Goal: Task Accomplishment & Management: Complete application form

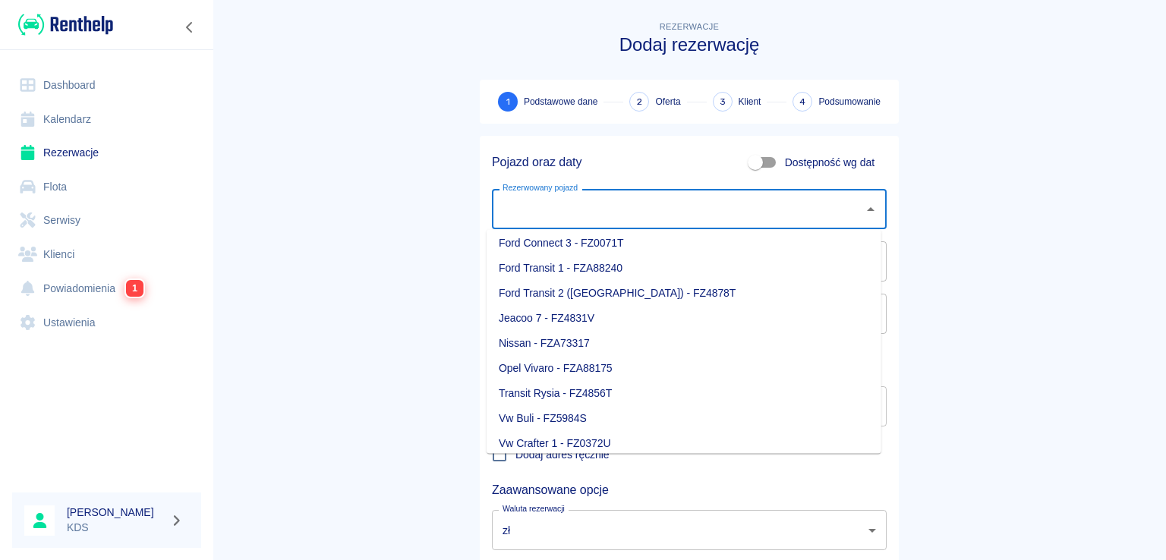
scroll to position [213, 0]
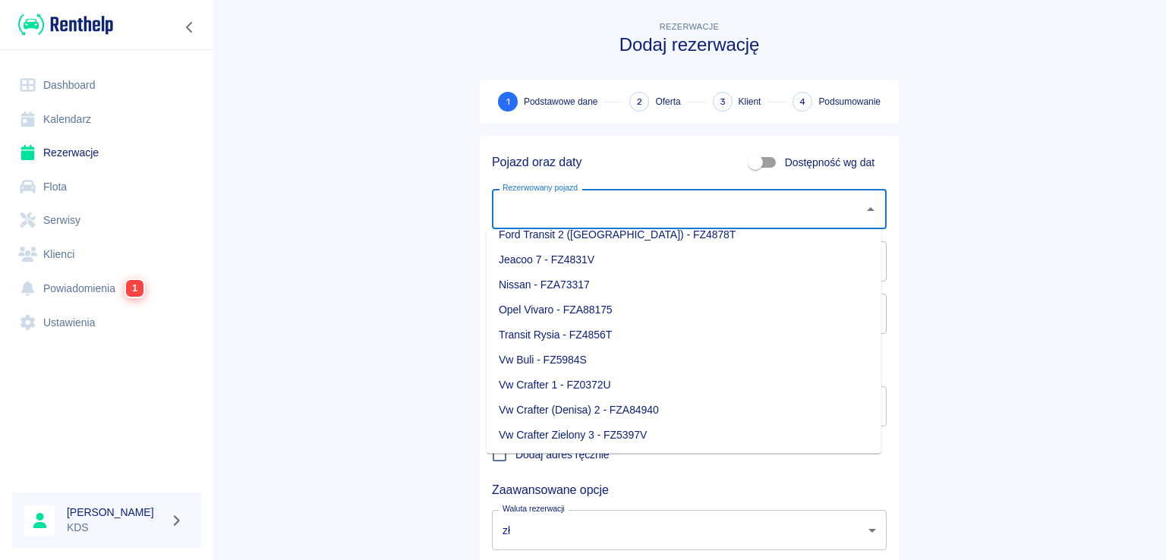
click at [579, 384] on li "Vw Crafter 1 - FZ0372U" at bounding box center [684, 385] width 395 height 25
type input "Vw Crafter 1 - FZ0372U"
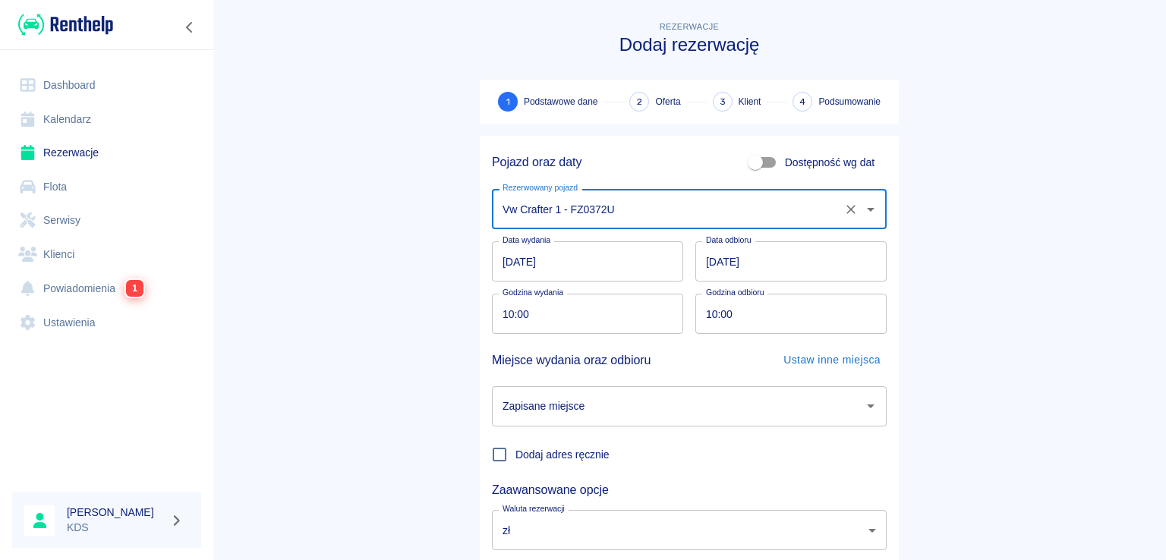
click at [793, 266] on input "[DATE]" at bounding box center [791, 261] width 191 height 40
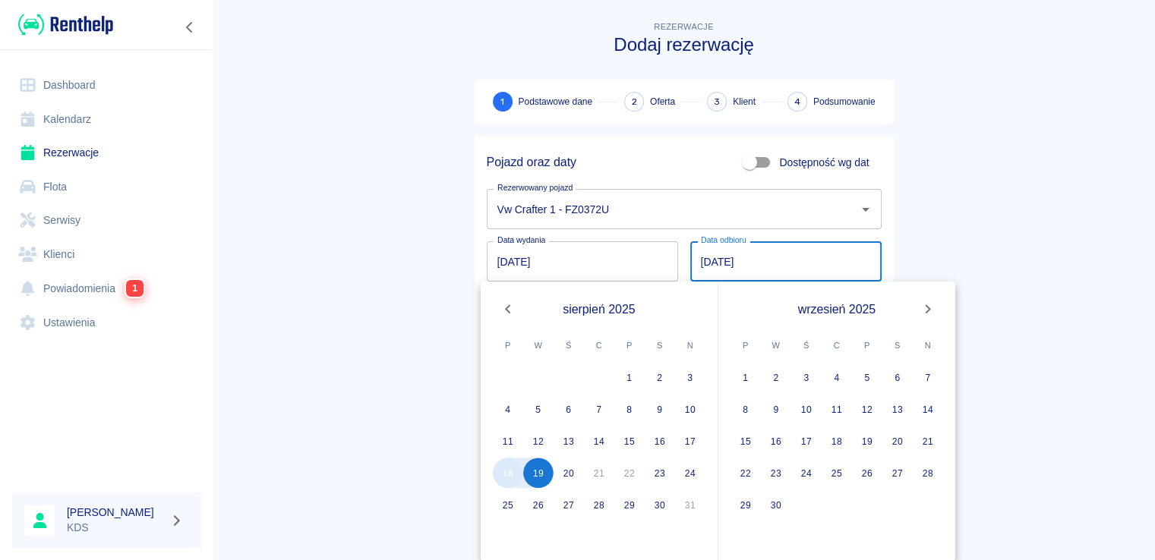
click at [516, 473] on button "18" at bounding box center [508, 473] width 30 height 30
click at [507, 466] on button "18" at bounding box center [508, 473] width 30 height 30
type input "[DATE]"
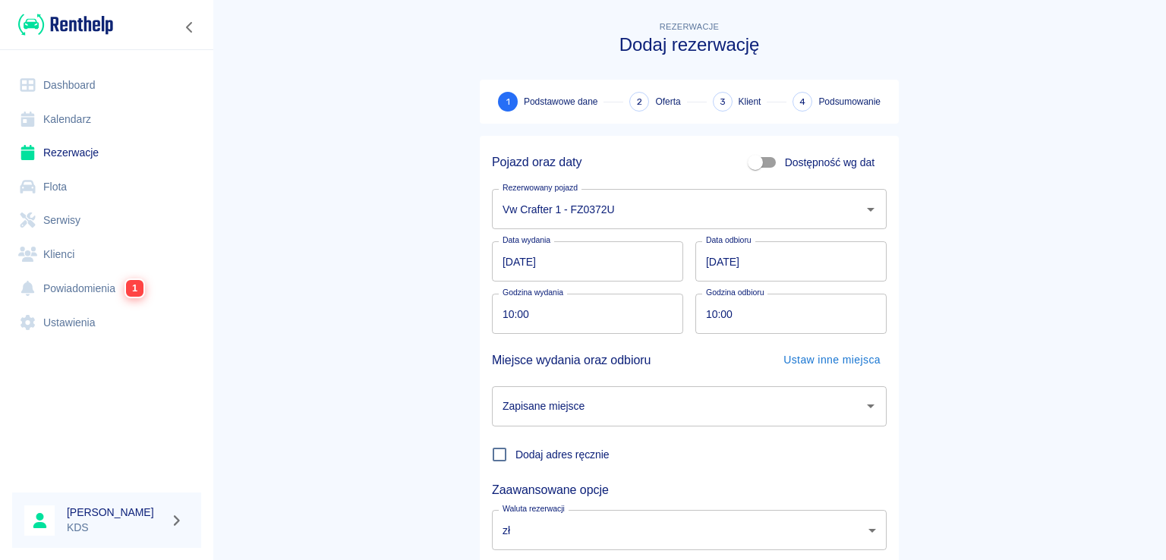
click at [1021, 215] on main "Rezerwacje Dodaj rezerwację 1 Podstawowe dane 2 Oferta 3 Klient 4 Podsumowanie …" at bounding box center [690, 316] width 954 height 597
click at [562, 312] on input "10:00" at bounding box center [582, 314] width 181 height 40
click at [639, 260] on input "[DATE]" at bounding box center [587, 261] width 191 height 40
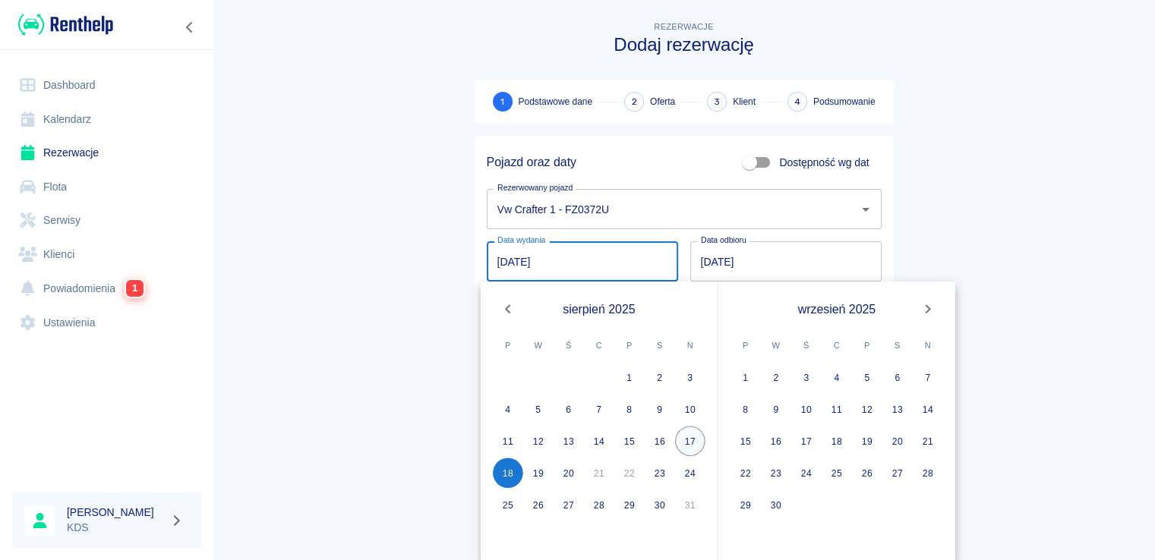
drag, startPoint x: 687, startPoint y: 438, endPoint x: 677, endPoint y: 371, distance: 67.6
click at [687, 437] on button "17" at bounding box center [690, 441] width 30 height 30
type input "[DATE]"
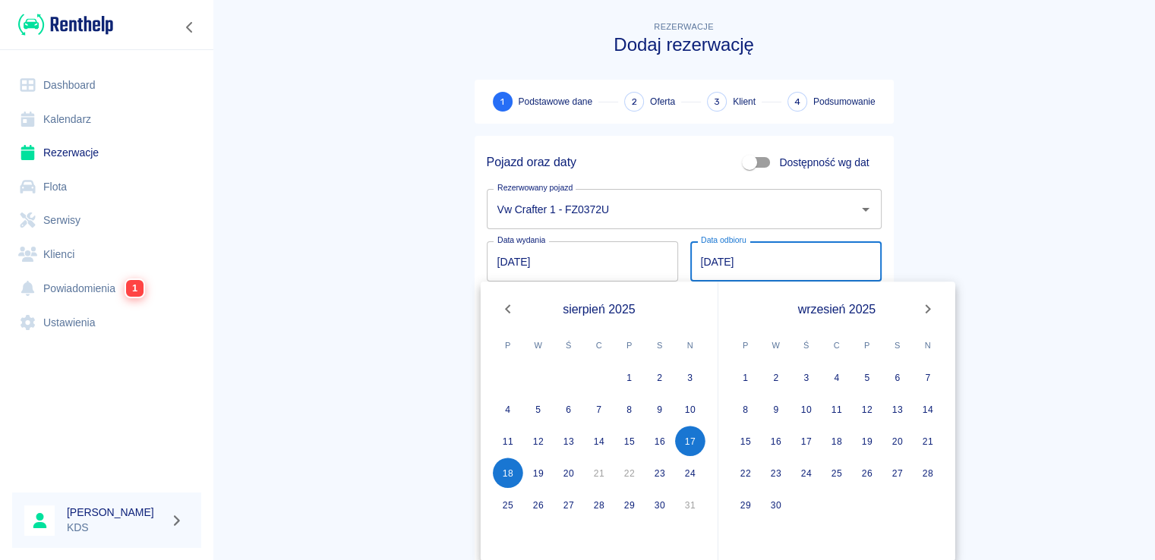
click at [941, 232] on main "Rezerwacje Dodaj rezerwację 1 Podstawowe dane 2 Oferta 3 Klient 4 Podsumowanie …" at bounding box center [684, 316] width 942 height 597
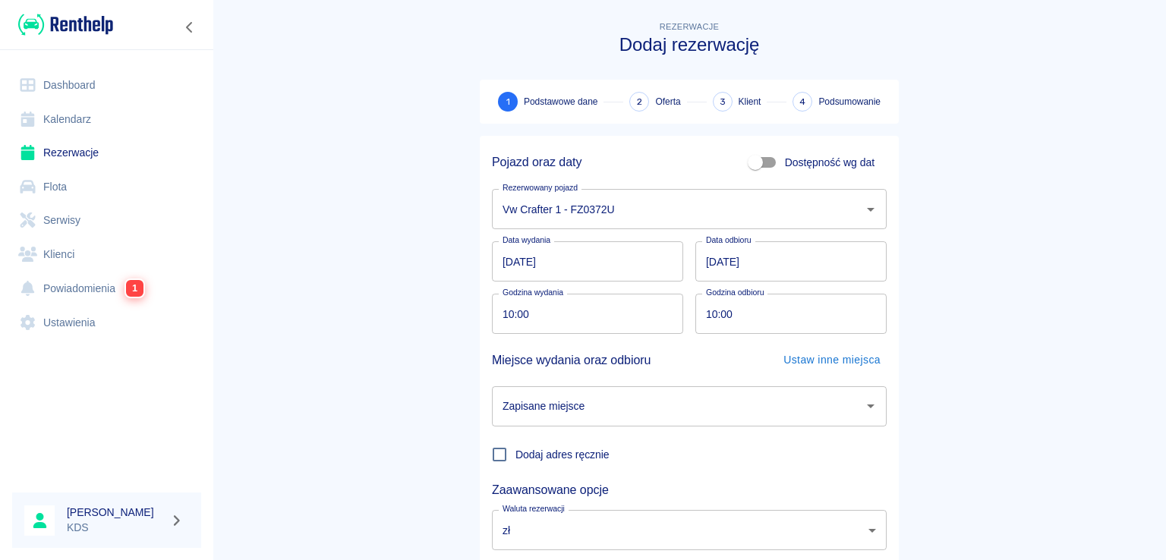
click at [564, 317] on input "10:00" at bounding box center [582, 314] width 181 height 40
type input "20:00"
click at [783, 321] on input "10:00" at bounding box center [786, 314] width 181 height 40
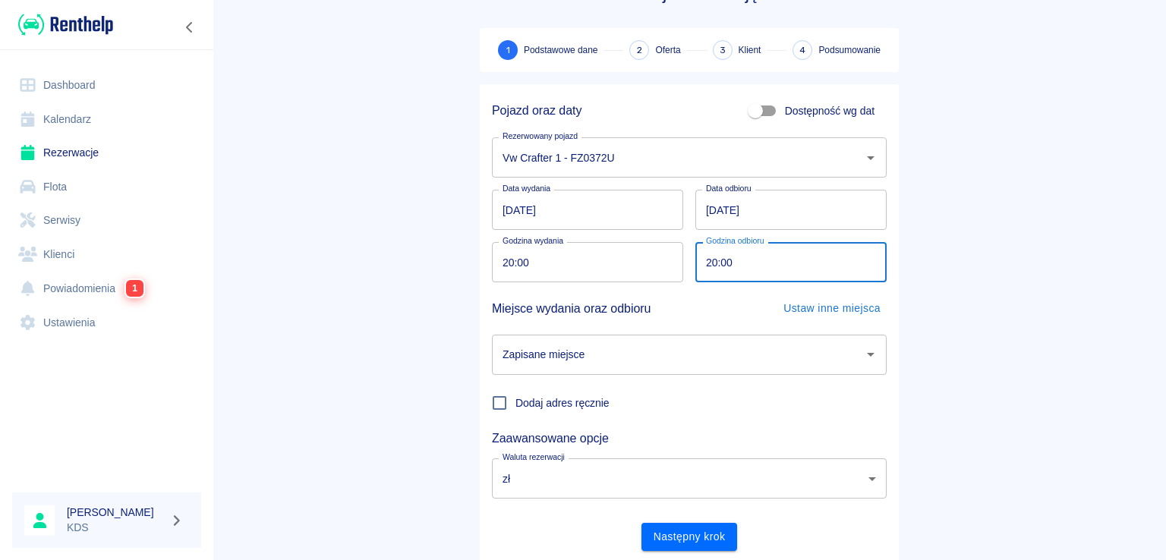
scroll to position [99, 0]
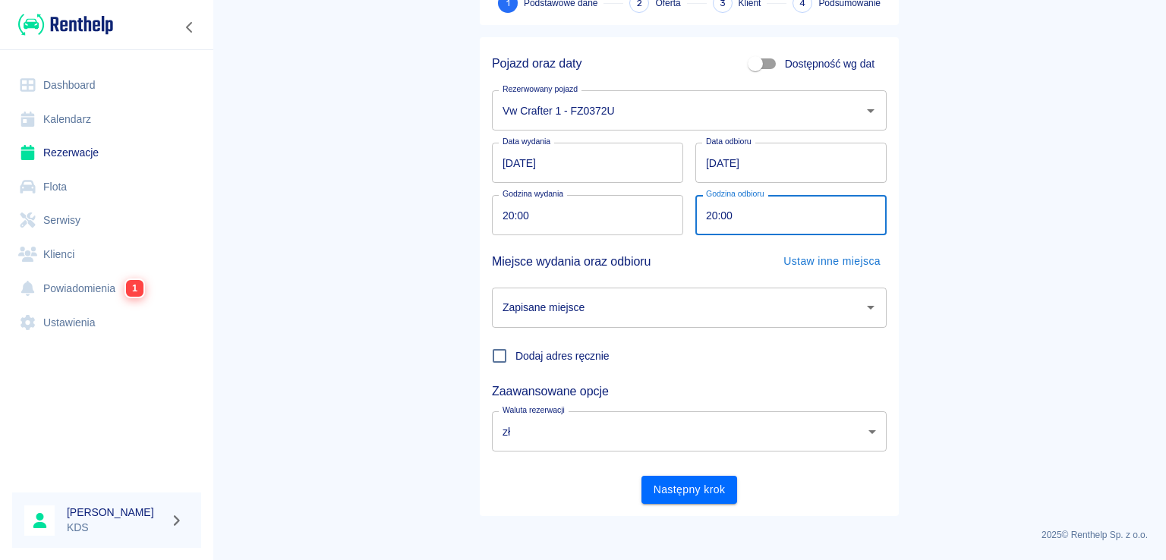
type input "20:00"
click at [739, 314] on input "Zapisane miejsce" at bounding box center [678, 308] width 358 height 27
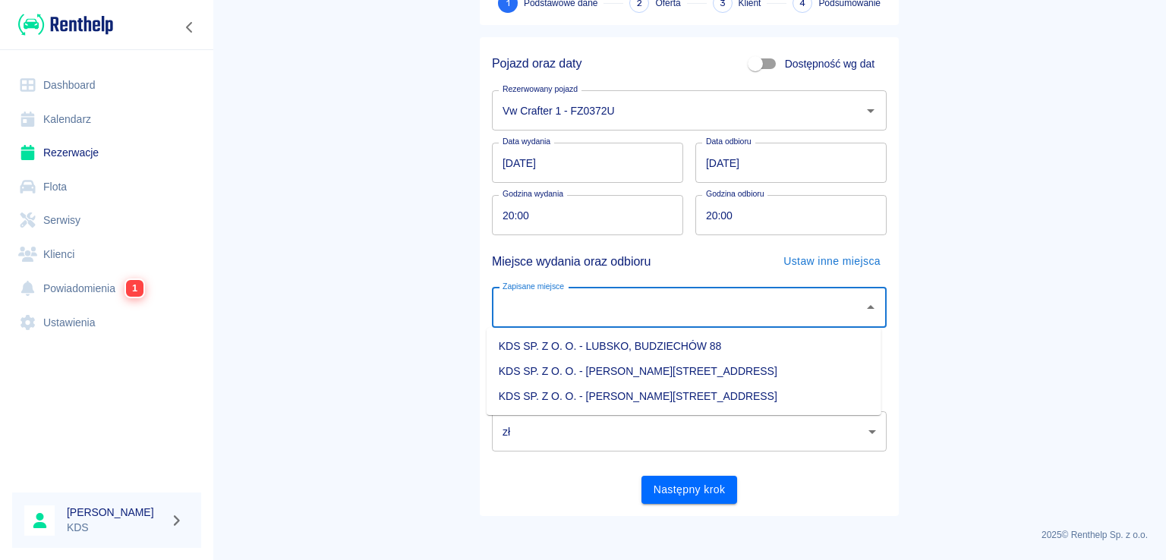
drag, startPoint x: 661, startPoint y: 388, endPoint x: 665, endPoint y: 456, distance: 67.7
click at [660, 388] on li "KDS SP. Z O. O. - [PERSON_NAME][STREET_ADDRESS]" at bounding box center [684, 396] width 395 height 25
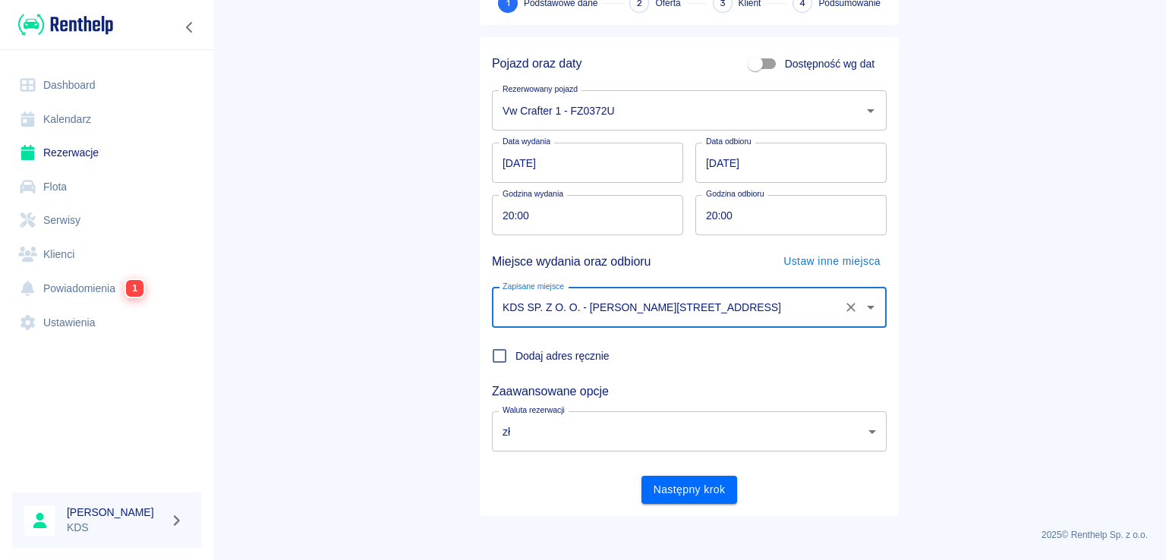
type input "KDS SP. Z O. O. - [PERSON_NAME][STREET_ADDRESS]"
click at [677, 491] on button "Następny krok" at bounding box center [690, 490] width 96 height 28
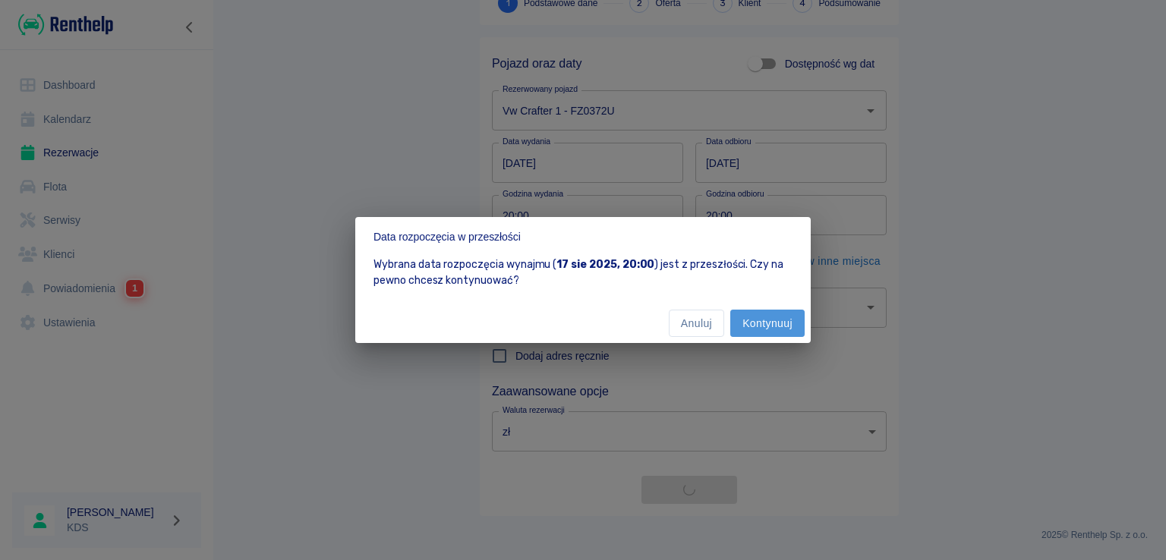
click at [753, 318] on button "Kontynuuj" at bounding box center [768, 324] width 74 height 28
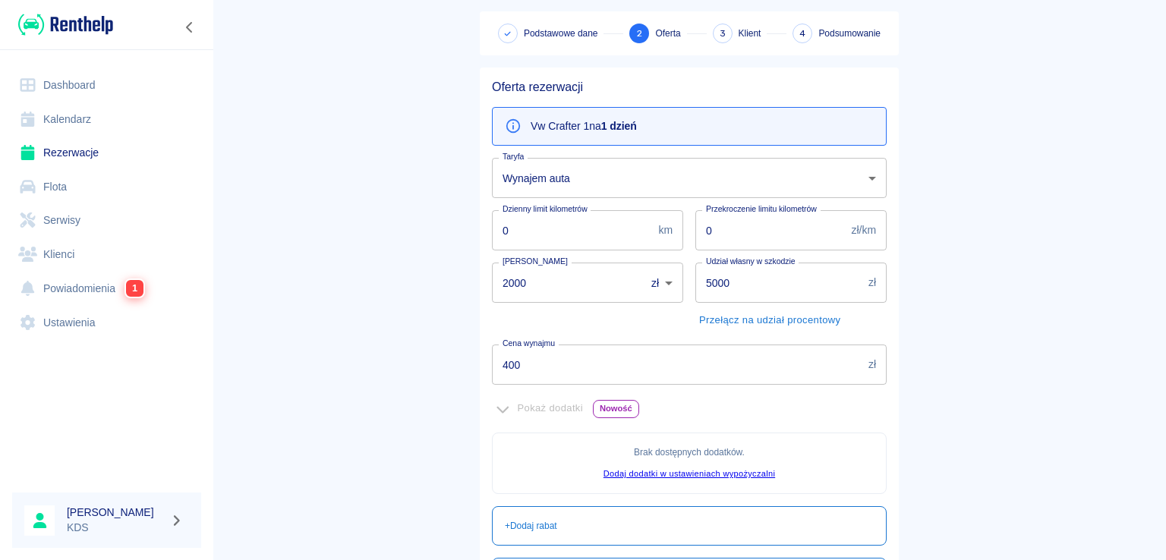
scroll to position [76, 0]
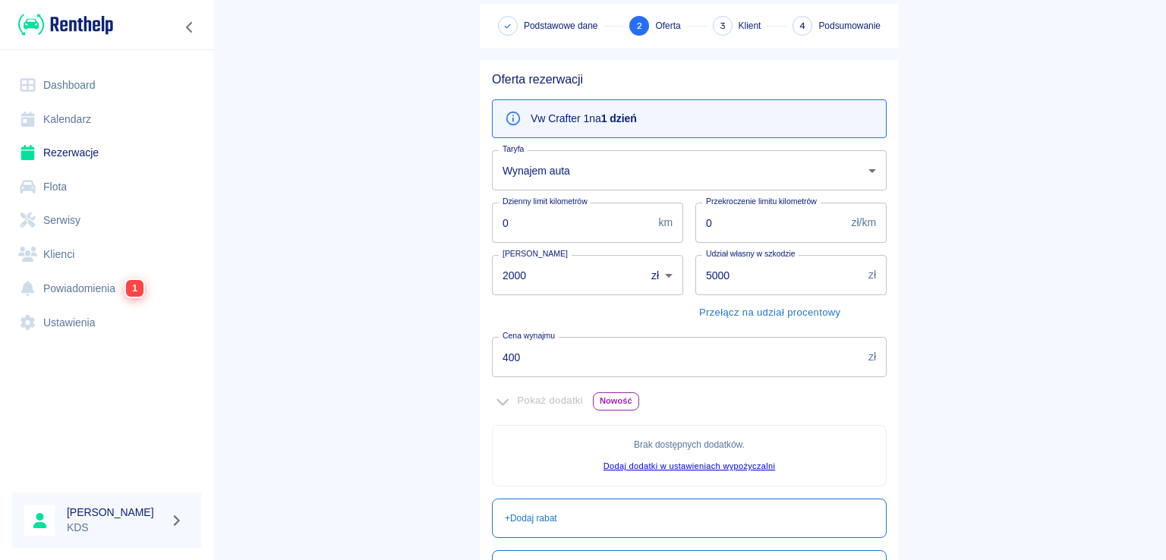
click at [617, 347] on input "400" at bounding box center [677, 357] width 371 height 40
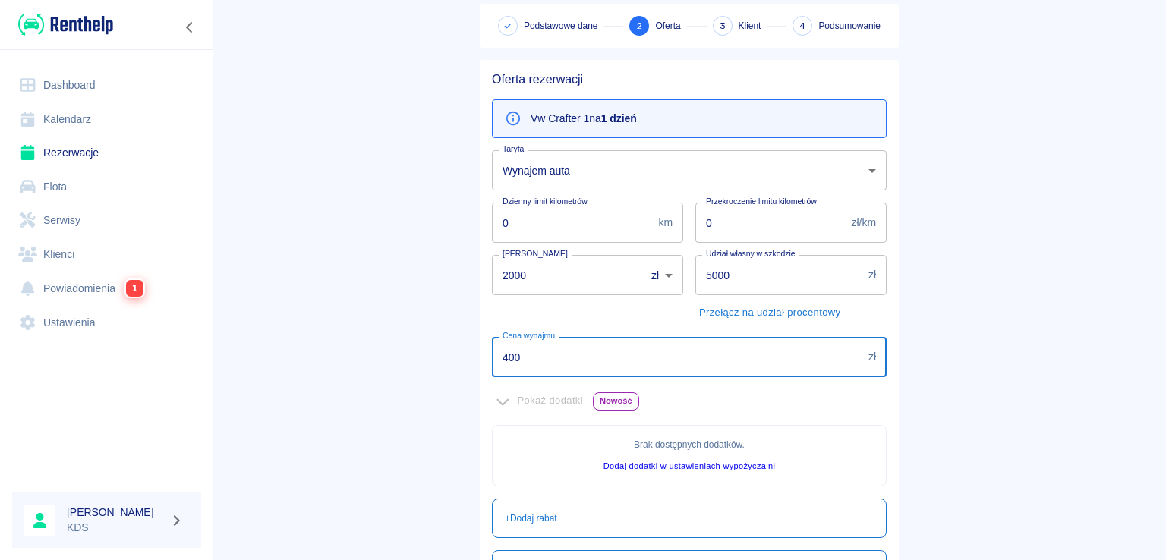
click at [617, 347] on input "400" at bounding box center [677, 357] width 371 height 40
type input "300"
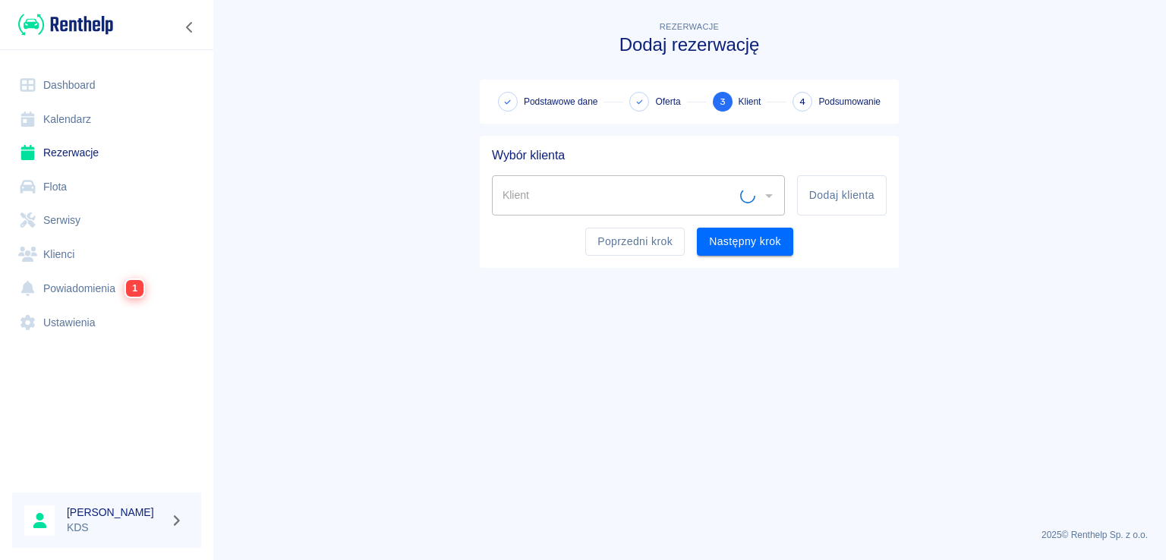
scroll to position [0, 0]
click at [757, 194] on div "Klient" at bounding box center [638, 195] width 293 height 40
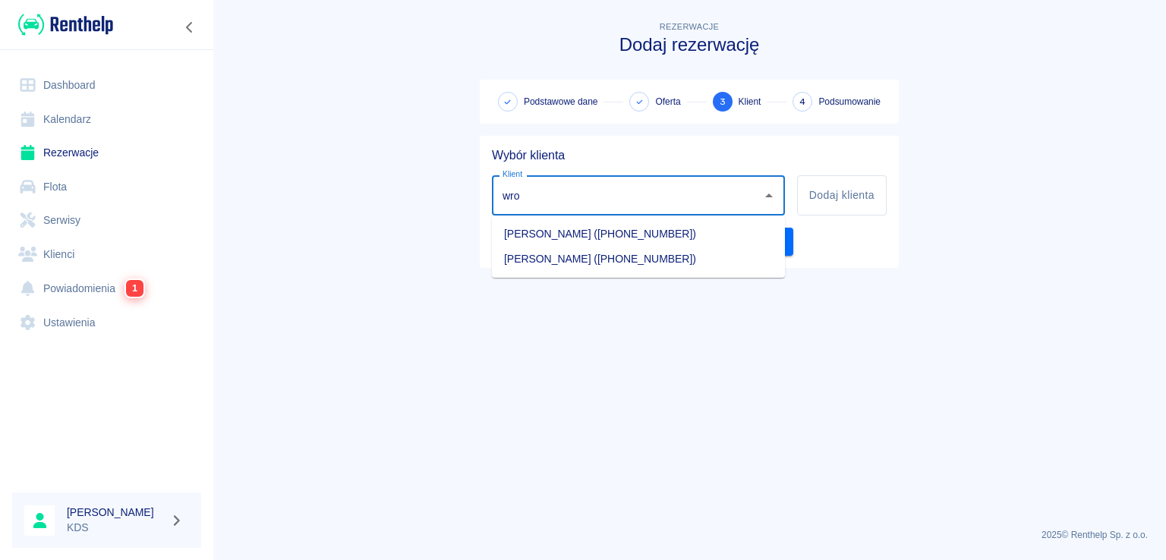
click at [705, 268] on li "[PERSON_NAME] ([PHONE_NUMBER])" at bounding box center [638, 259] width 293 height 25
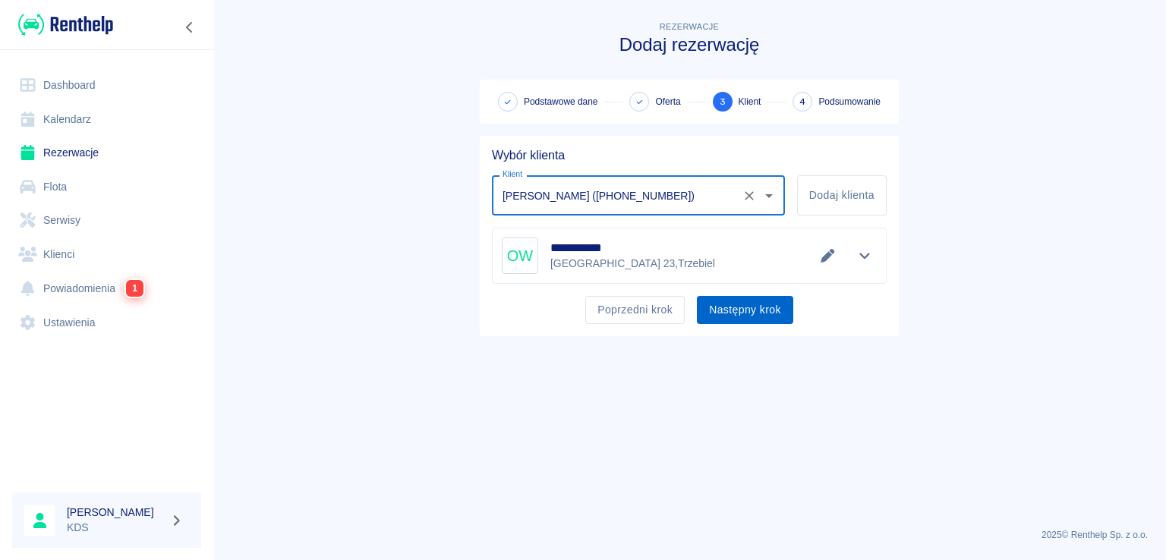
type input "[PERSON_NAME] ([PHONE_NUMBER])"
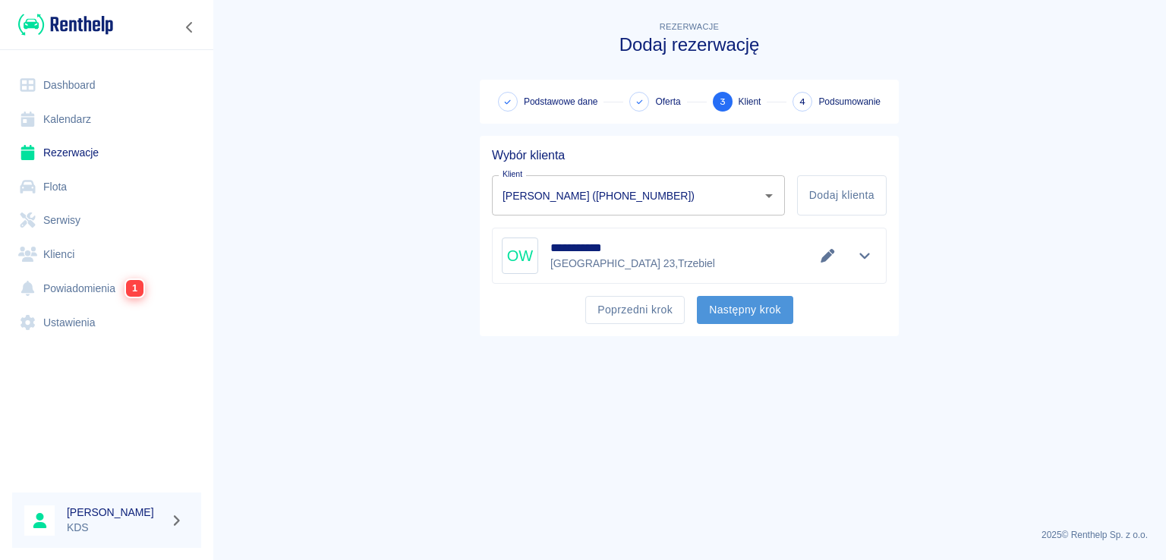
click at [759, 313] on button "Następny krok" at bounding box center [745, 310] width 96 height 28
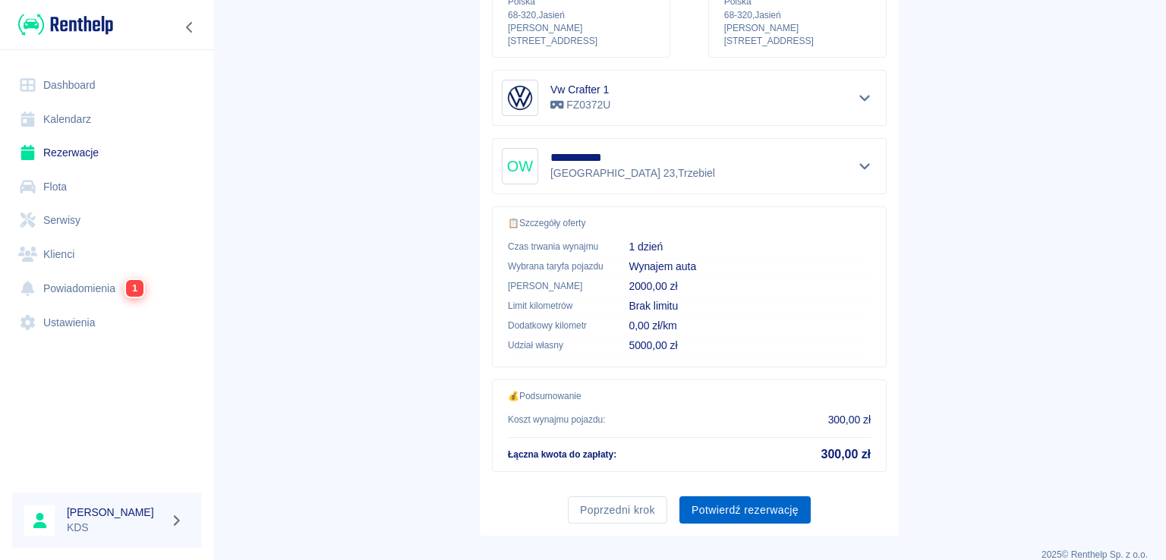
scroll to position [257, 0]
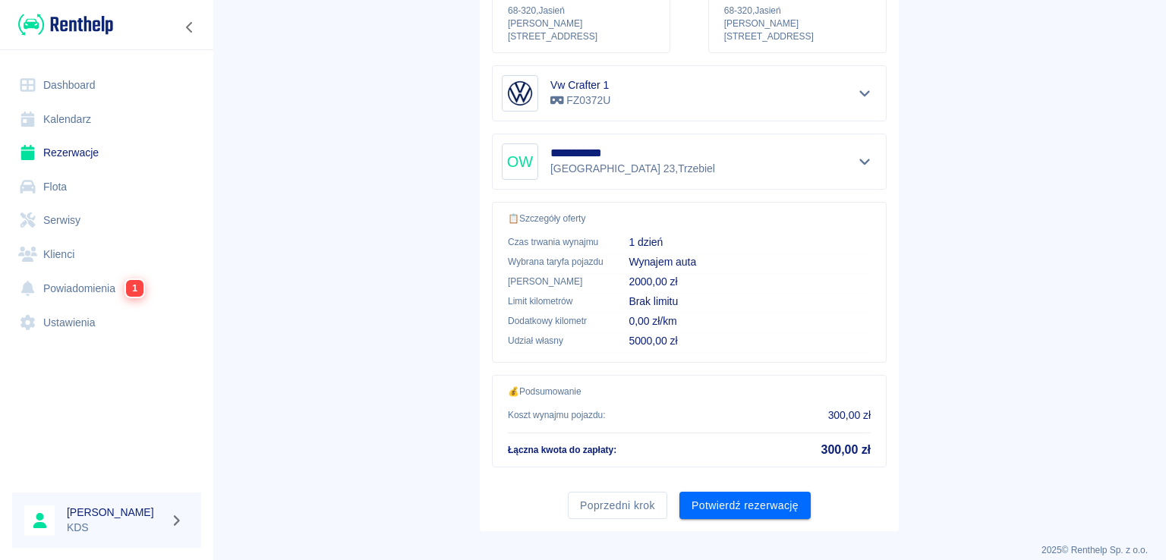
click at [721, 492] on button "Potwierdź rezerwację" at bounding box center [745, 506] width 131 height 28
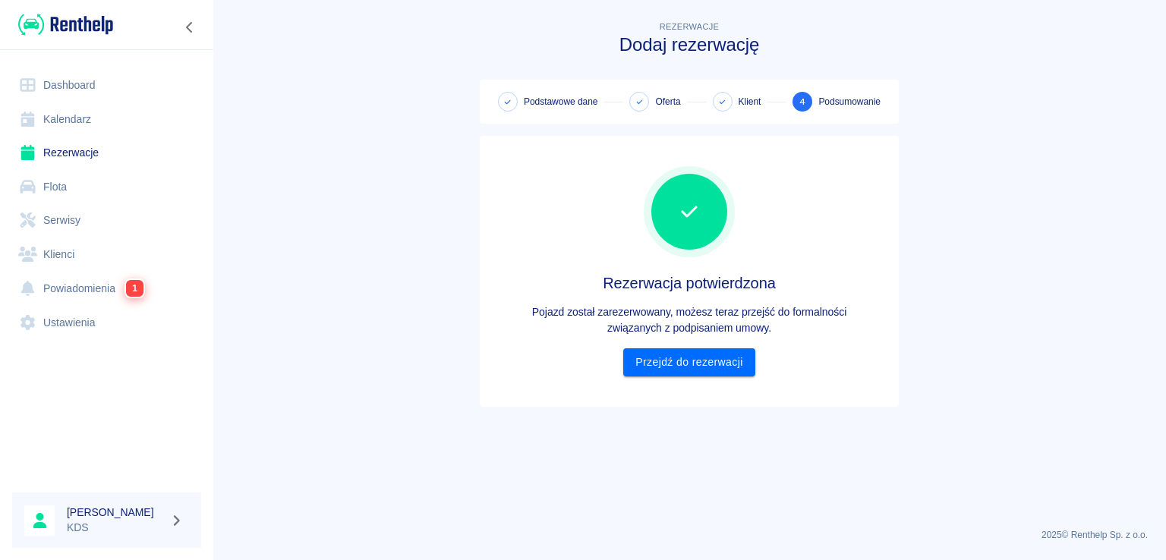
scroll to position [0, 0]
click at [714, 366] on link "Przejdź do rezerwacji" at bounding box center [688, 363] width 131 height 28
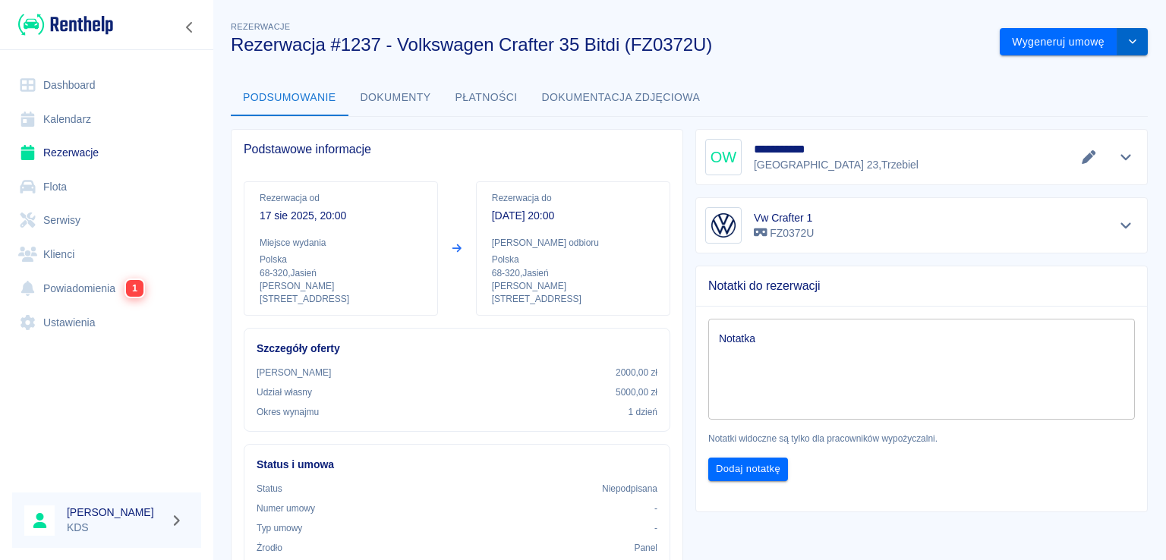
click at [1127, 39] on icon "drop-down" at bounding box center [1133, 41] width 12 height 10
click at [988, 42] on div "Wygeneruj umowę Modyfikuj rezerwację Podgląd umowy Anuluj rezerwację" at bounding box center [1068, 36] width 160 height 40
click at [1018, 37] on button "Wygeneruj umowę" at bounding box center [1059, 42] width 118 height 28
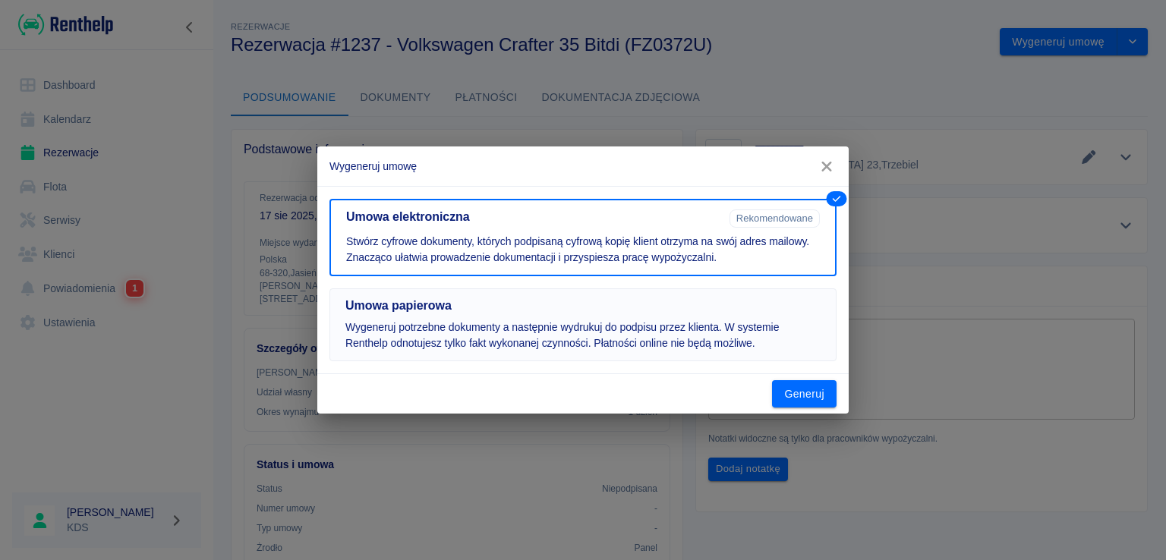
click at [699, 346] on p "Wygeneruj potrzebne dokumenty a następnie wydrukuj do podpisu przez klienta. W …" at bounding box center [583, 336] width 475 height 32
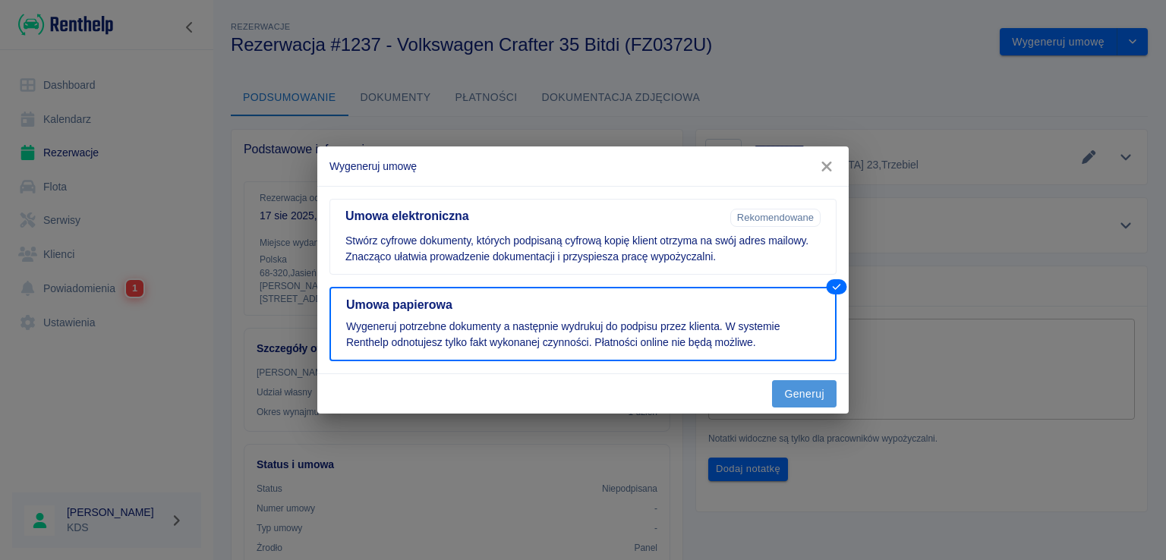
click at [796, 396] on button "Generuj" at bounding box center [804, 394] width 65 height 28
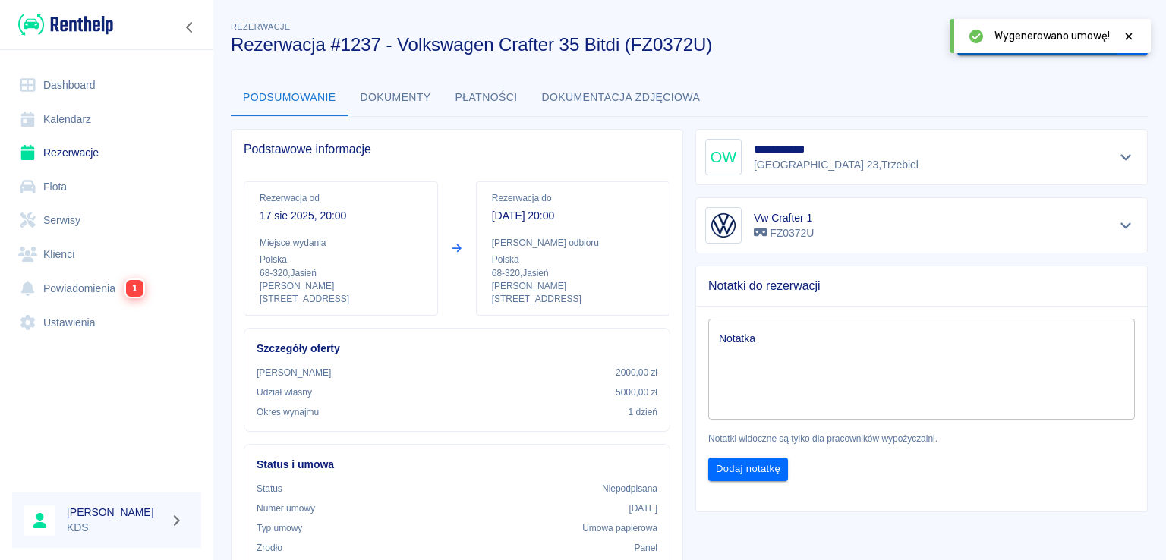
click at [1060, 53] on body "Używamy plików Cookies, by zapewnić Ci najlepsze możliwe doświadczenie. Aby dow…" at bounding box center [583, 280] width 1166 height 560
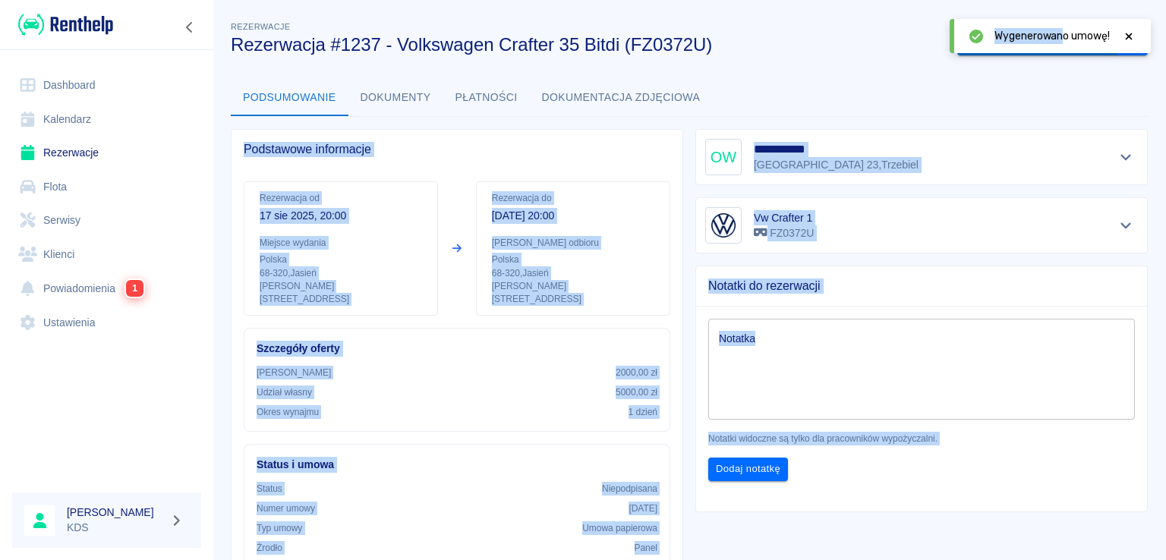
click at [1059, 53] on button "Oznacz: umowa podpisana" at bounding box center [1038, 42] width 160 height 28
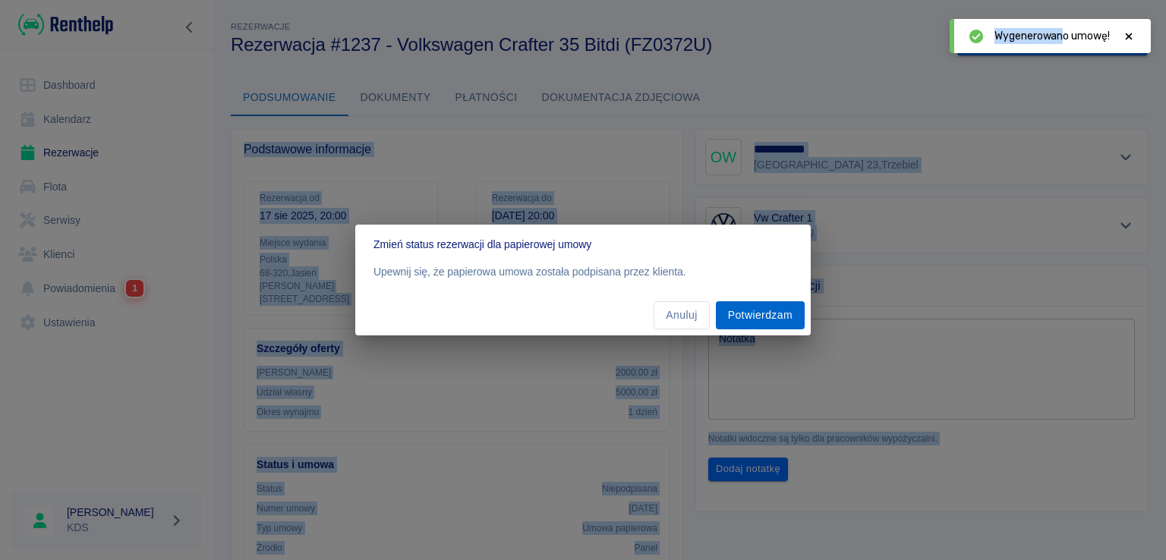
click at [768, 320] on button "Potwierdzam" at bounding box center [760, 315] width 89 height 28
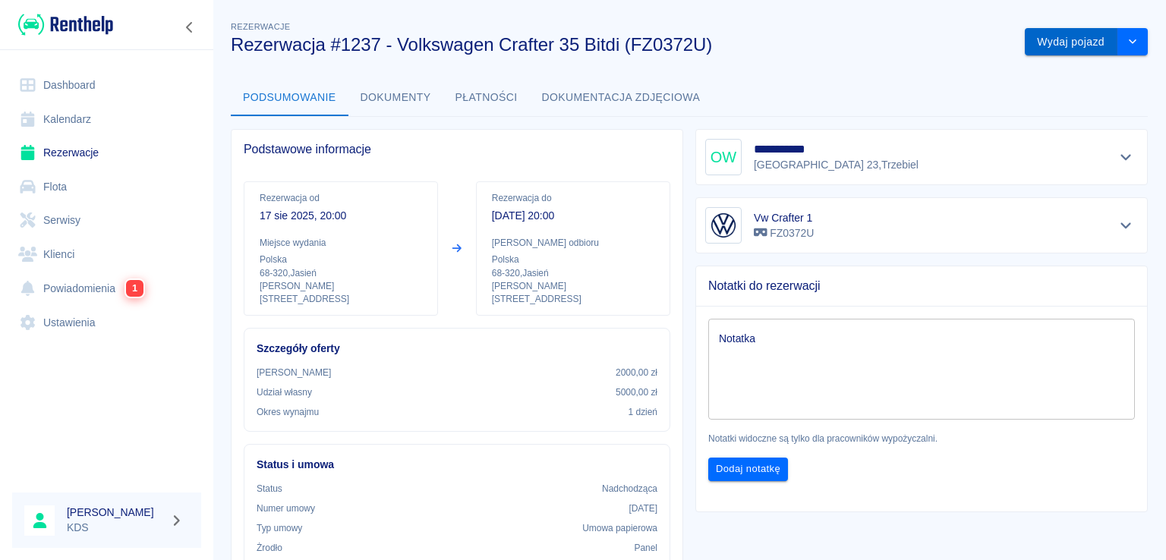
click at [1064, 49] on button "Wydaj pojazd" at bounding box center [1071, 42] width 93 height 28
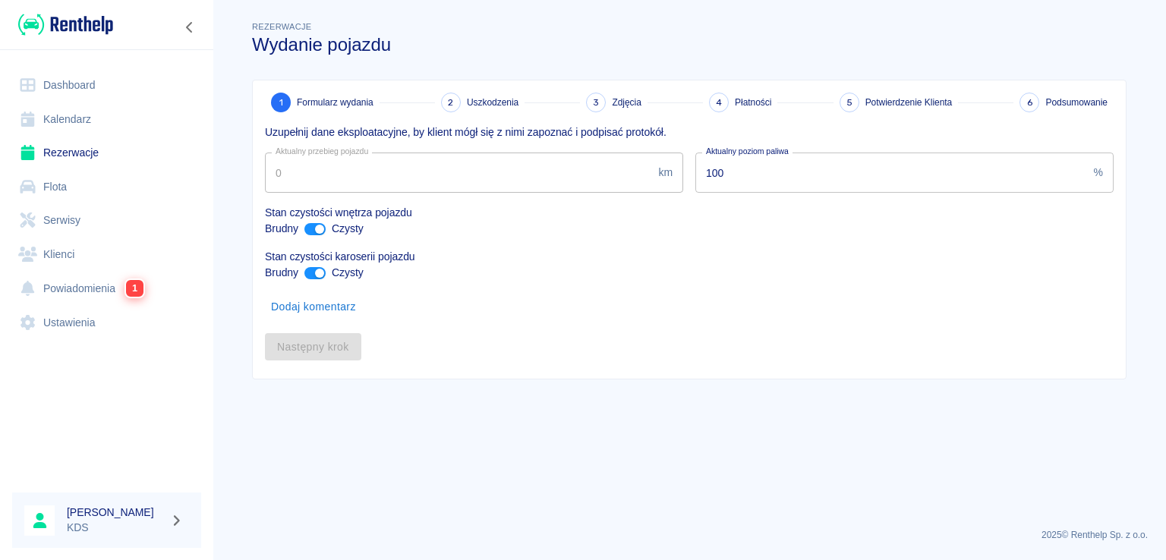
type input "112594"
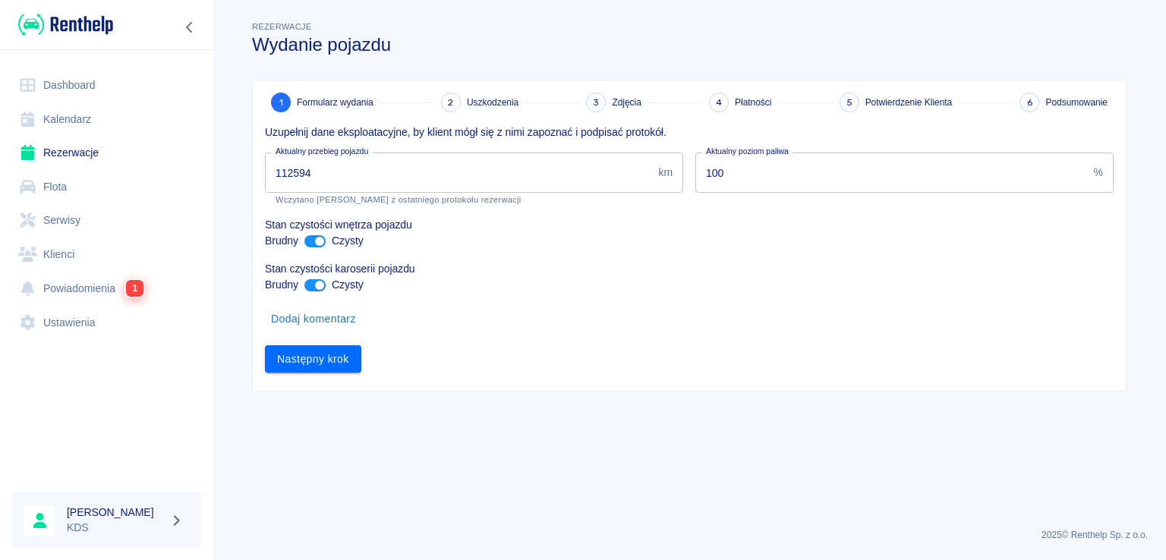
click at [327, 344] on div "Następny krok" at bounding box center [683, 353] width 861 height 40
click at [334, 352] on button "Następny krok" at bounding box center [313, 360] width 96 height 28
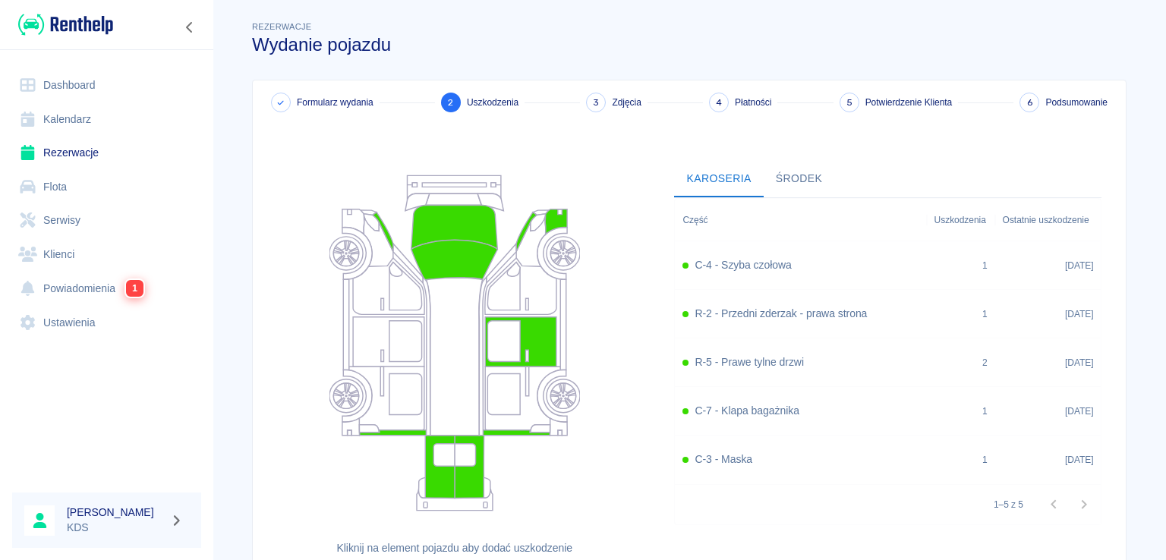
scroll to position [123, 0]
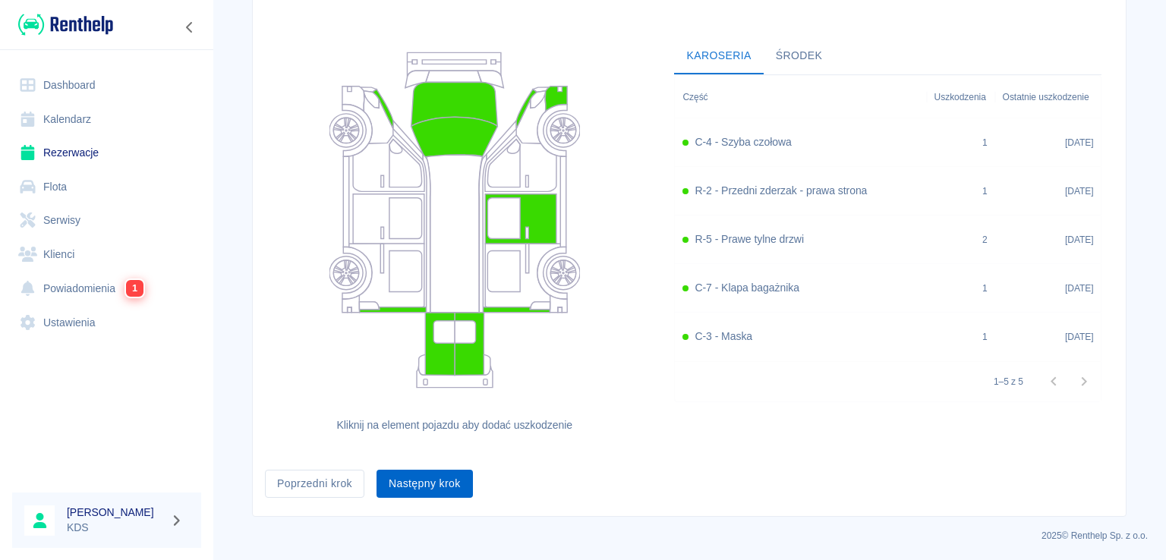
click at [443, 480] on button "Następny krok" at bounding box center [425, 484] width 96 height 28
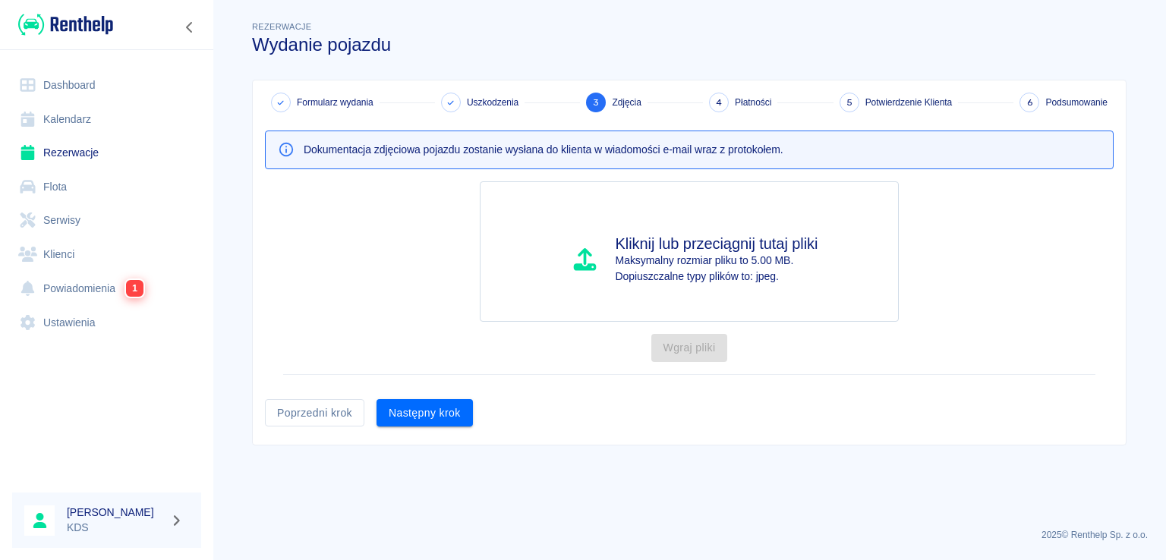
scroll to position [0, 0]
click at [462, 412] on button "Następny krok" at bounding box center [425, 413] width 96 height 28
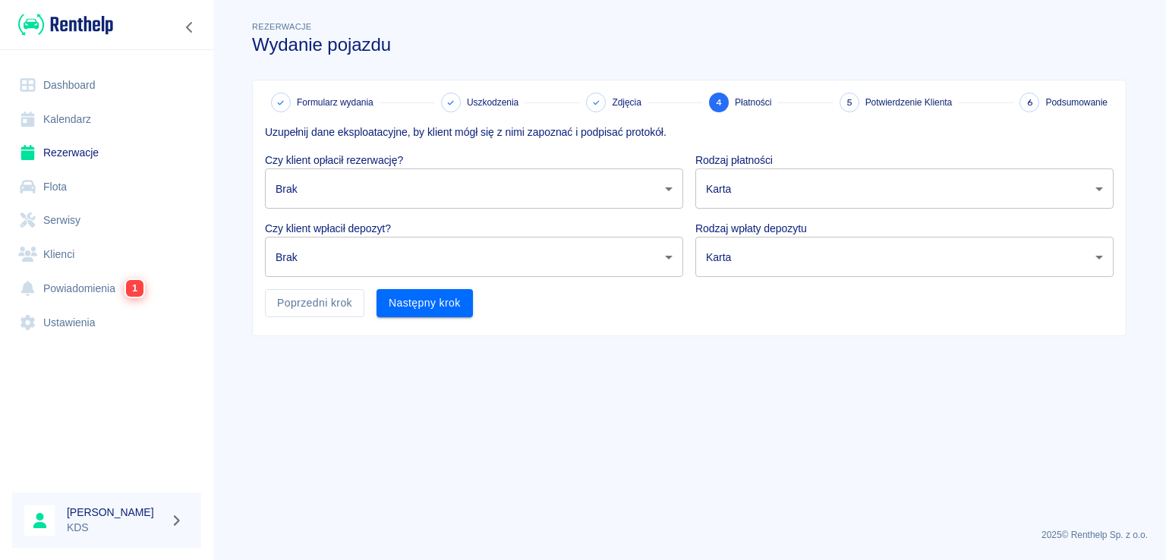
click at [655, 183] on body "Używamy plików Cookies, by zapewnić Ci najlepsze możliwe doświadczenie. Aby dow…" at bounding box center [583, 280] width 1166 height 560
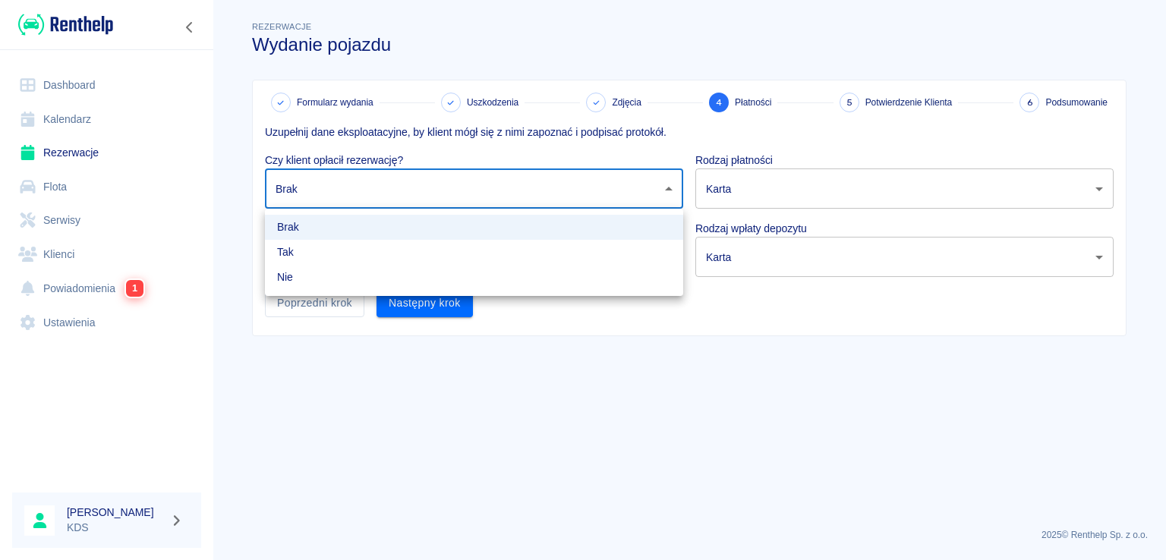
click at [436, 245] on li "Tak" at bounding box center [474, 252] width 418 height 25
type input "true"
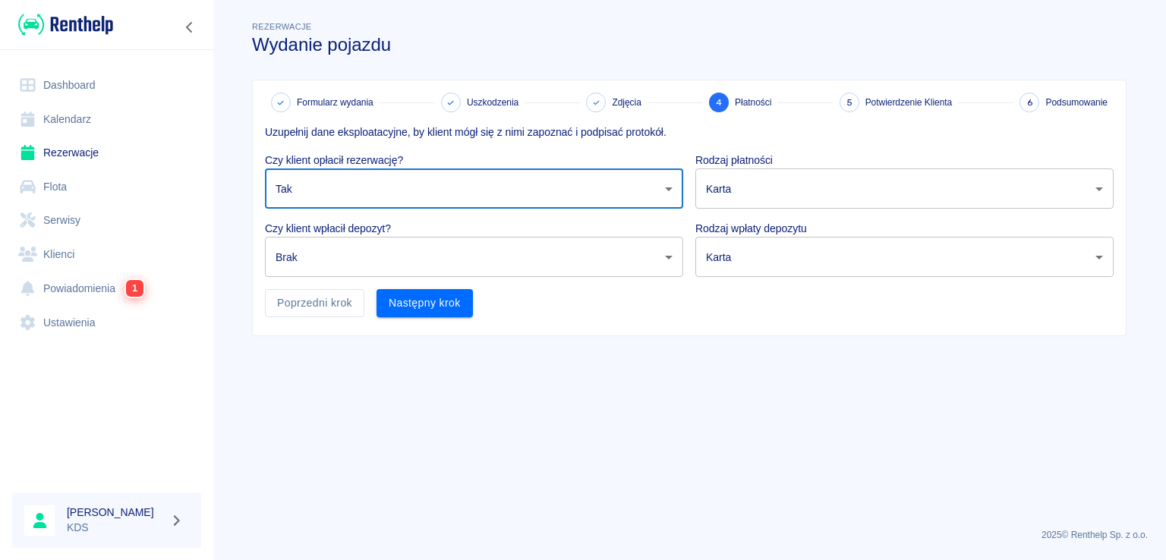
click at [393, 260] on body "Używamy plików Cookies, by zapewnić Ci najlepsze możliwe doświadczenie. Aby dow…" at bounding box center [583, 280] width 1166 height 560
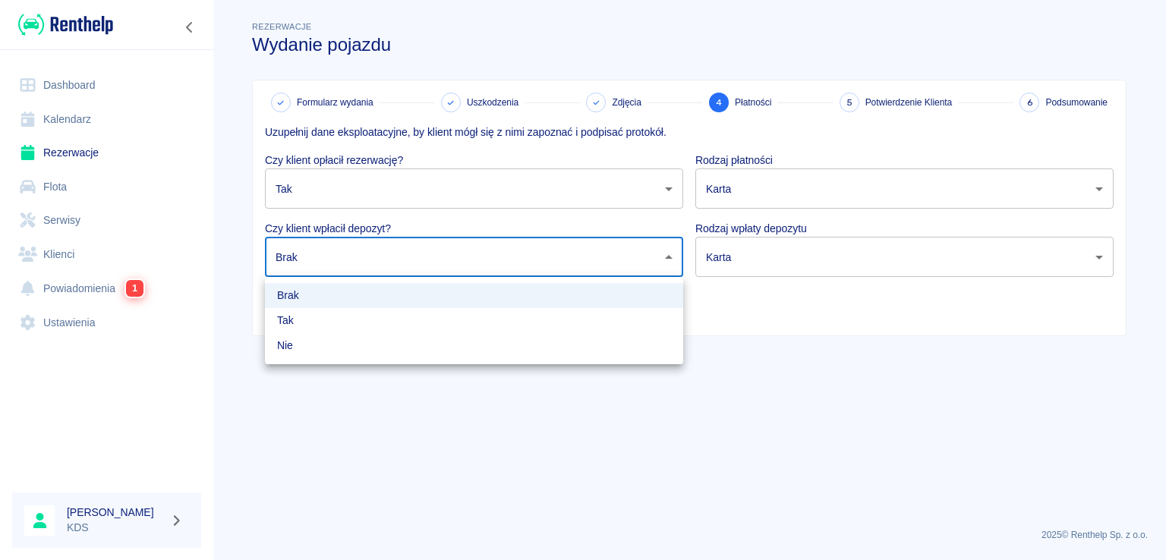
click at [346, 327] on li "Tak" at bounding box center [474, 320] width 418 height 25
type input "true"
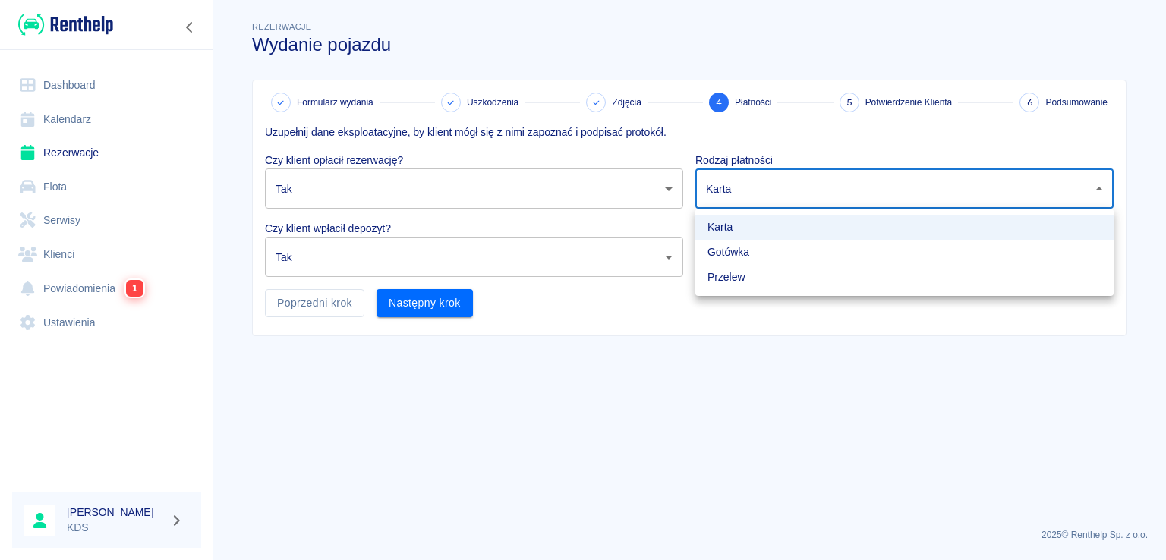
click at [809, 191] on body "Używamy plików Cookies, by zapewnić Ci najlepsze możliwe doświadczenie. Aby dow…" at bounding box center [583, 280] width 1166 height 560
click at [750, 256] on li "Gotówka" at bounding box center [905, 252] width 418 height 25
type input "cash"
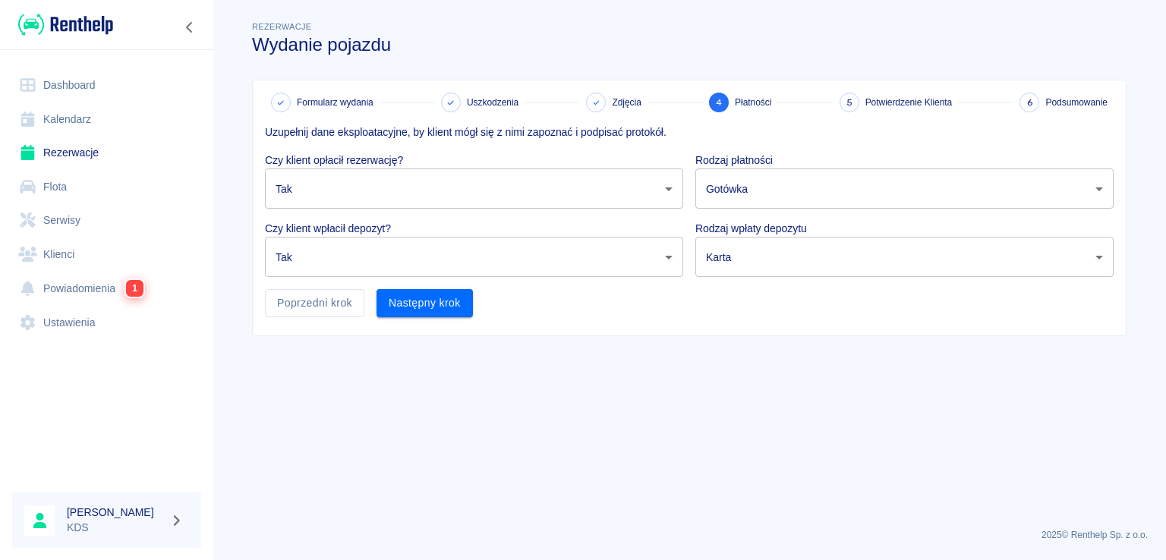
click at [717, 254] on body "Używamy plików Cookies, by zapewnić Ci najlepsze możliwe doświadczenie. Aby dow…" at bounding box center [583, 280] width 1166 height 560
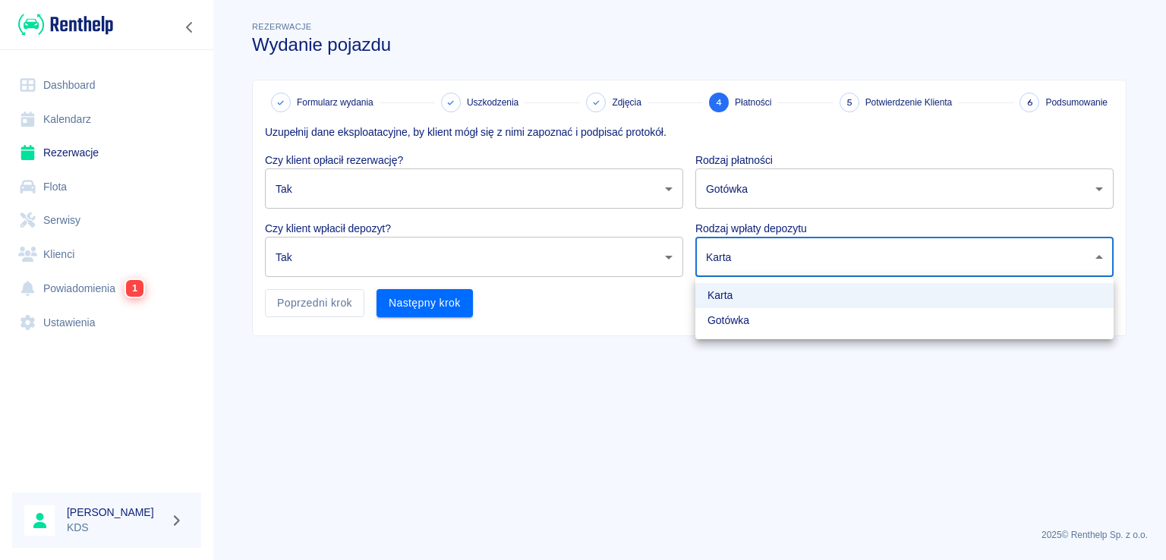
click at [732, 317] on li "Gotówka" at bounding box center [905, 320] width 418 height 25
type input "cash"
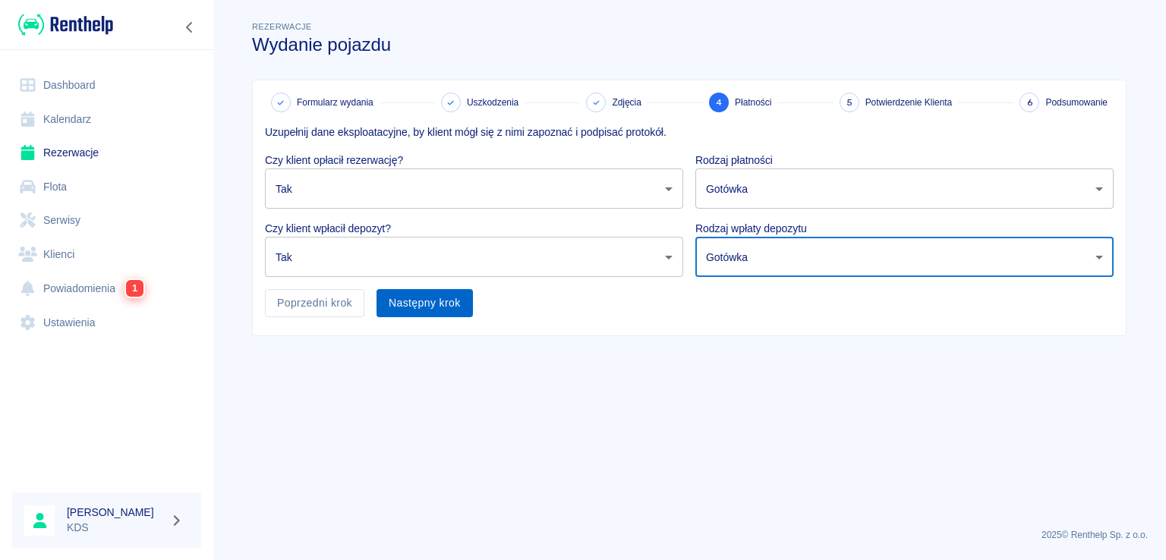
click at [444, 303] on button "Następny krok" at bounding box center [425, 303] width 96 height 28
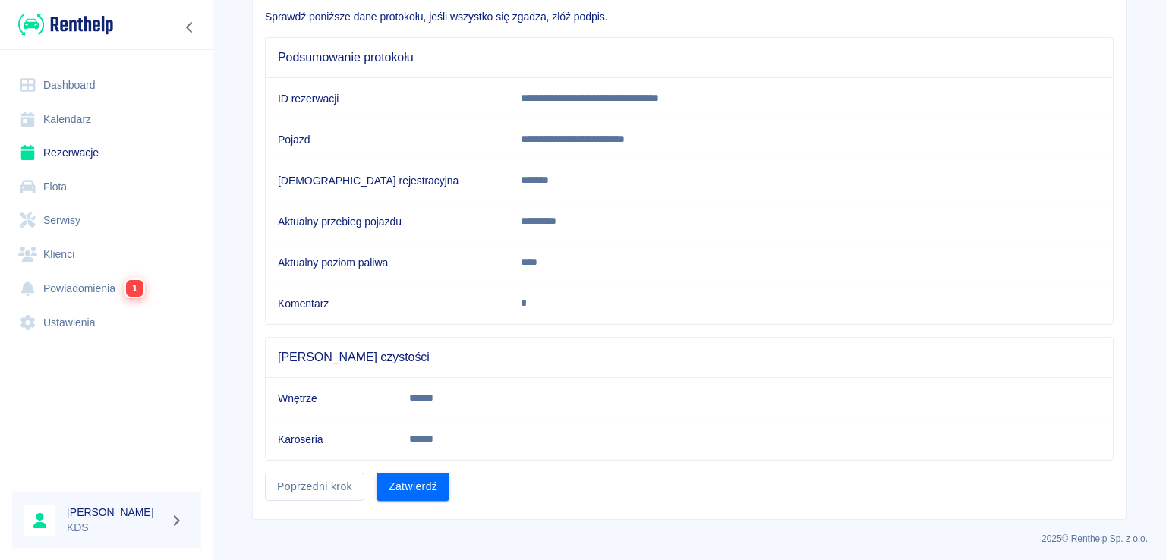
scroll to position [116, 0]
click at [424, 488] on button "Zatwierdź" at bounding box center [413, 486] width 73 height 28
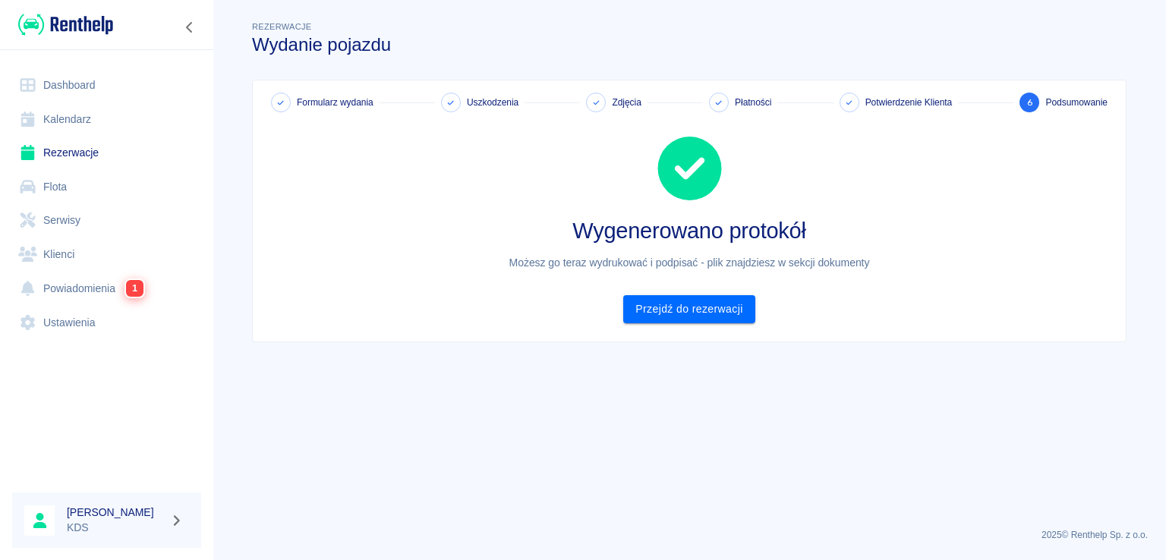
scroll to position [0, 0]
click at [721, 297] on link "Przejdź do rezerwacji" at bounding box center [688, 309] width 131 height 28
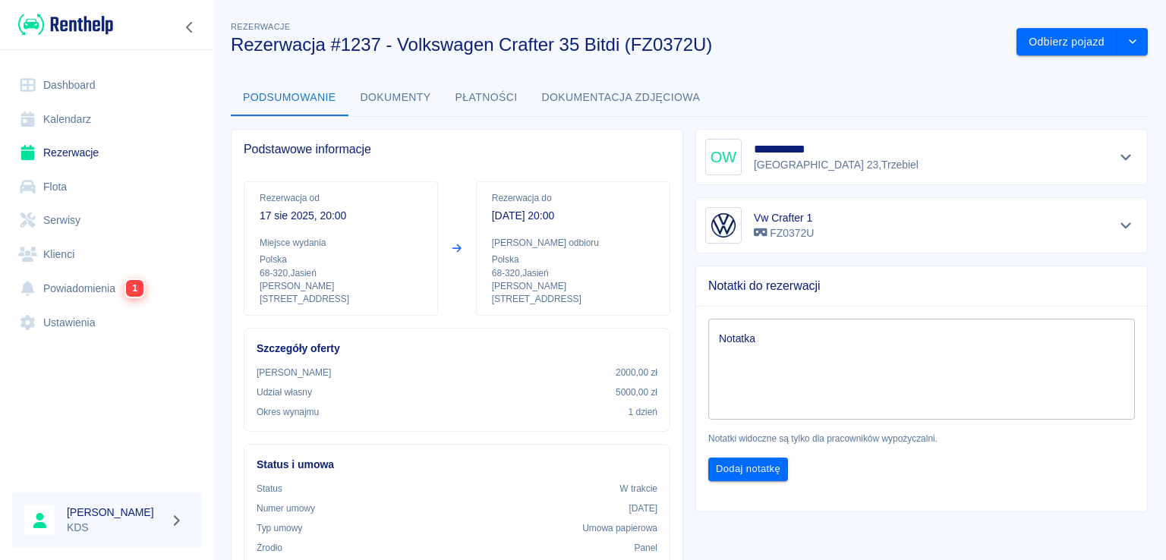
click at [66, 285] on link "Powiadomienia 1" at bounding box center [106, 288] width 189 height 35
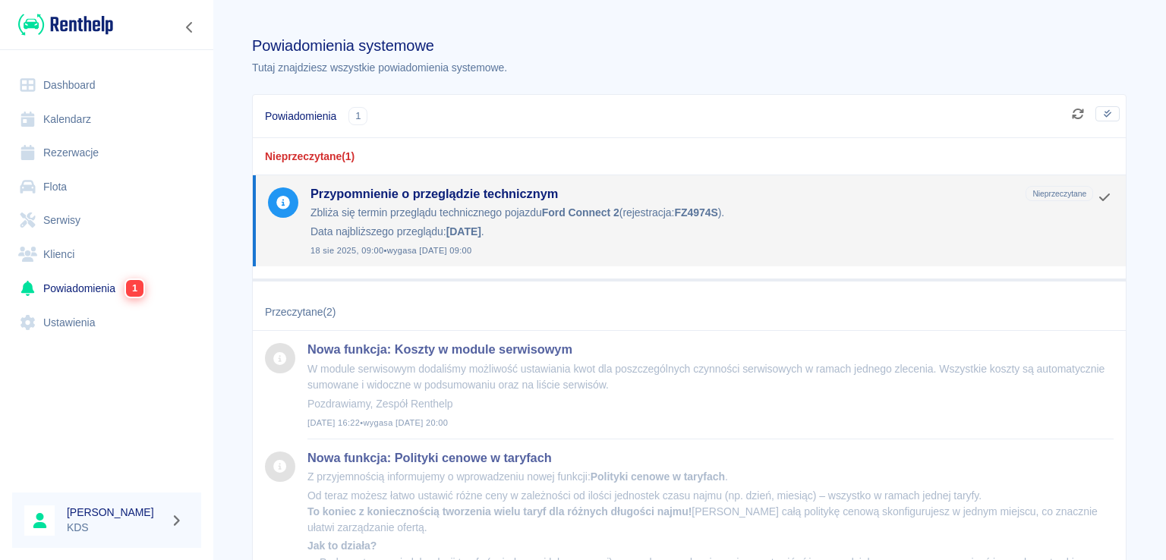
click at [92, 116] on link "Kalendarz" at bounding box center [106, 120] width 189 height 34
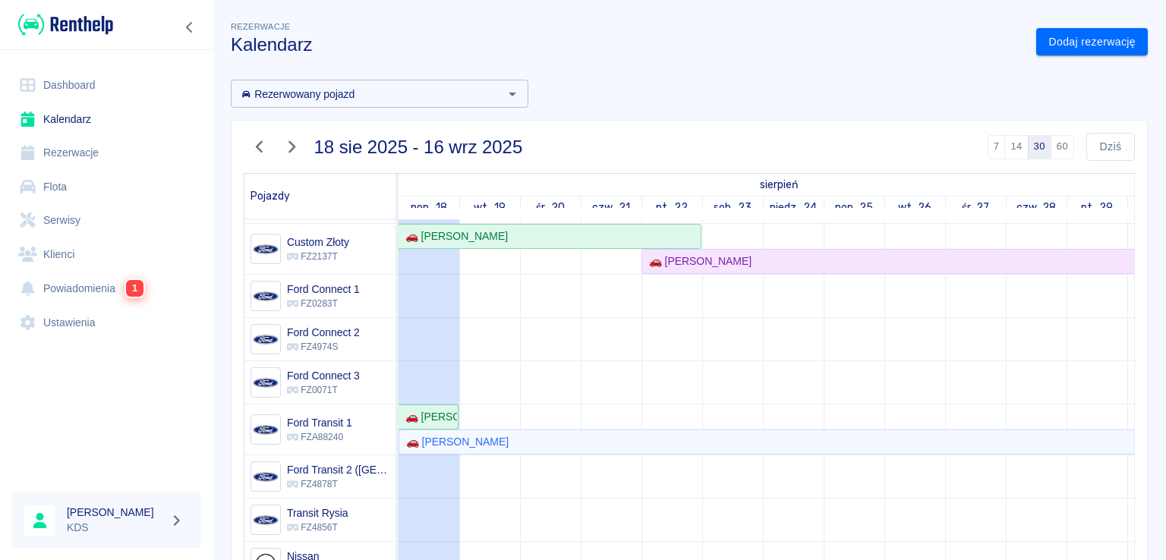
scroll to position [152, 0]
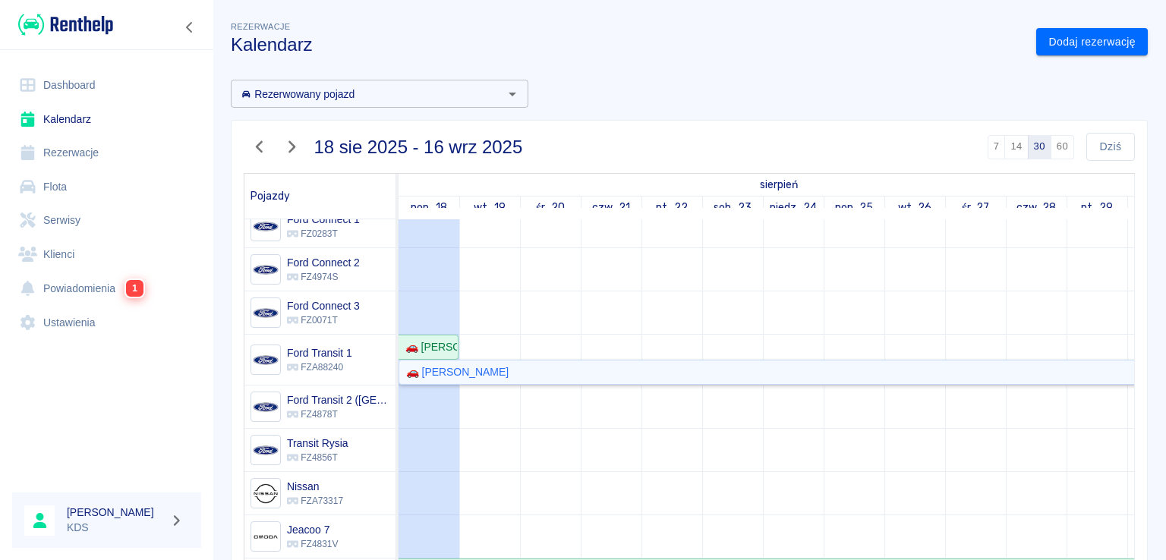
click at [545, 368] on div "🚗 Grzegorz Pietrowiak" at bounding box center [823, 373] width 847 height 16
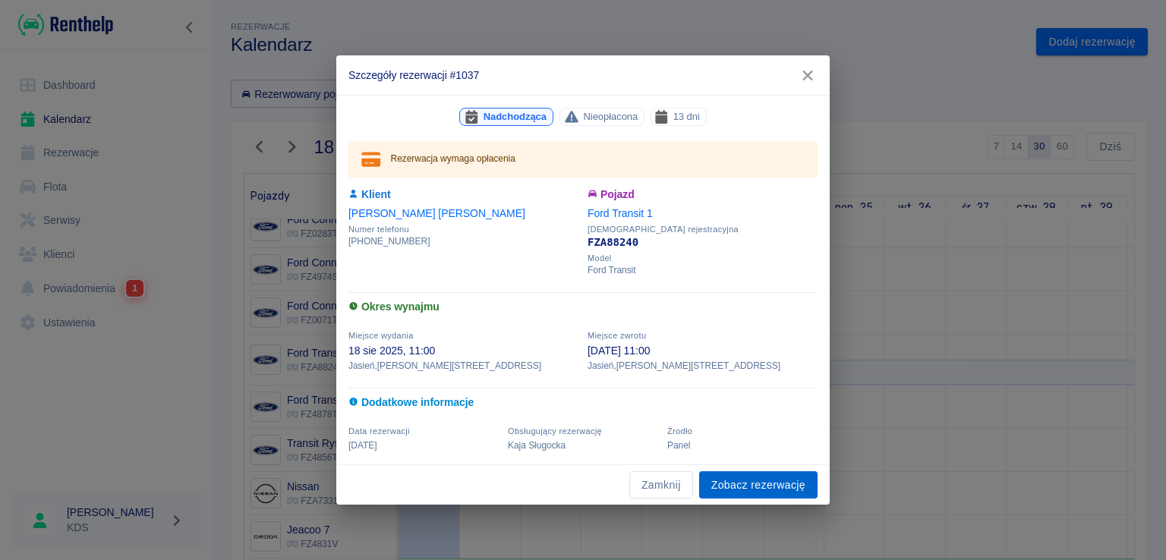
click at [727, 478] on link "Zobacz rezerwację" at bounding box center [758, 486] width 118 height 28
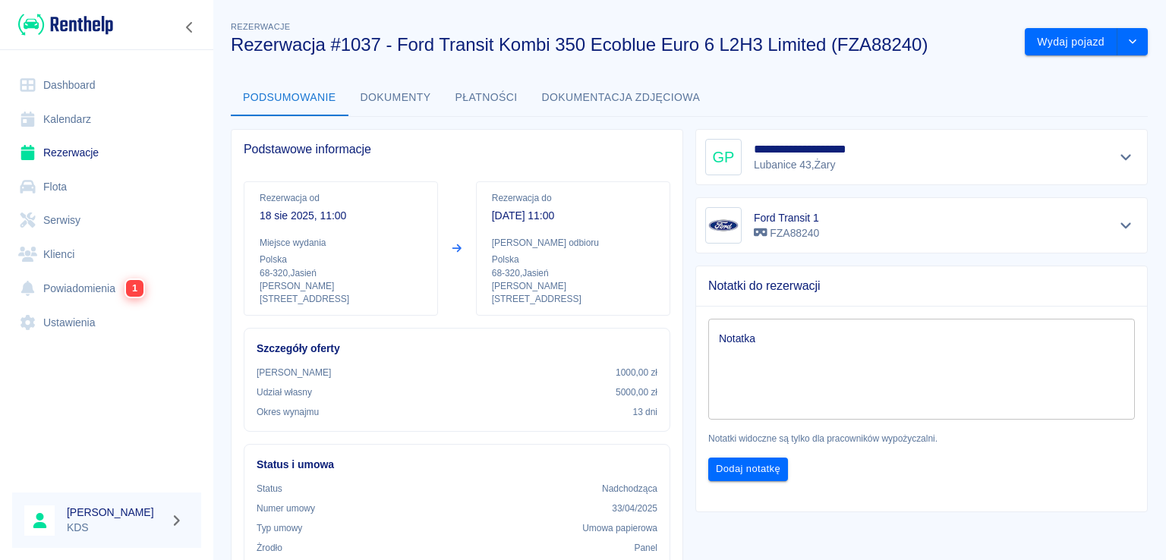
click at [81, 124] on link "Kalendarz" at bounding box center [106, 120] width 189 height 34
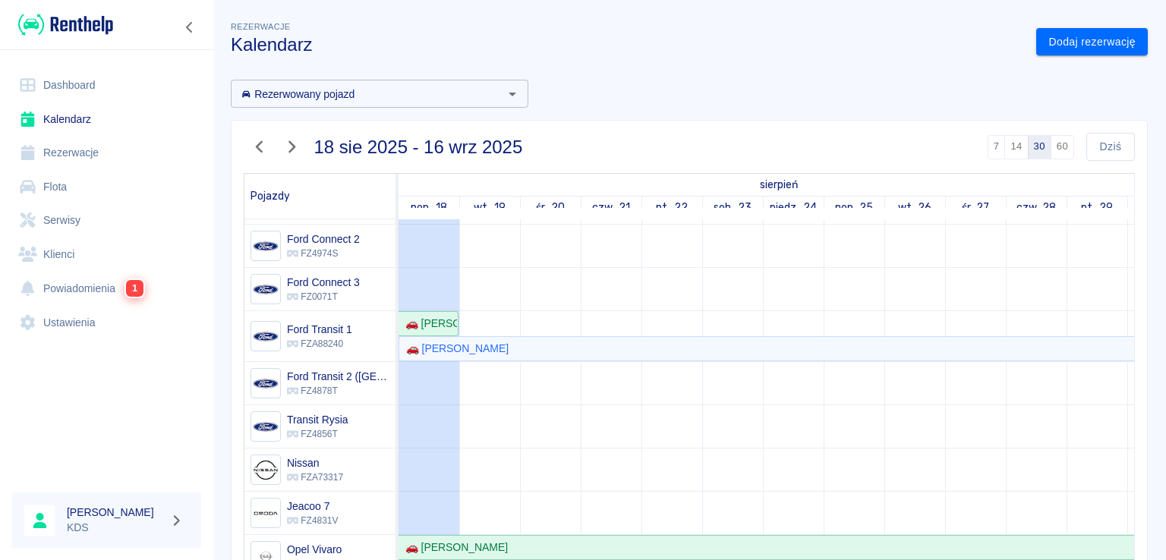
scroll to position [197, 0]
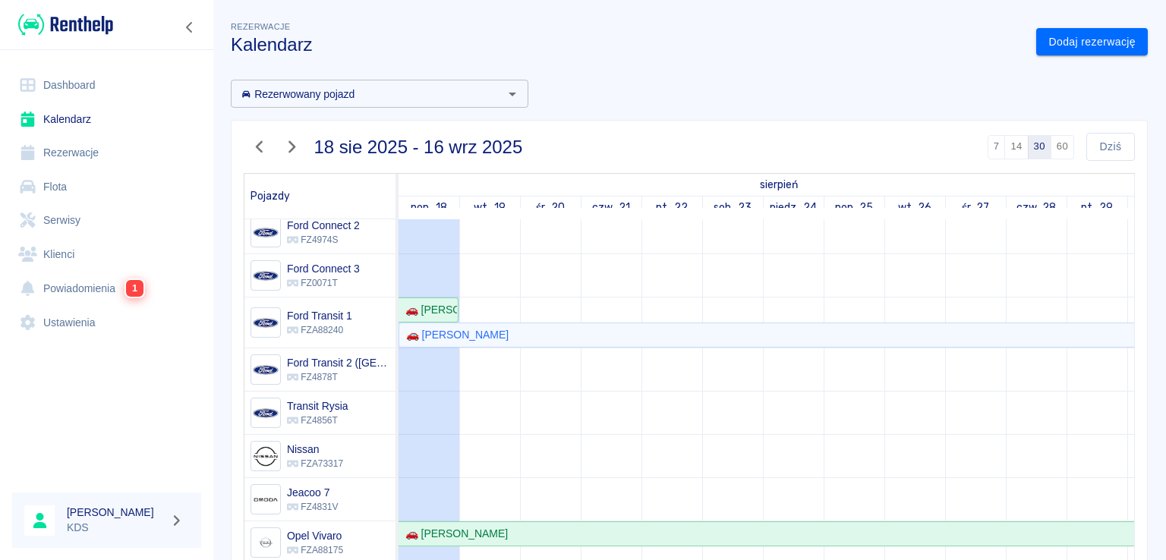
click at [286, 147] on icon "button" at bounding box center [292, 147] width 20 height 16
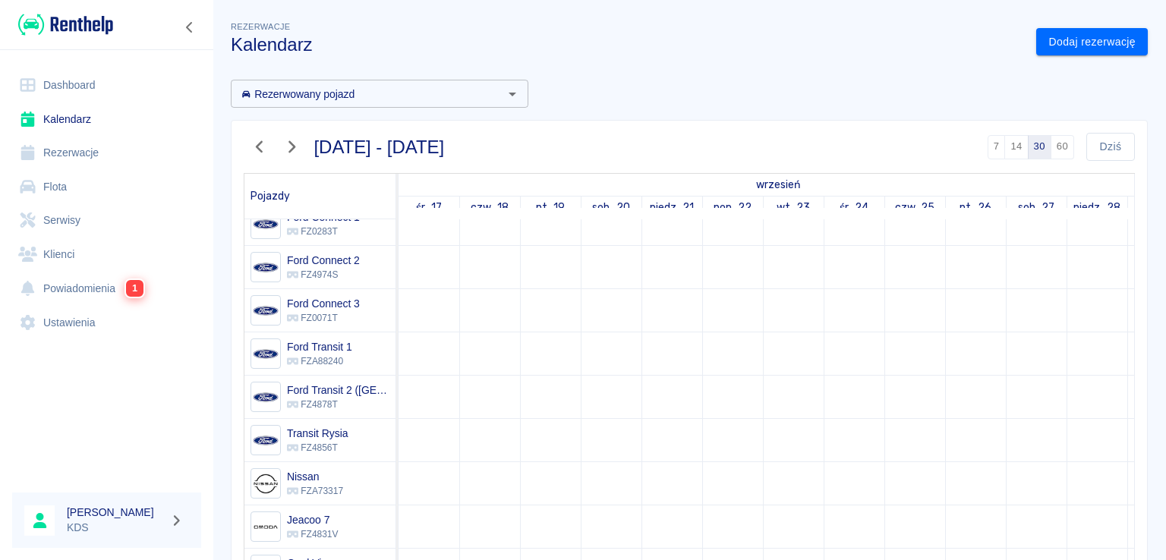
scroll to position [182, 0]
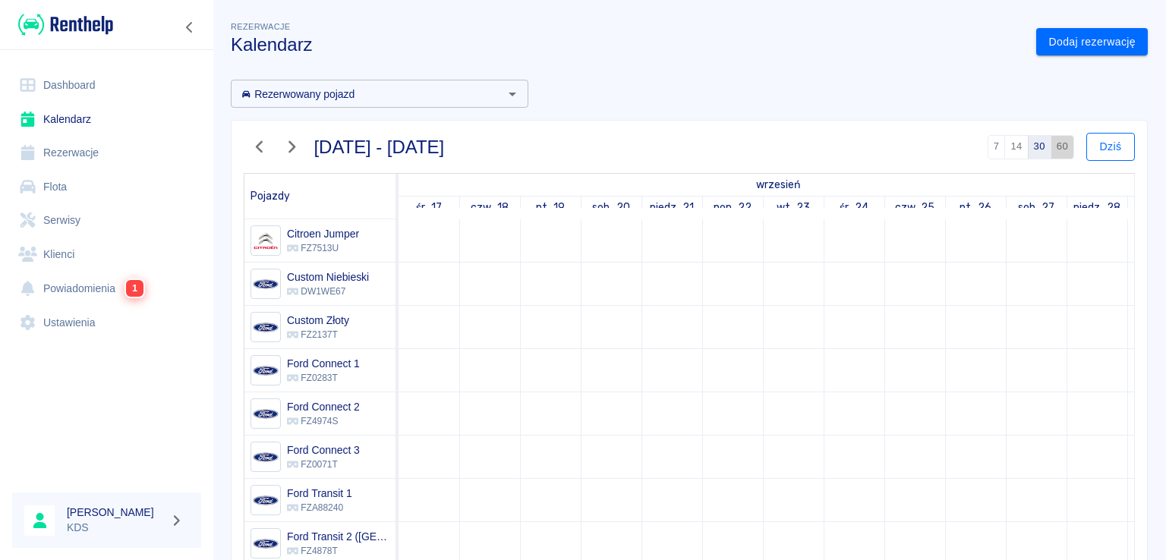
drag, startPoint x: 1055, startPoint y: 151, endPoint x: 1078, endPoint y: 155, distance: 23.1
click at [1055, 153] on button "60" at bounding box center [1063, 147] width 24 height 24
click at [1096, 154] on button "Dziś" at bounding box center [1111, 147] width 49 height 28
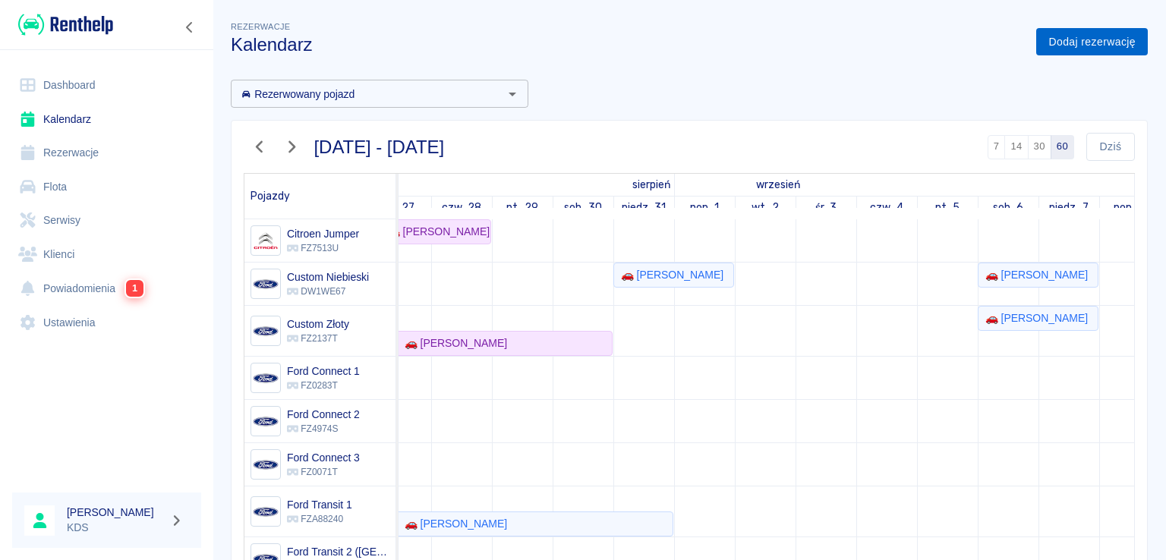
click at [1100, 41] on link "Dodaj rezerwację" at bounding box center [1093, 42] width 112 height 28
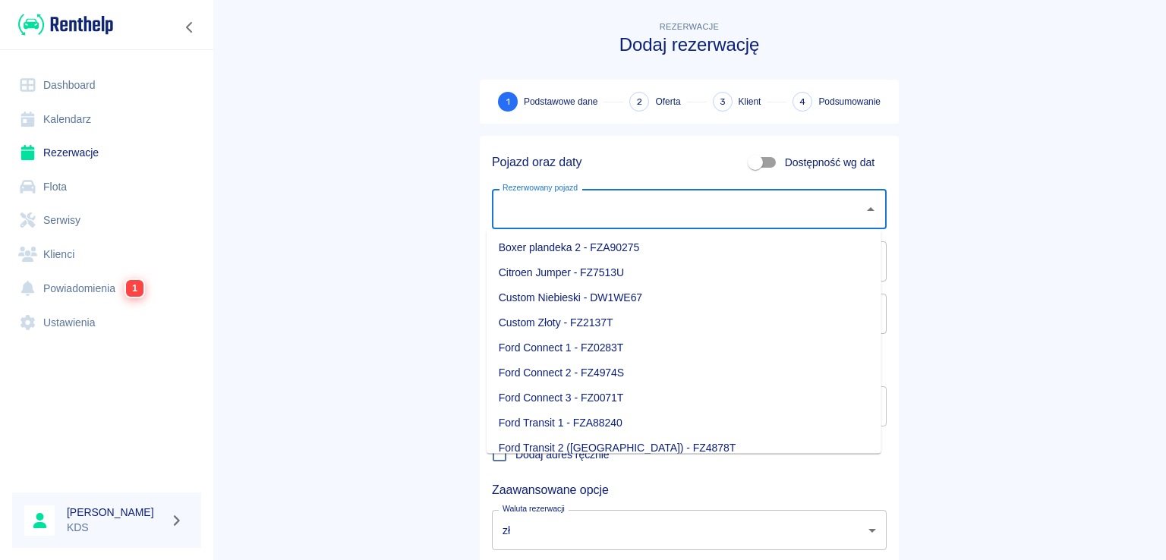
click at [659, 214] on input "Rezerwowany pojazd" at bounding box center [678, 209] width 358 height 27
click at [604, 350] on li "Ford Connect 1 - FZ0283T" at bounding box center [684, 348] width 395 height 25
type input "Ford Connect 1 - FZ0283T"
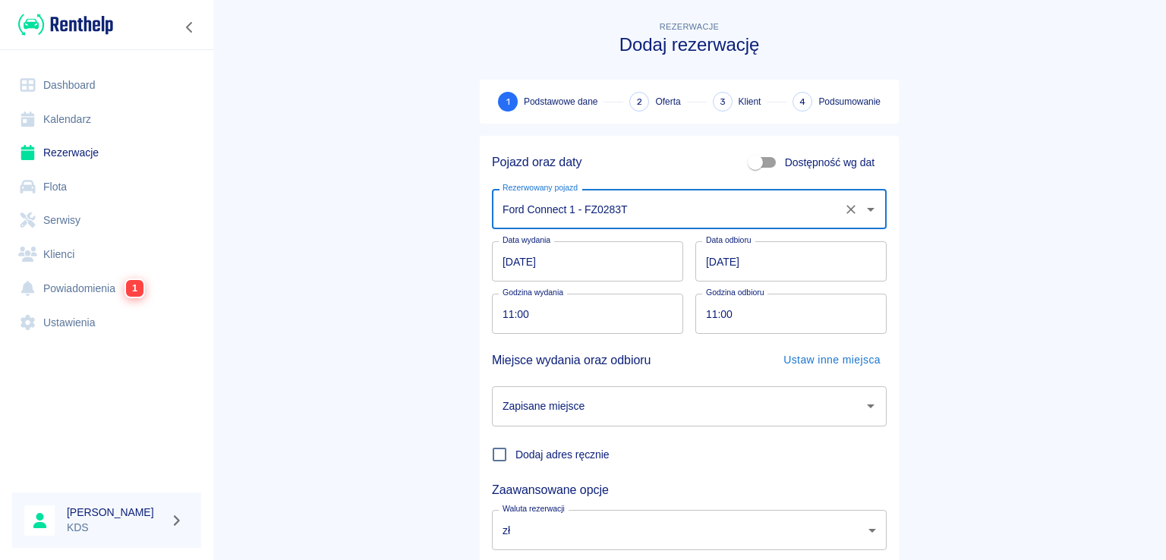
click at [647, 267] on input "[DATE]" at bounding box center [587, 261] width 191 height 40
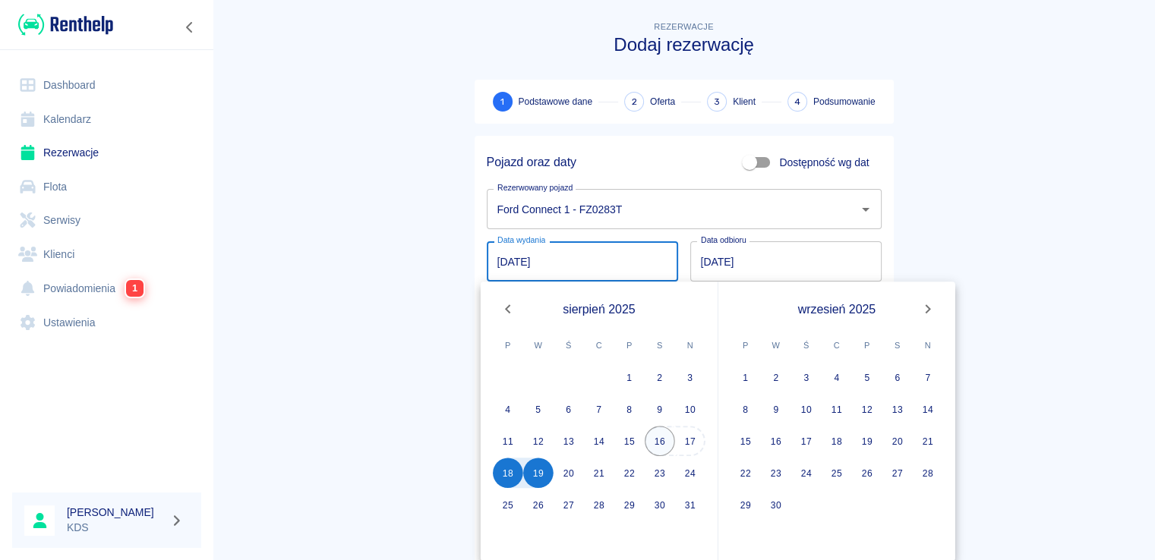
click at [662, 441] on button "16" at bounding box center [660, 441] width 30 height 30
type input "16.08.2025"
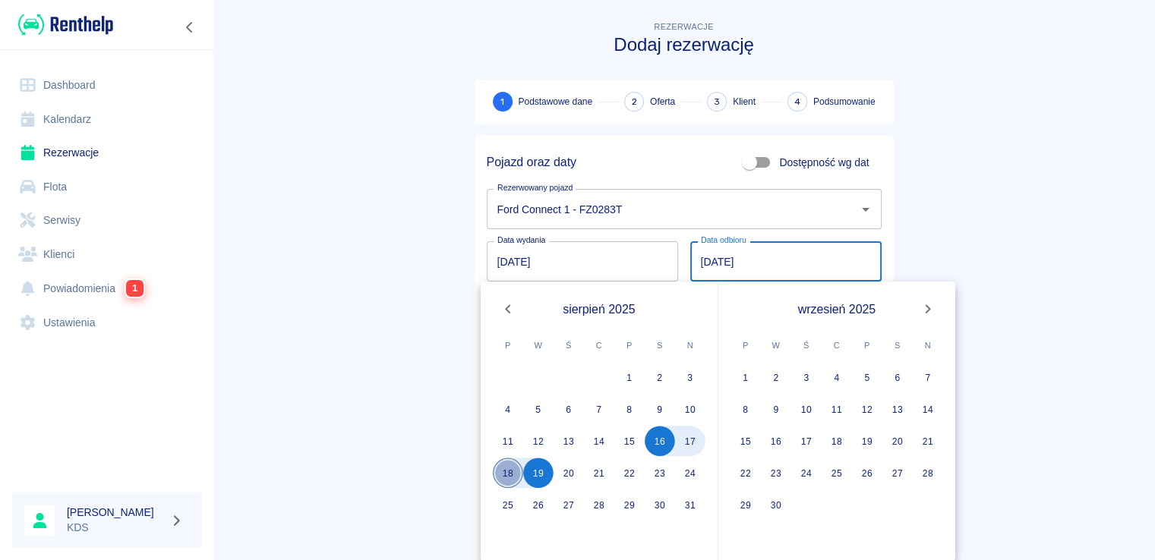
click at [509, 472] on button "18" at bounding box center [508, 473] width 30 height 30
type input "[DATE]"
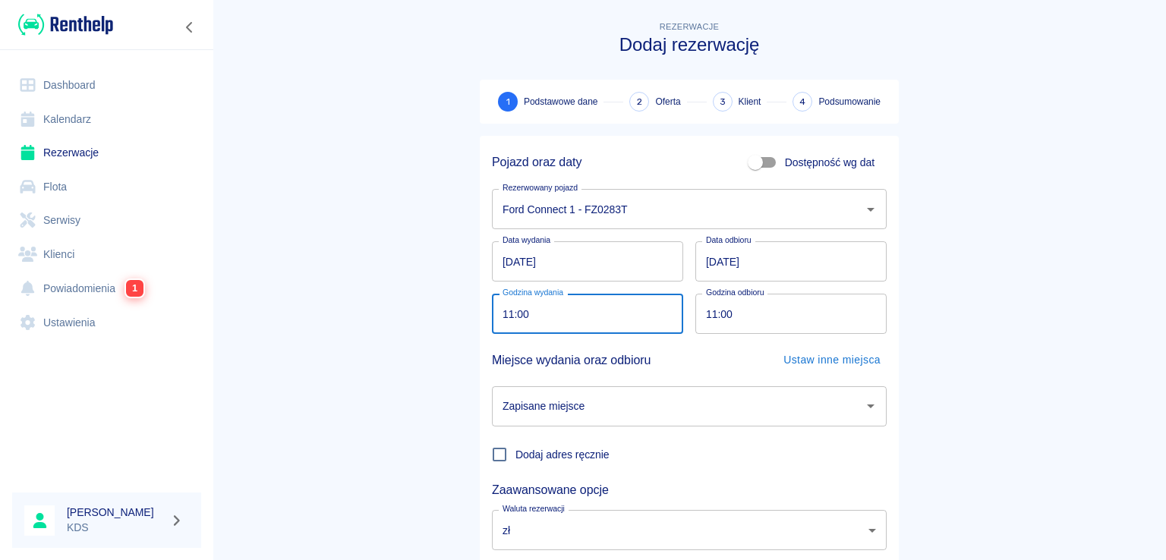
click at [649, 321] on input "11:00" at bounding box center [582, 314] width 181 height 40
type input "13:00"
click at [795, 320] on input "11:00" at bounding box center [786, 314] width 181 height 40
type input "13:00"
click at [671, 413] on input "Zapisane miejsce" at bounding box center [678, 406] width 358 height 27
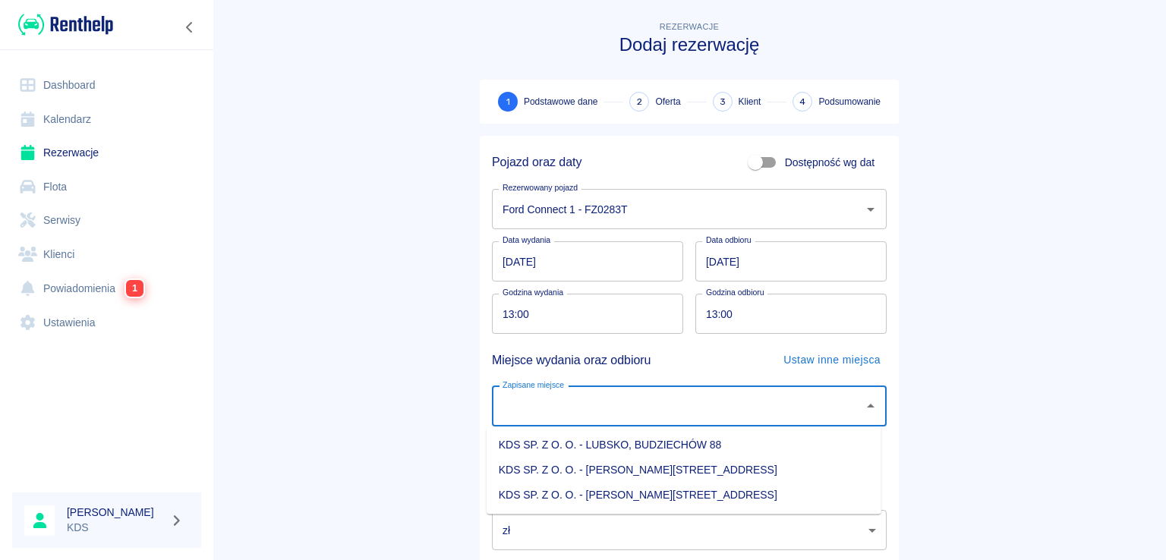
click at [632, 496] on li "KDS SP. Z O. O. - [PERSON_NAME][STREET_ADDRESS]" at bounding box center [684, 495] width 395 height 25
type input "KDS SP. Z O. O. - [PERSON_NAME][STREET_ADDRESS]"
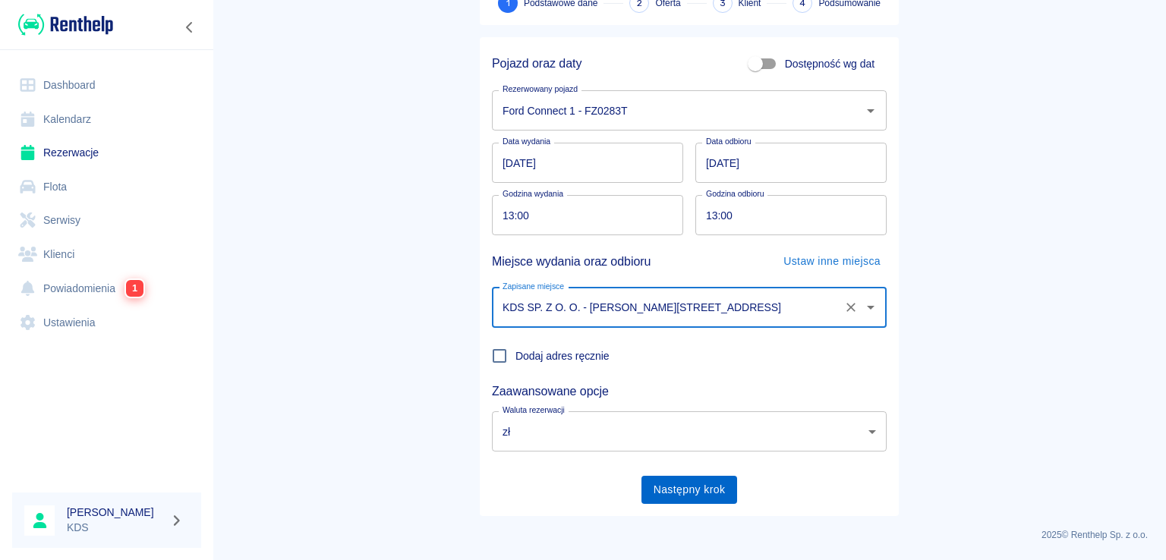
click at [696, 491] on button "Następny krok" at bounding box center [690, 490] width 96 height 28
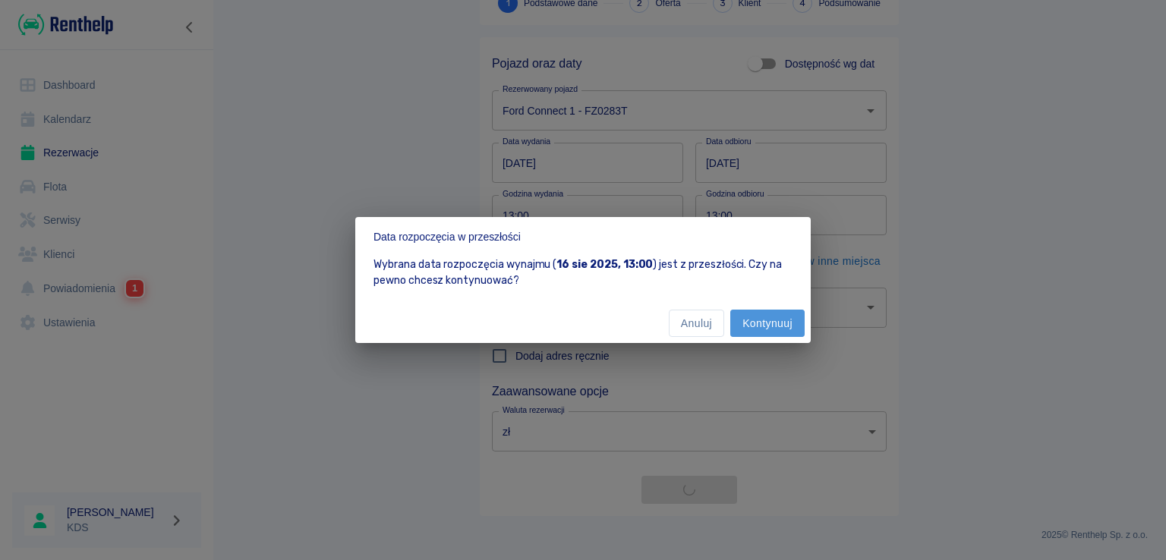
click at [746, 319] on button "Kontynuuj" at bounding box center [768, 324] width 74 height 28
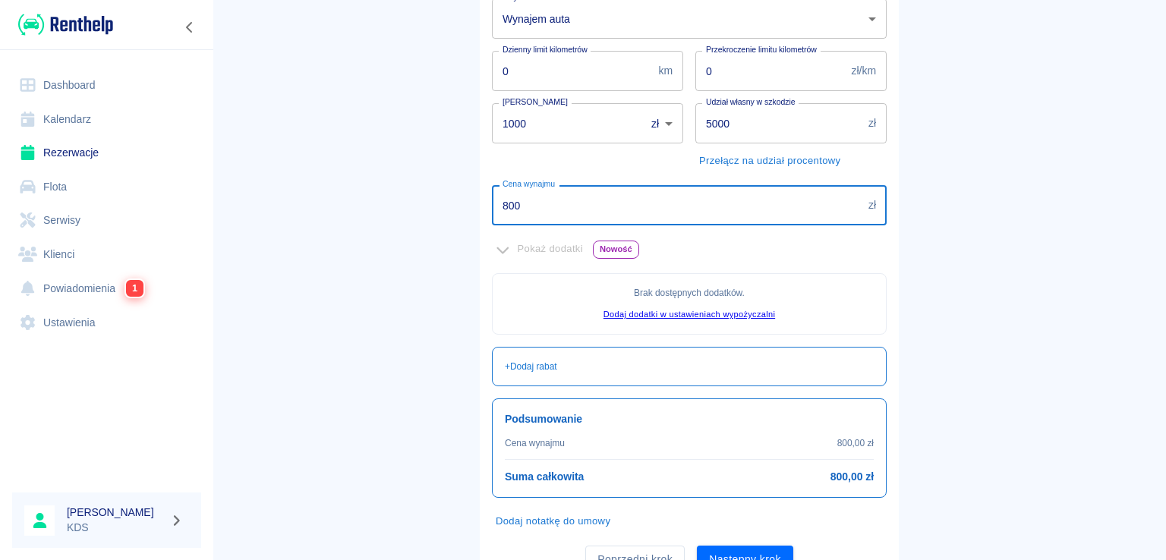
click at [579, 201] on input "800" at bounding box center [677, 205] width 371 height 40
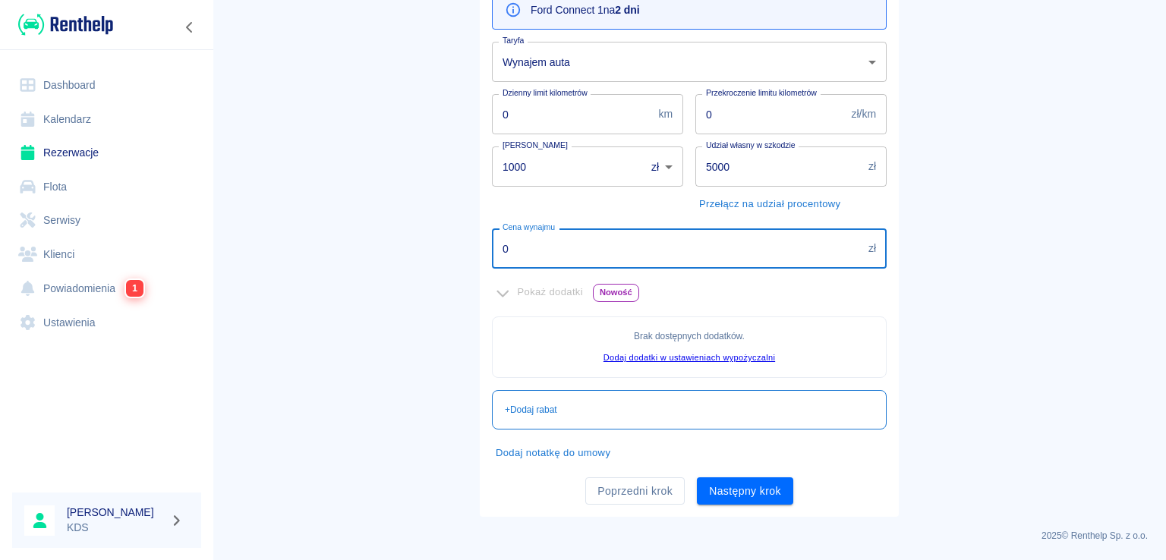
type input "00"
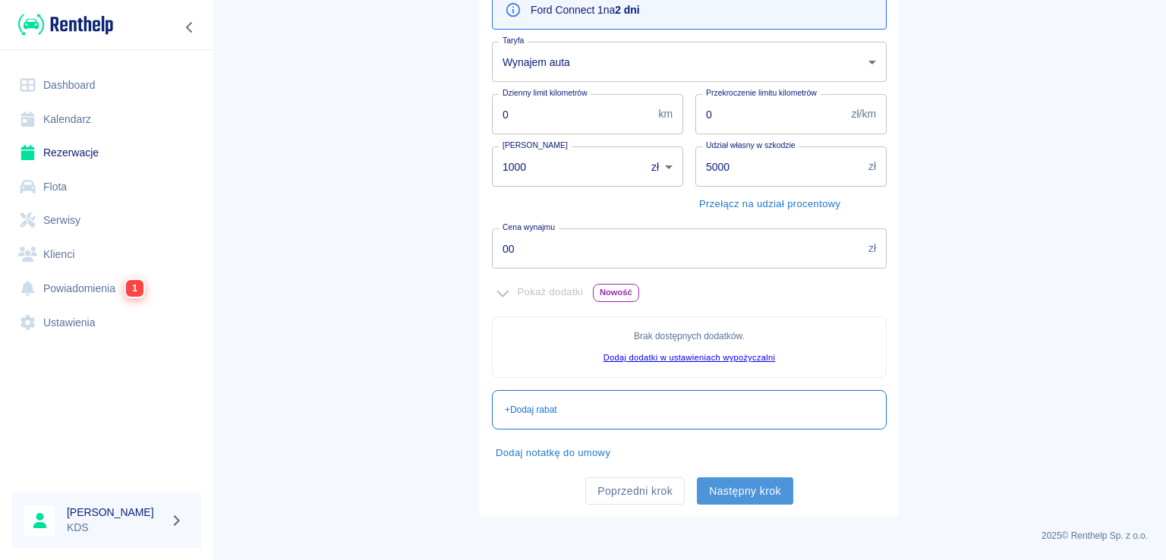
click at [727, 494] on button "Następny krok" at bounding box center [745, 492] width 96 height 28
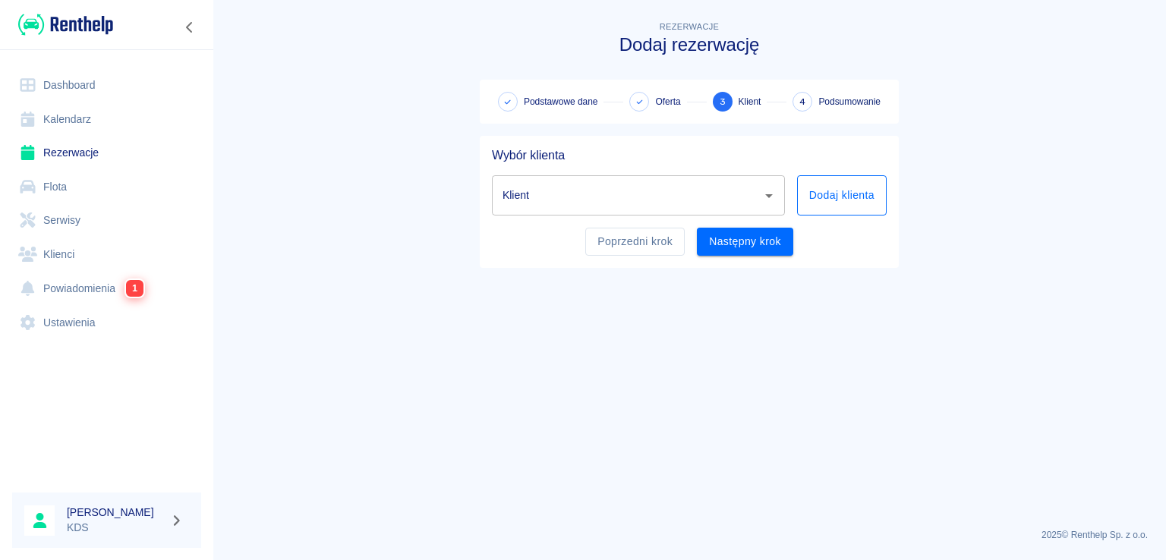
click at [843, 194] on button "Dodaj klienta" at bounding box center [842, 195] width 90 height 40
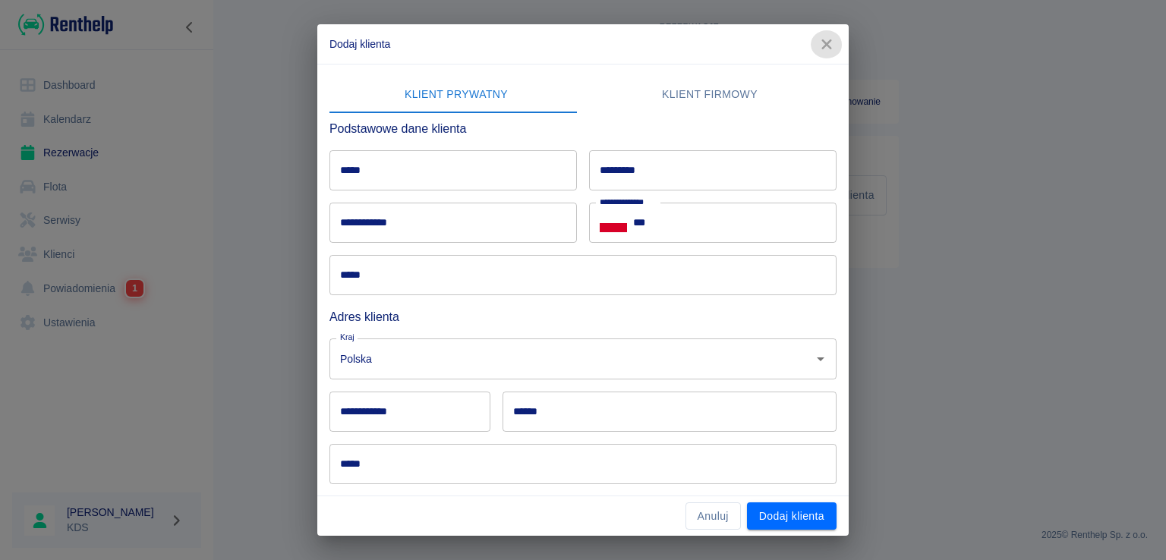
drag, startPoint x: 823, startPoint y: 36, endPoint x: 747, endPoint y: 93, distance: 95.4
click at [820, 36] on icon "button" at bounding box center [827, 44] width 20 height 16
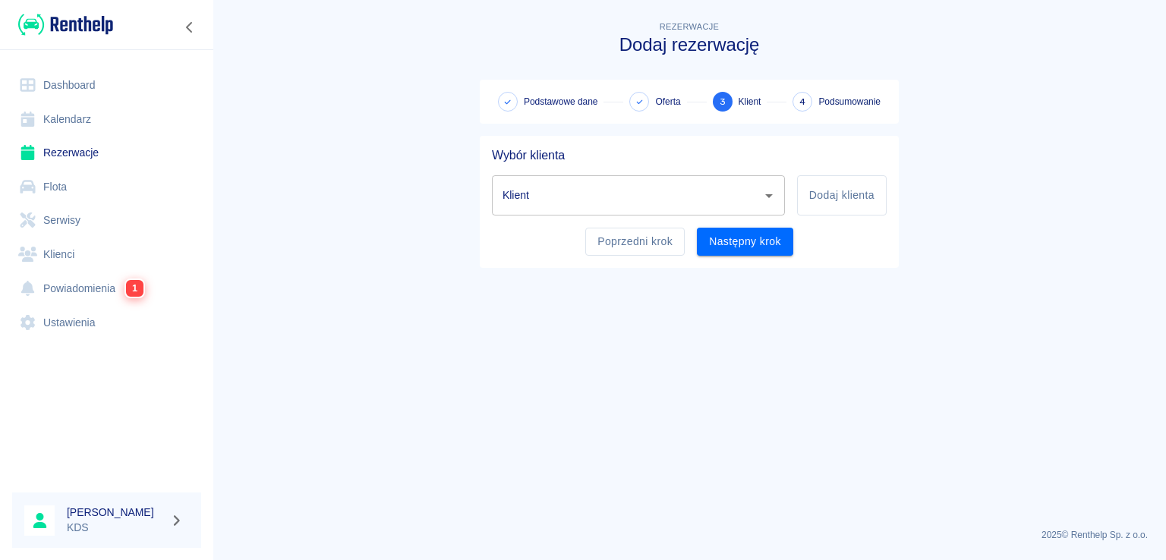
click at [655, 198] on input "Klient" at bounding box center [627, 195] width 257 height 27
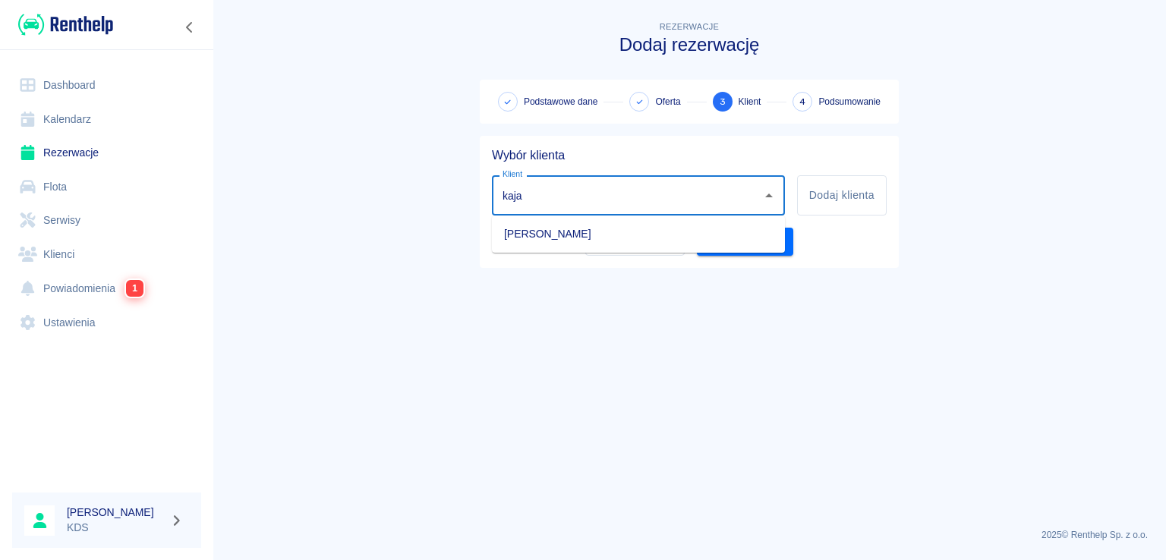
click at [682, 229] on li "[PERSON_NAME]" at bounding box center [638, 234] width 293 height 25
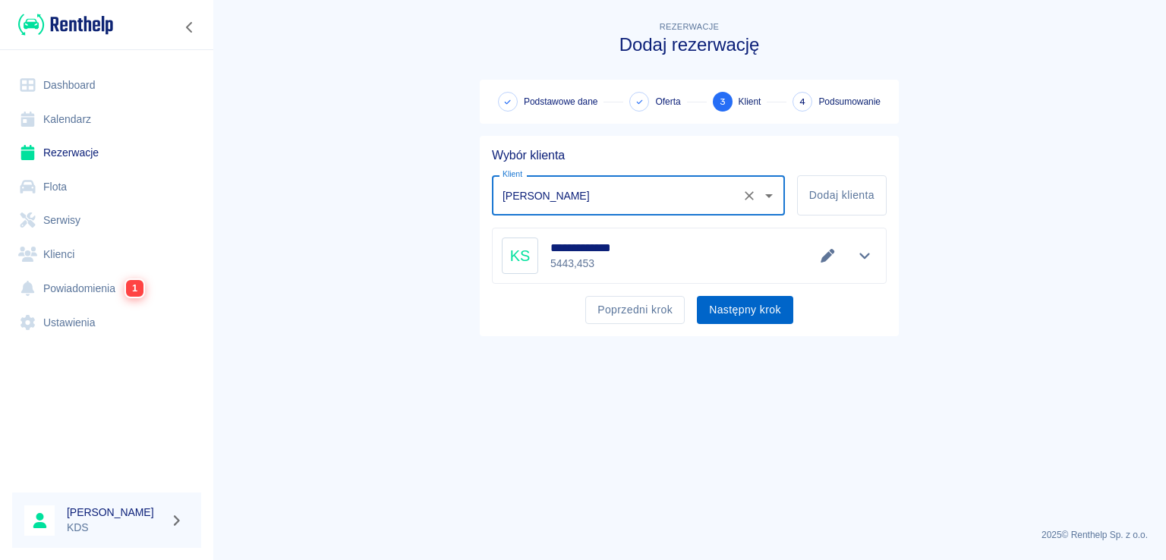
type input "[PERSON_NAME]"
click at [775, 309] on button "Następny krok" at bounding box center [745, 310] width 96 height 28
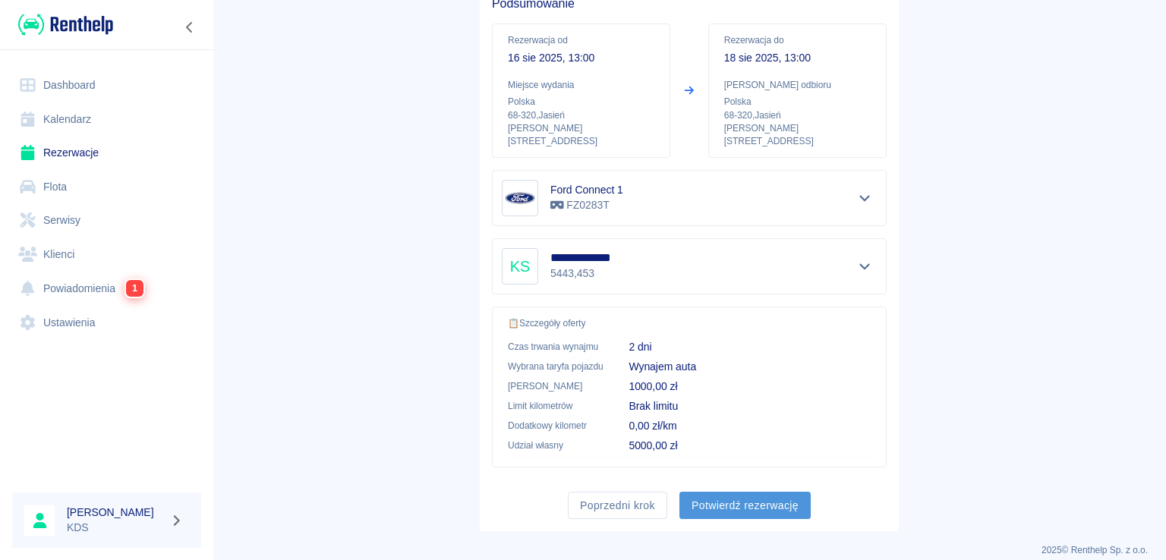
click at [711, 492] on button "Potwierdź rezerwację" at bounding box center [745, 506] width 131 height 28
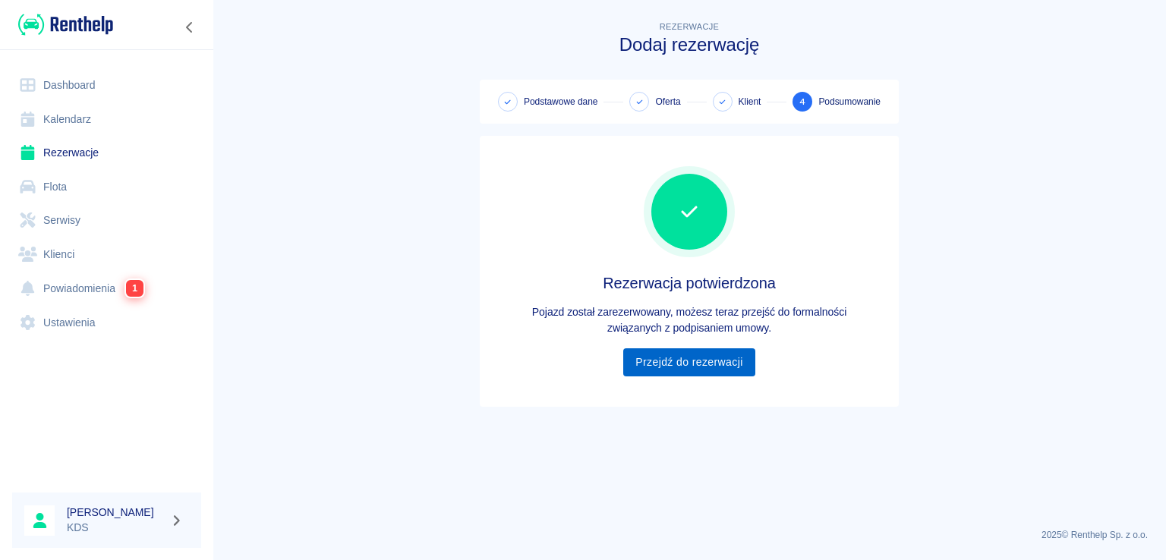
click at [689, 355] on link "Przejdź do rezerwacji" at bounding box center [688, 363] width 131 height 28
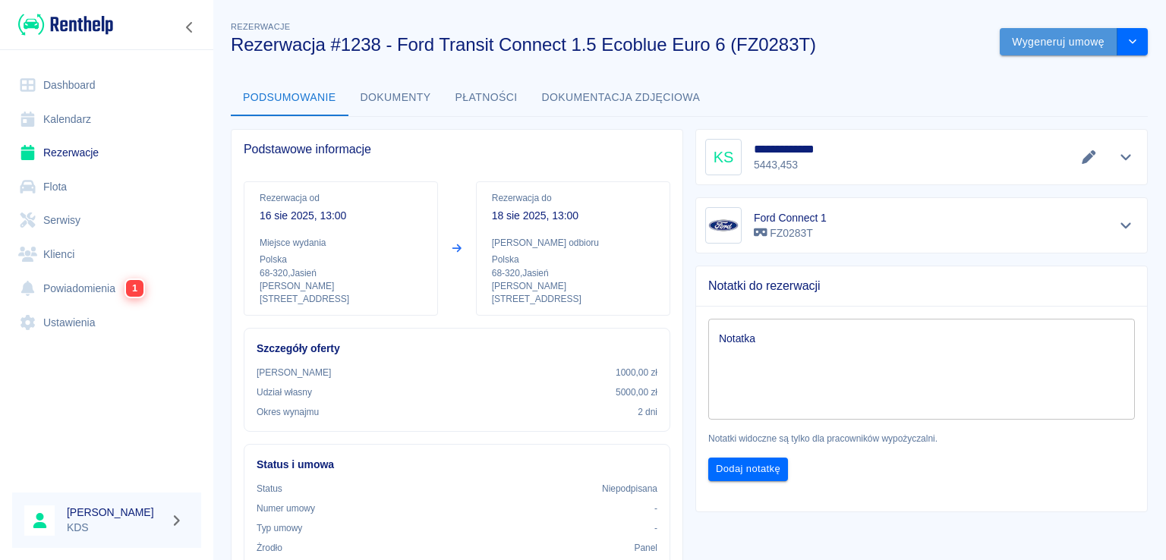
click at [1072, 42] on button "Wygeneruj umowę" at bounding box center [1059, 42] width 118 height 28
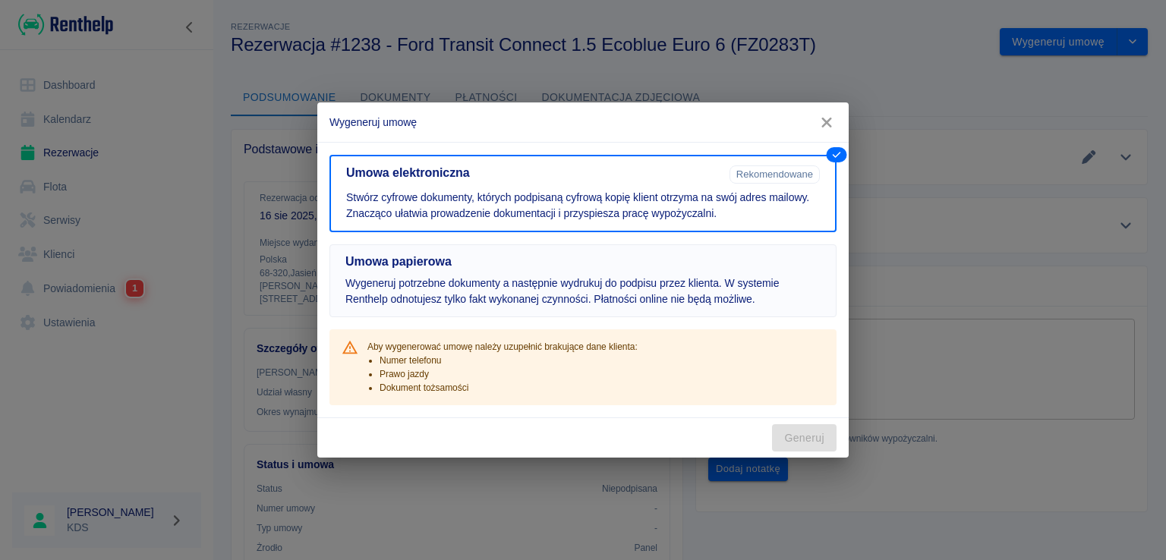
click at [820, 276] on p "Wygeneruj potrzebne dokumenty a następnie wydrukuj do podpisu przez klienta. W …" at bounding box center [583, 292] width 475 height 32
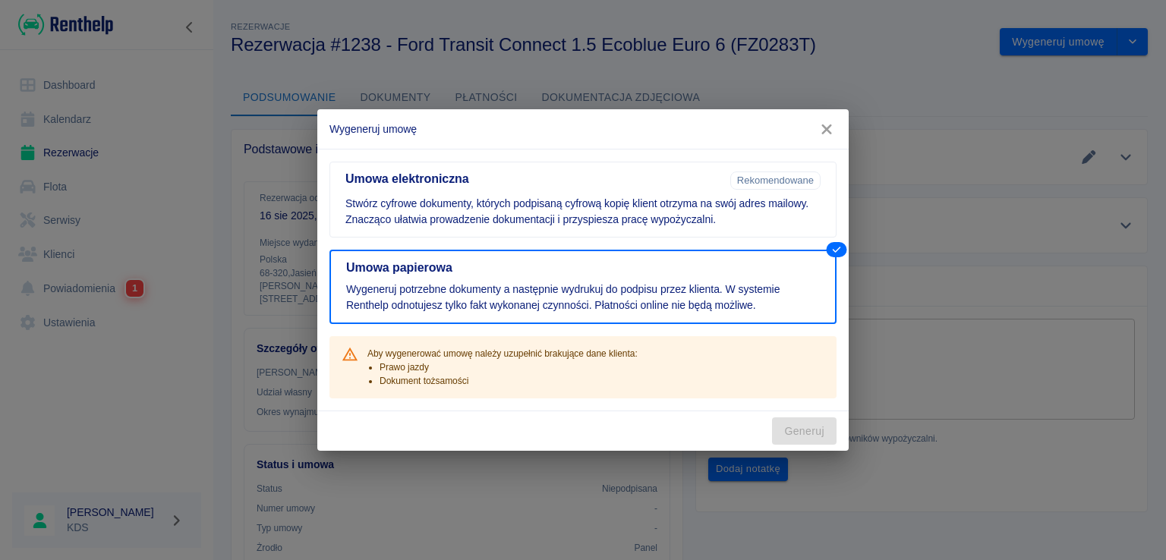
click at [835, 134] on icon "button" at bounding box center [827, 130] width 20 height 16
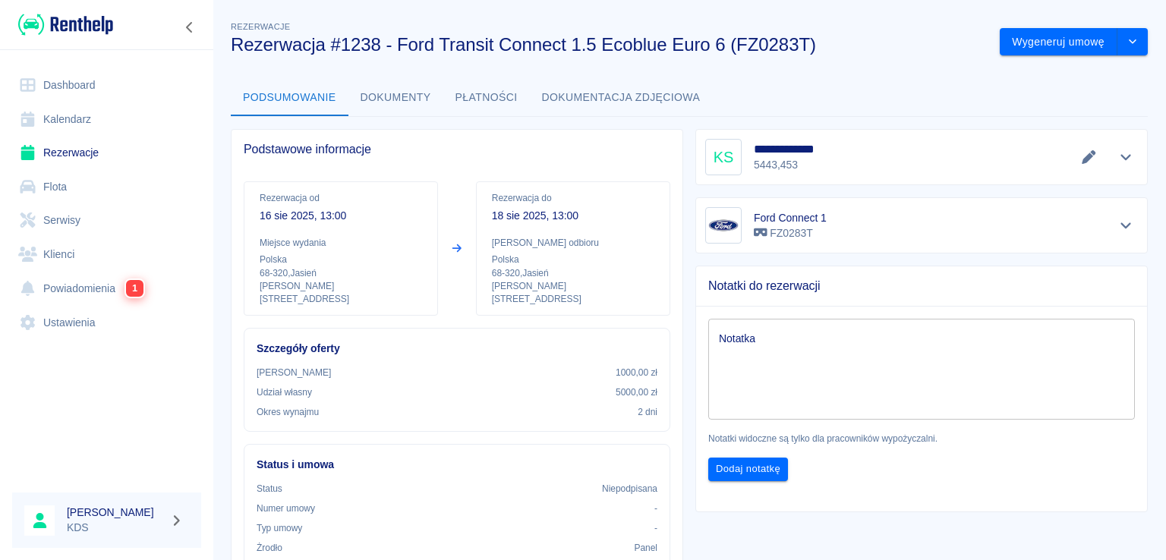
click at [1083, 163] on button "Edytuj dane" at bounding box center [1089, 157] width 25 height 21
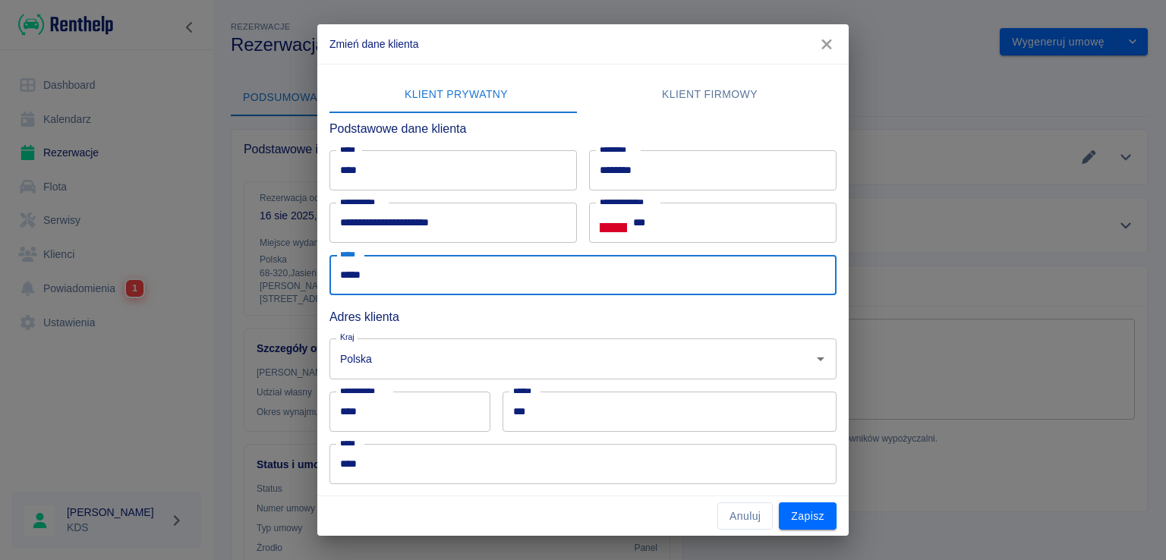
click at [459, 271] on input "*****" at bounding box center [583, 275] width 507 height 40
type input "*"
type input "**********"
click at [620, 403] on input "***" at bounding box center [670, 412] width 334 height 40
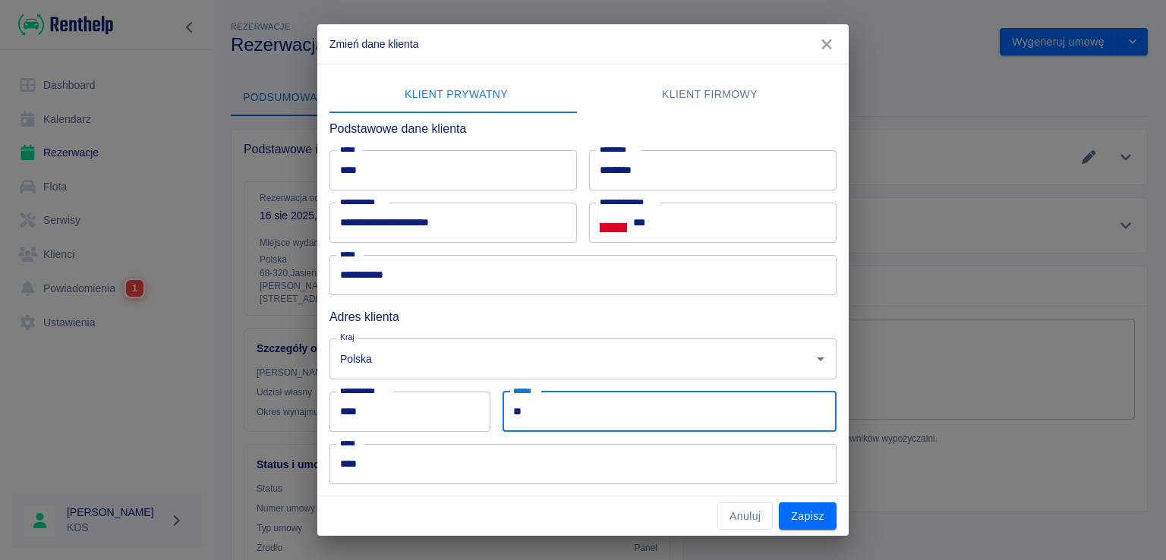
type input "*"
type input "******"
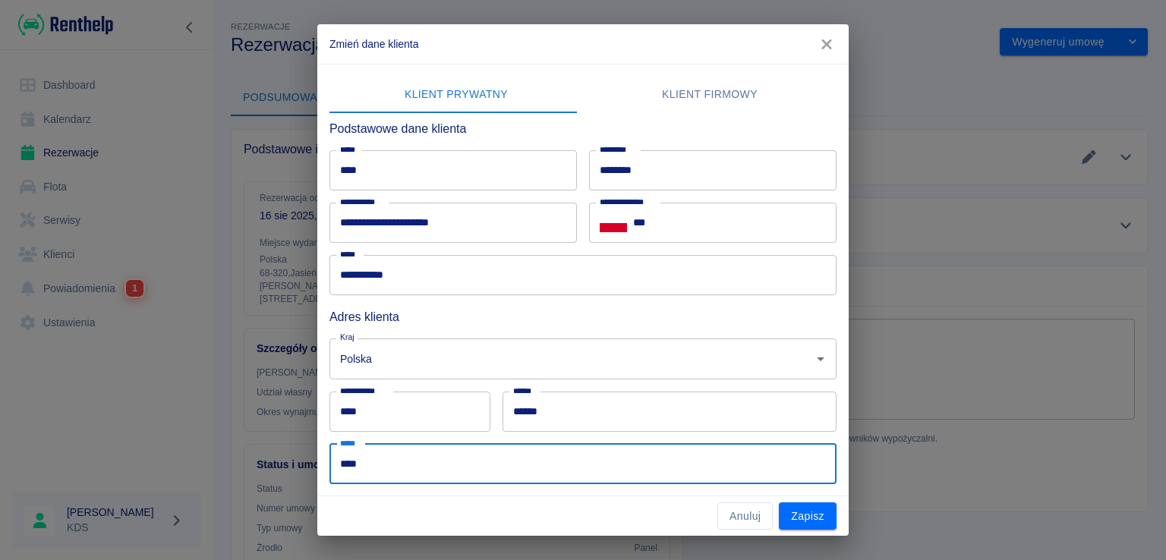
click at [452, 462] on input "****" at bounding box center [583, 464] width 507 height 40
type input "*"
type input "**********"
click at [464, 423] on input "****" at bounding box center [410, 412] width 161 height 40
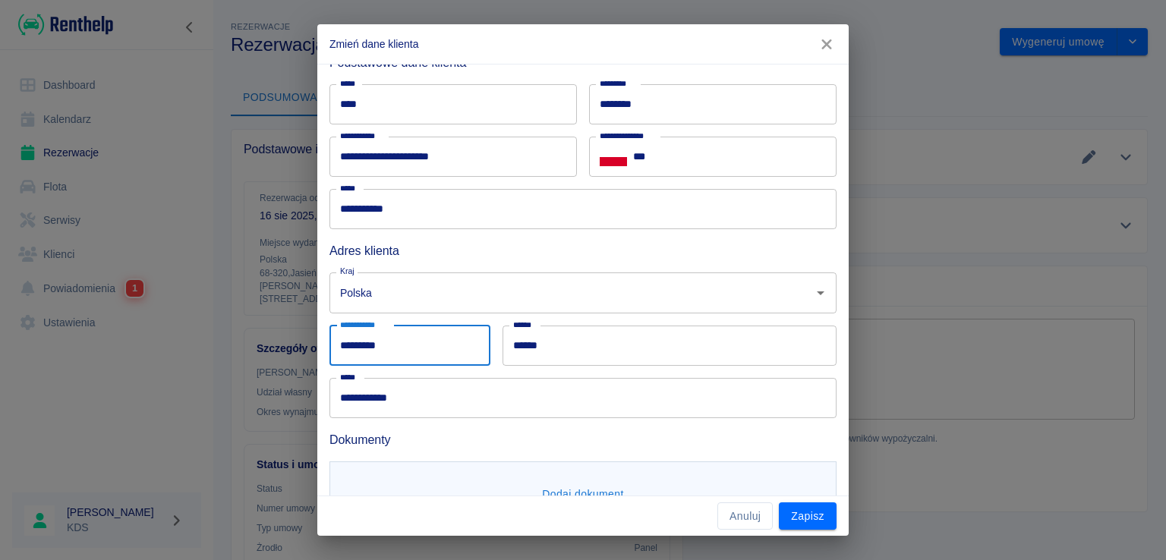
scroll to position [123, 0]
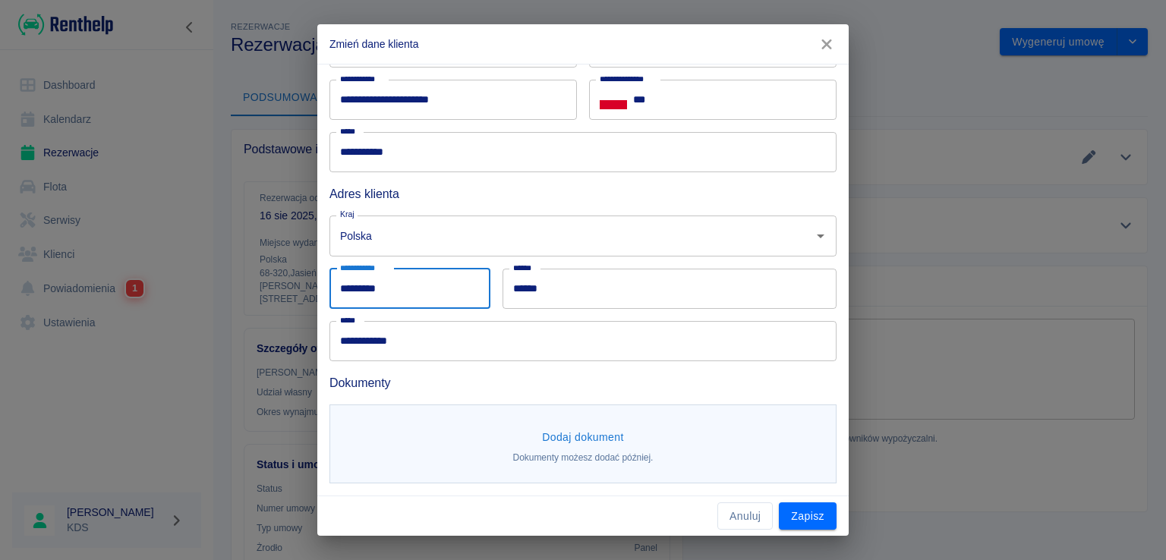
type input "*********"
click at [567, 437] on button "Dodaj dokument" at bounding box center [583, 438] width 94 height 28
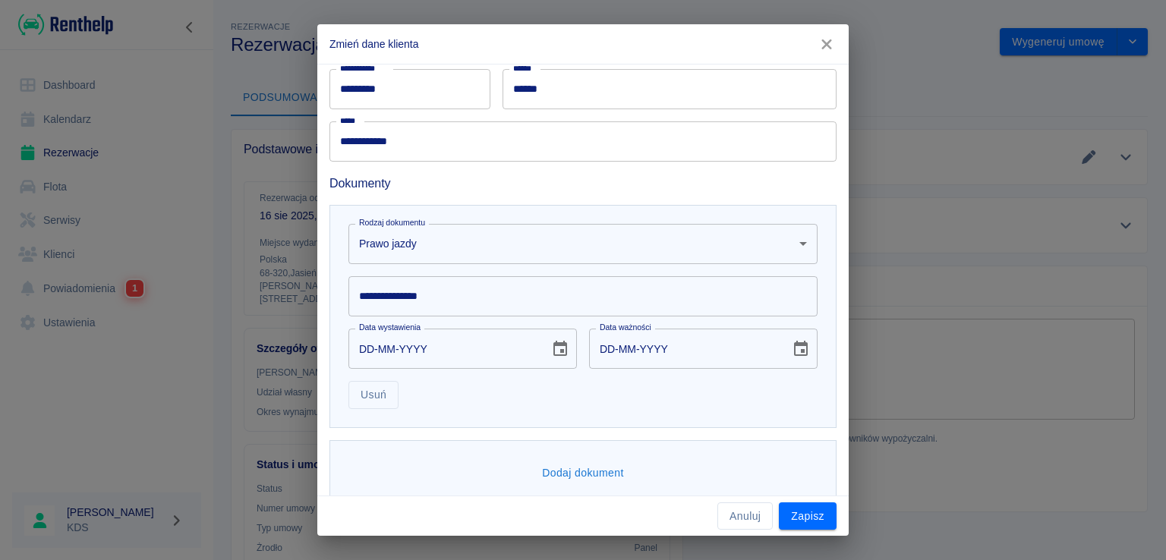
scroll to position [344, 0]
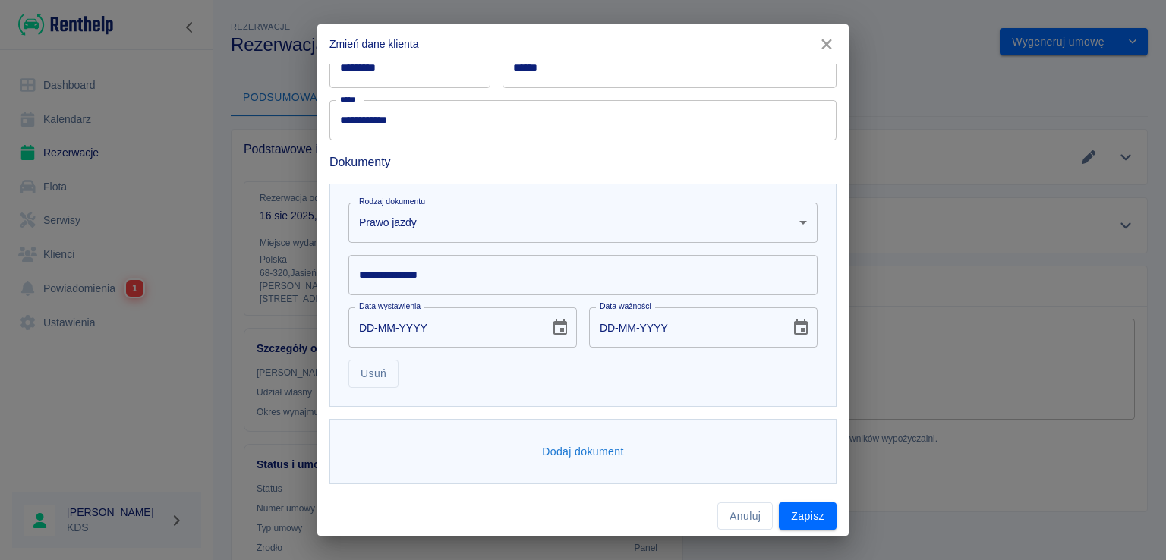
click at [474, 292] on input "**********" at bounding box center [583, 275] width 469 height 40
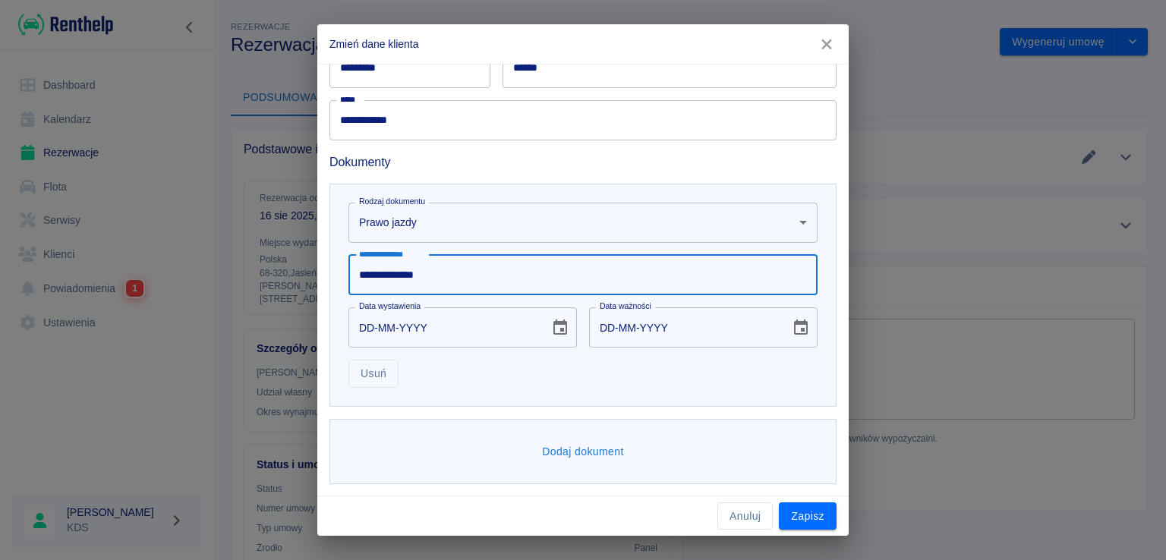
type input "**********"
click at [620, 448] on button "Dodaj dokument" at bounding box center [583, 452] width 94 height 28
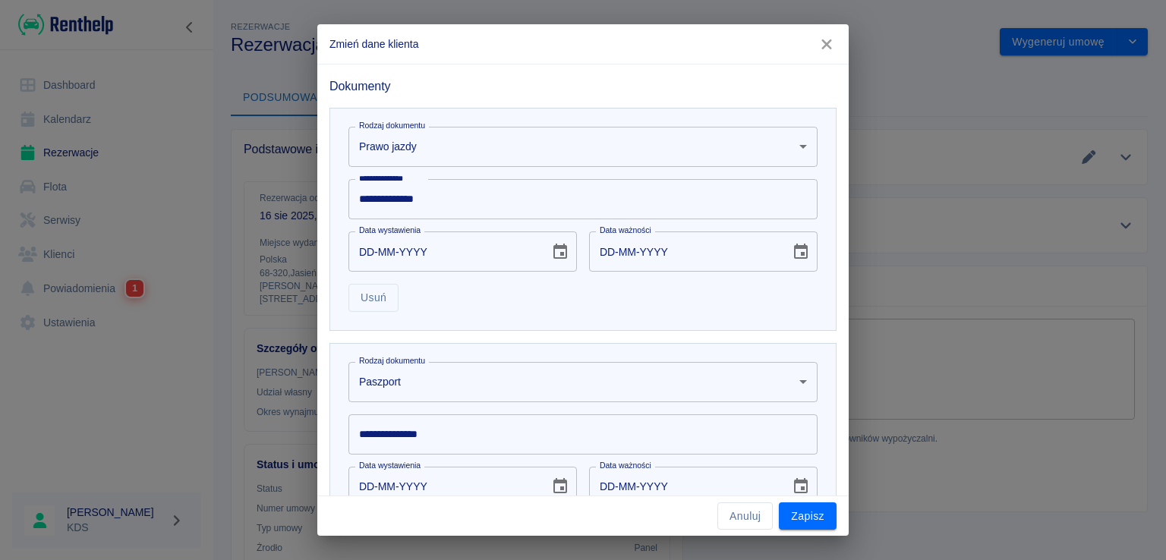
scroll to position [572, 0]
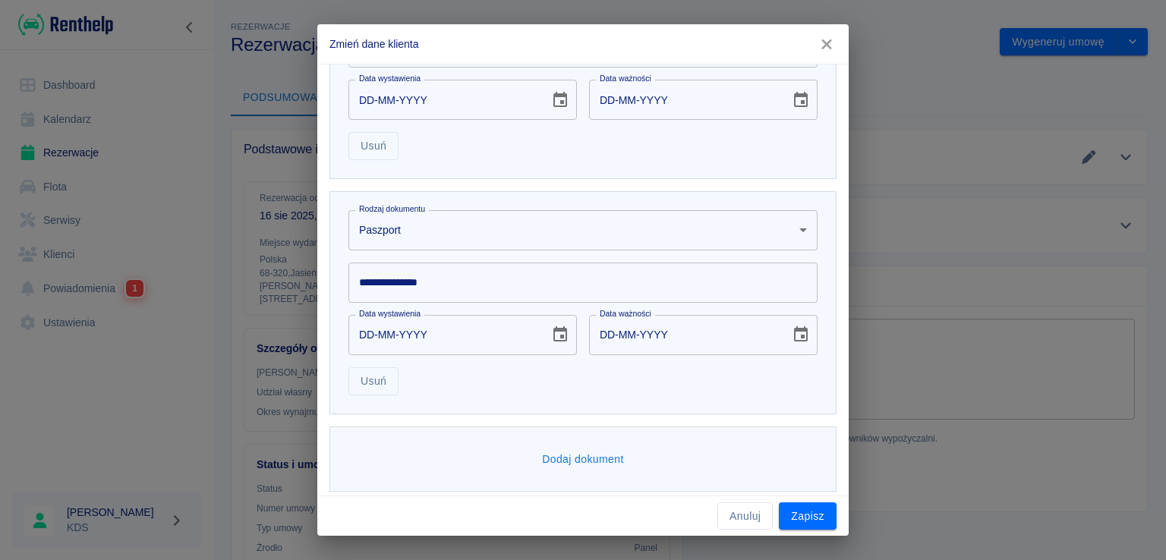
click at [683, 213] on body "**********" at bounding box center [583, 280] width 1166 height 560
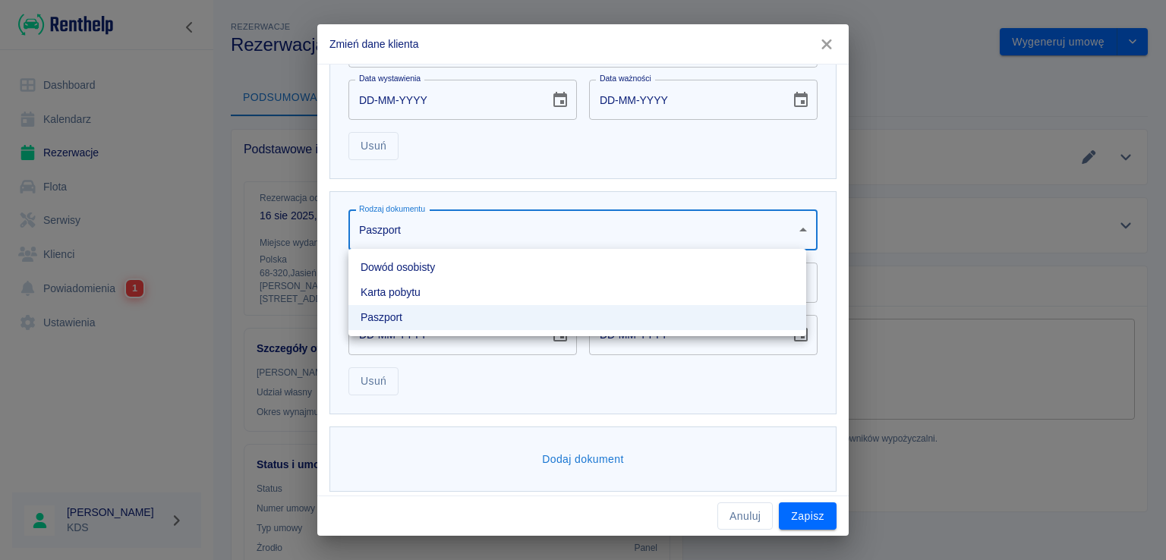
click at [437, 271] on li "Dowód osobisty" at bounding box center [578, 267] width 458 height 25
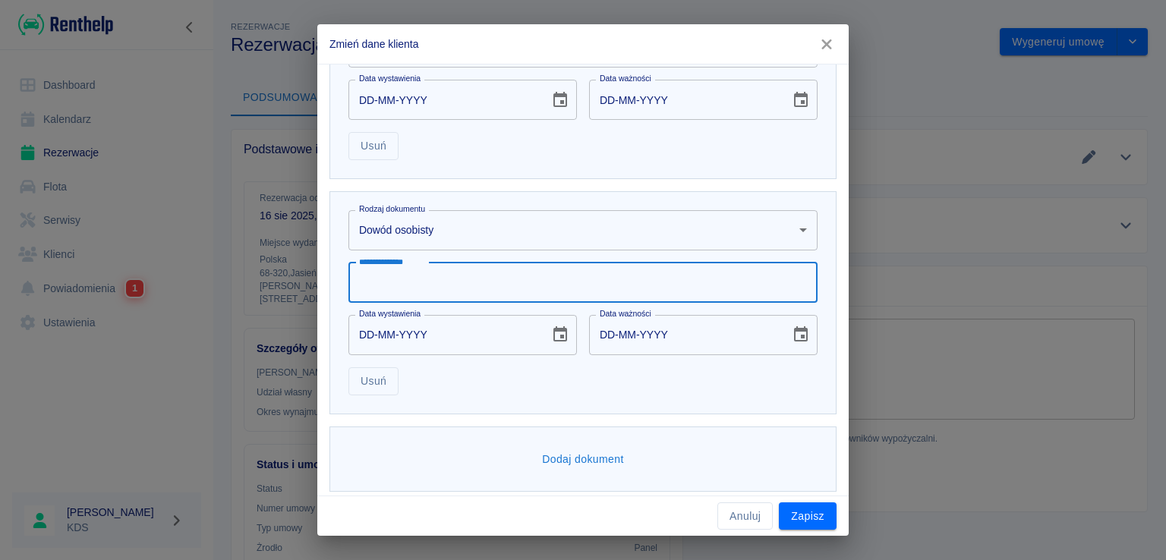
click at [412, 289] on input "**********" at bounding box center [583, 283] width 469 height 40
type input "*********"
click at [818, 519] on button "Zapisz" at bounding box center [808, 517] width 58 height 28
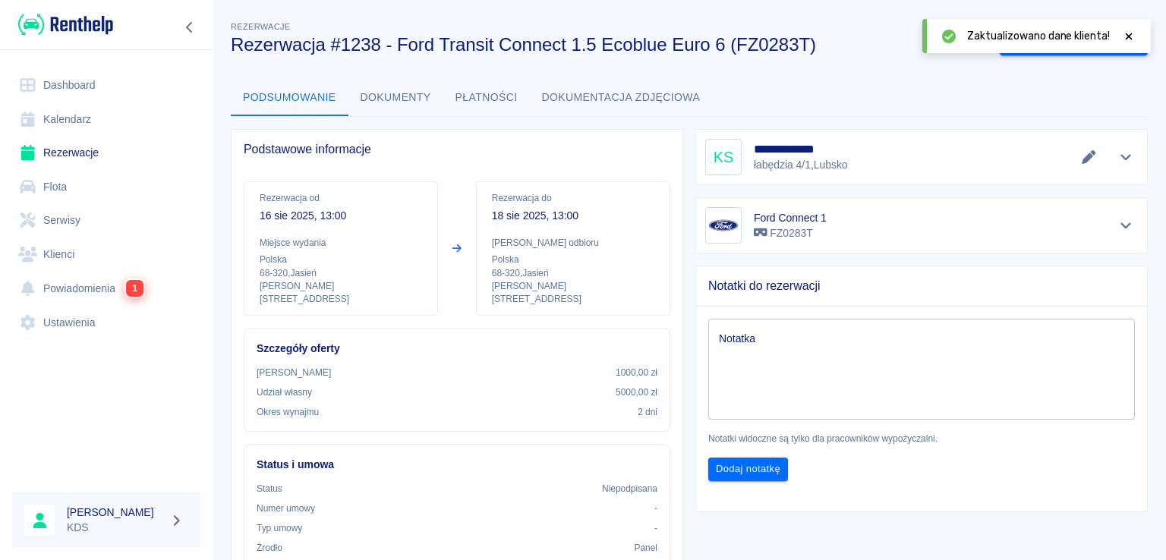
click at [1130, 39] on icon at bounding box center [1129, 36] width 14 height 11
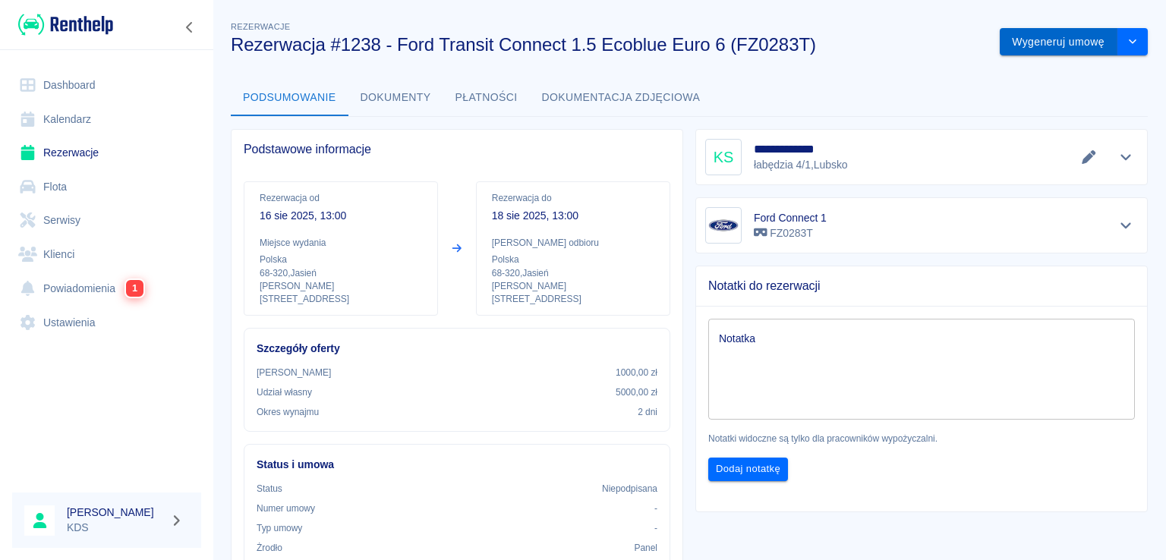
click at [1081, 38] on button "Wygeneruj umowę" at bounding box center [1059, 42] width 118 height 28
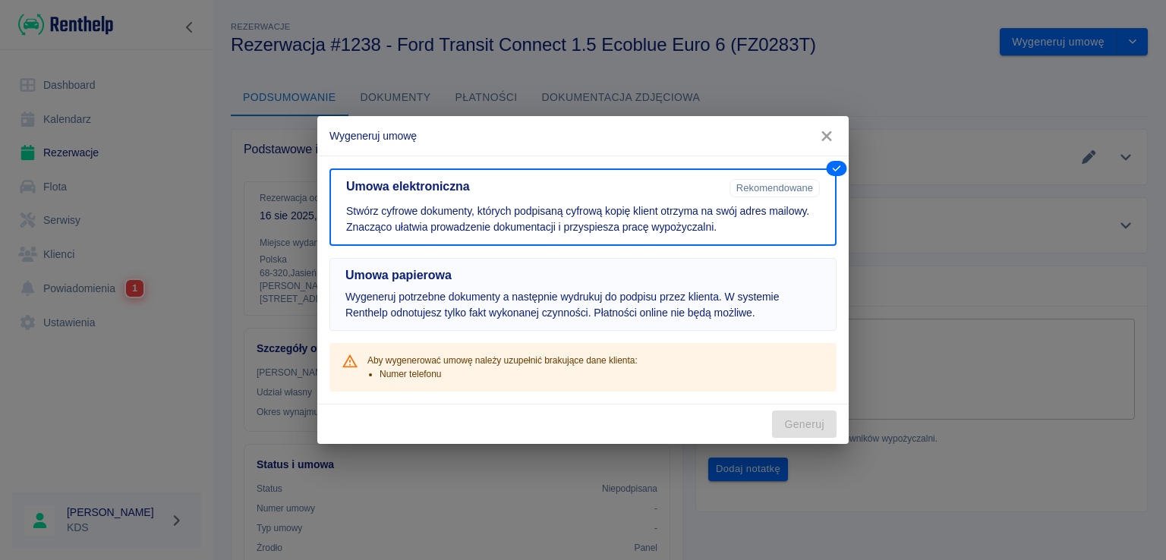
click at [769, 298] on p "Wygeneruj potrzebne dokumenty a następnie wydrukuj do podpisu przez klienta. W …" at bounding box center [583, 305] width 475 height 32
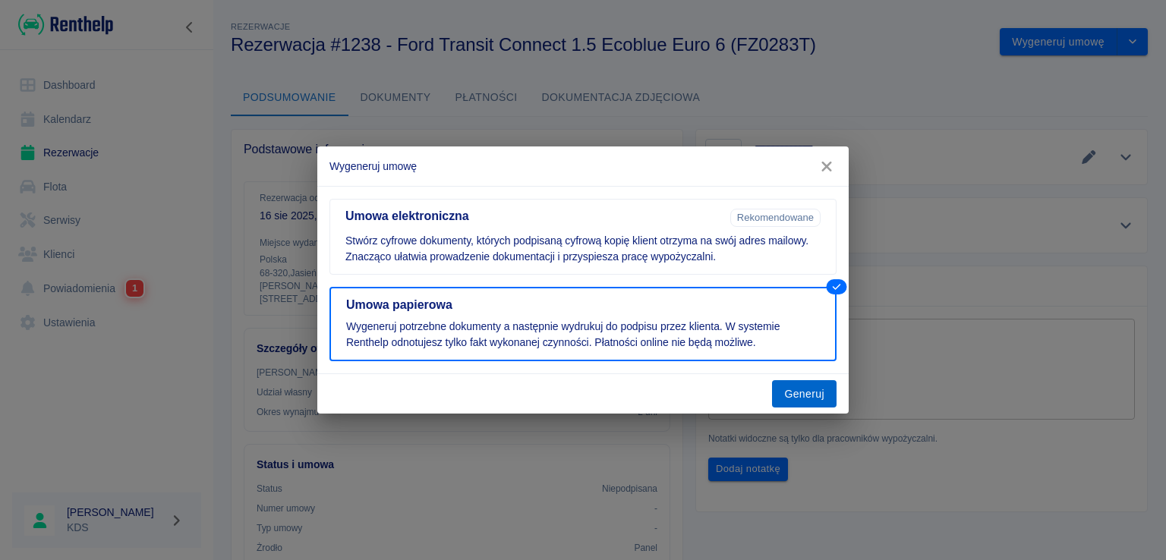
click at [808, 399] on button "Generuj" at bounding box center [804, 394] width 65 height 28
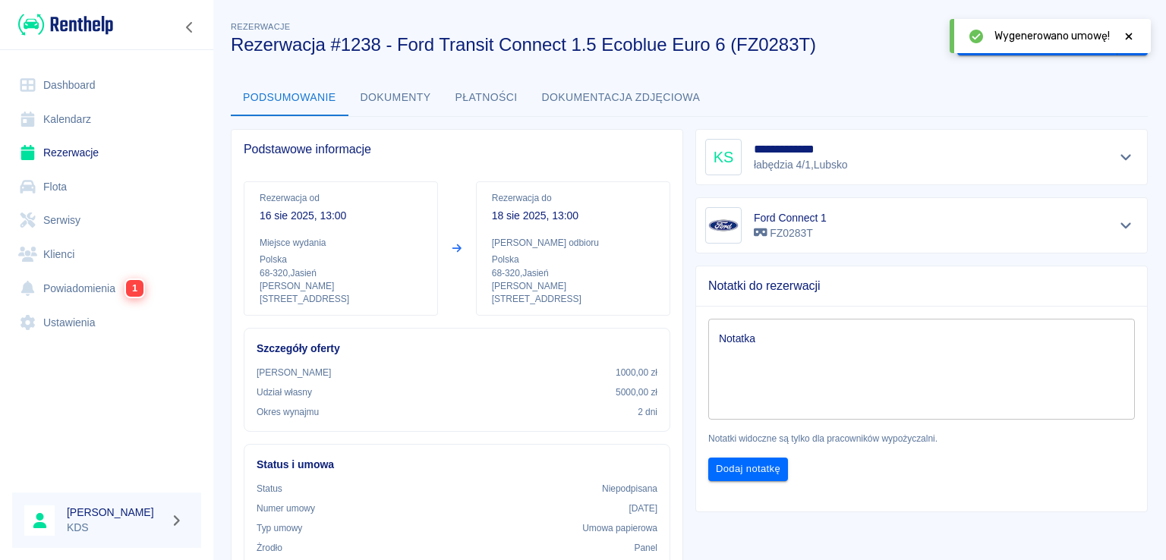
click at [1124, 34] on icon at bounding box center [1129, 36] width 14 height 11
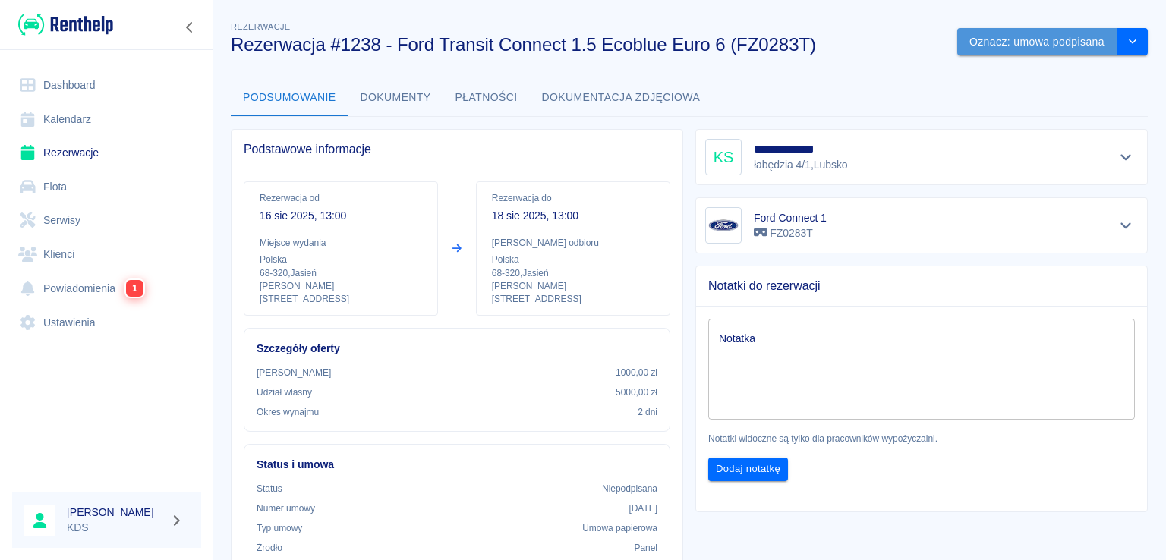
click at [1042, 45] on button "Oznacz: umowa podpisana" at bounding box center [1038, 42] width 160 height 28
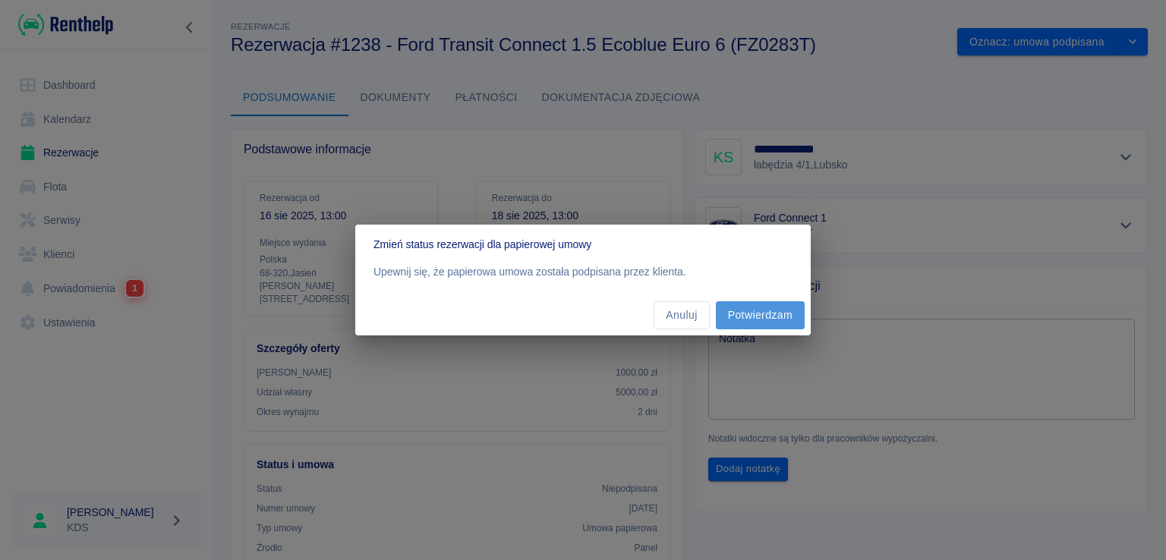
click at [721, 312] on button "Potwierdzam" at bounding box center [760, 315] width 89 height 28
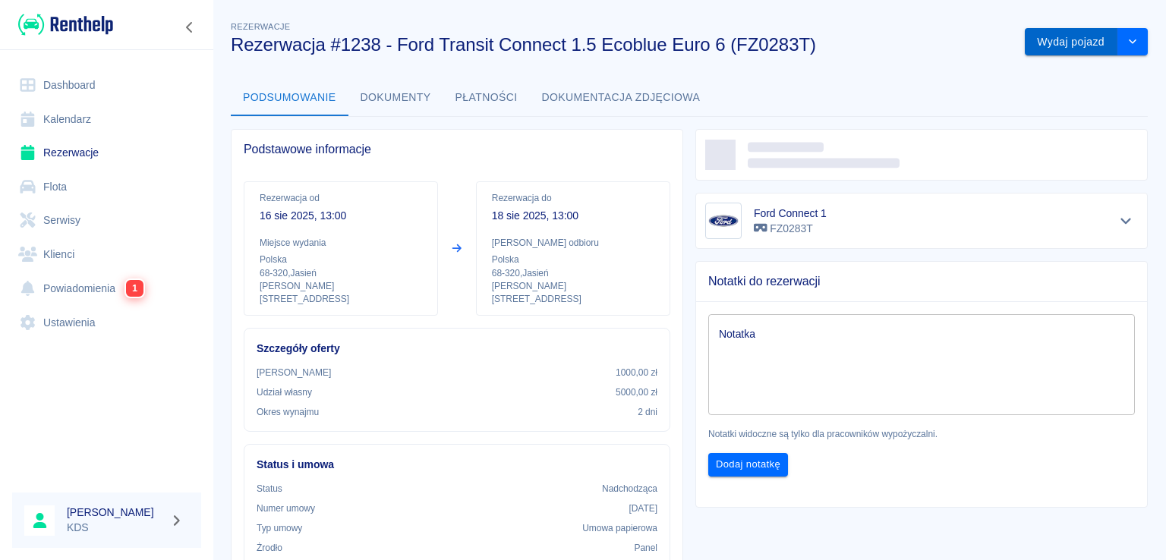
drag, startPoint x: 1035, startPoint y: 43, endPoint x: 1025, endPoint y: 55, distance: 15.1
click at [1035, 43] on button "Wydaj pojazd" at bounding box center [1071, 42] width 93 height 28
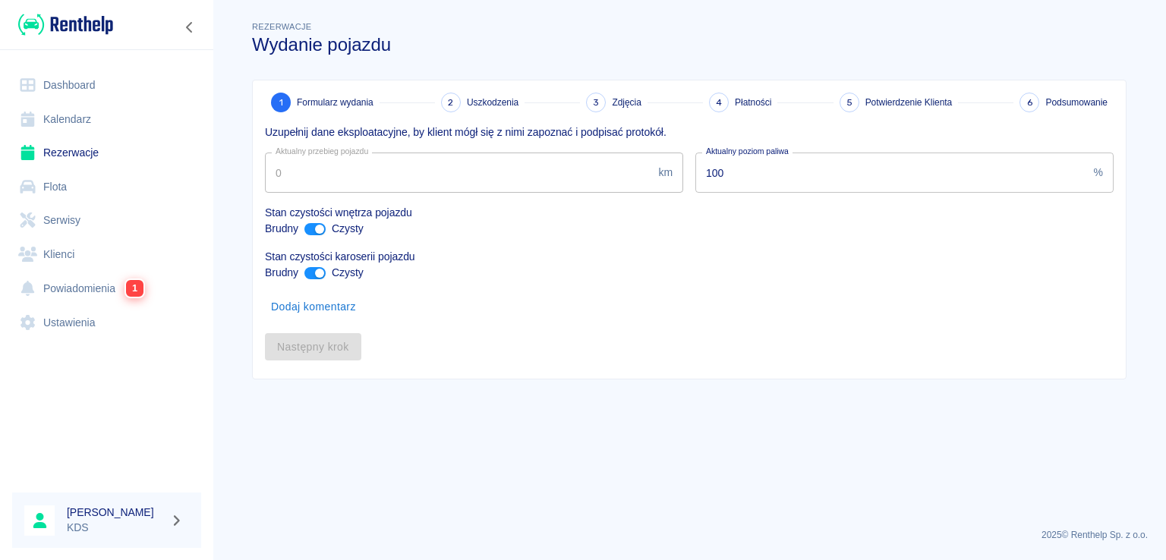
type input "78457"
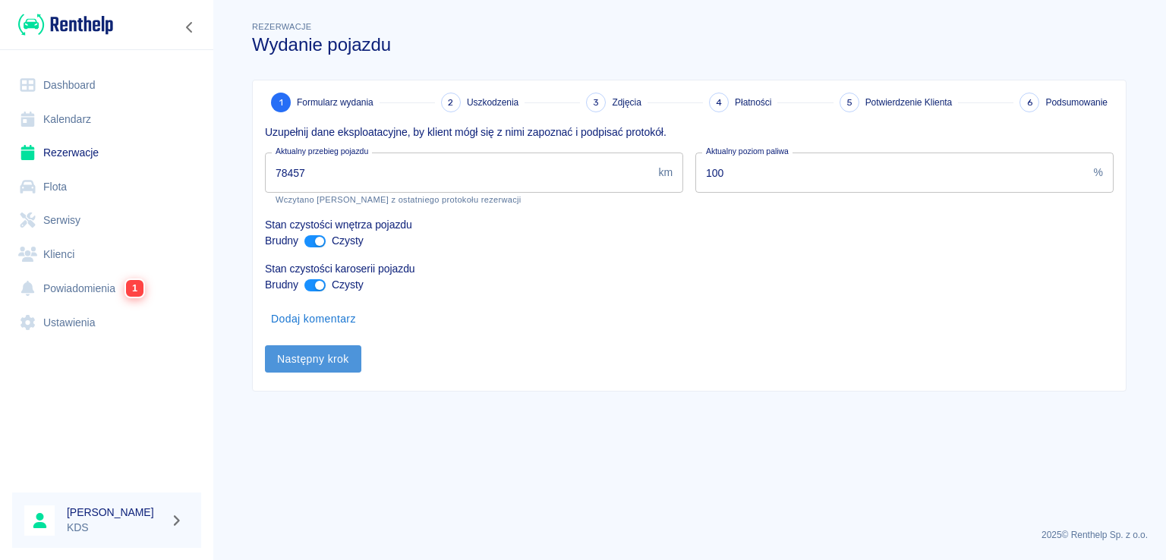
click at [286, 352] on button "Następny krok" at bounding box center [313, 360] width 96 height 28
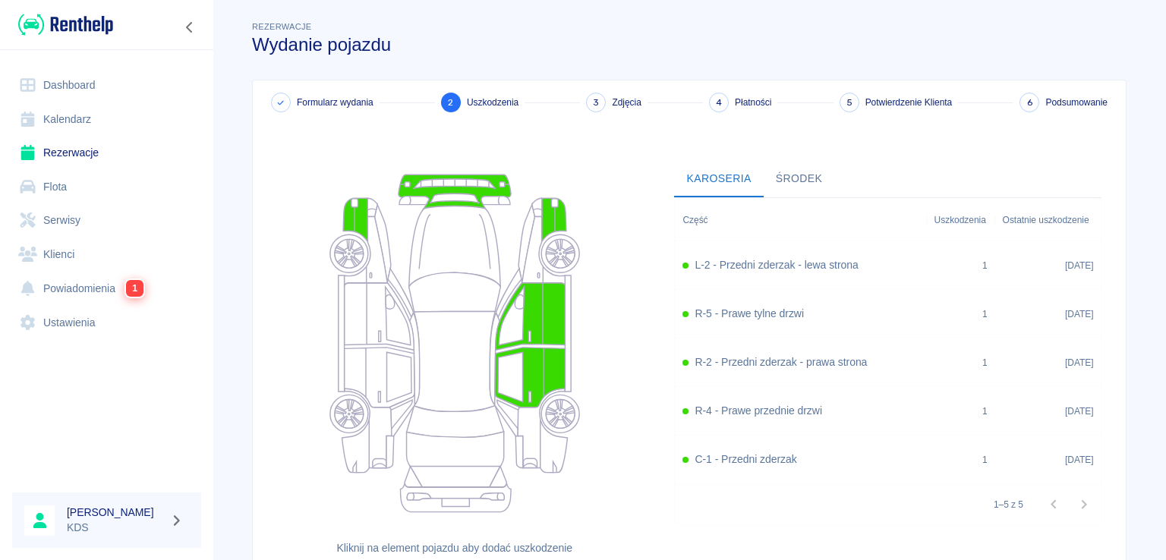
scroll to position [123, 0]
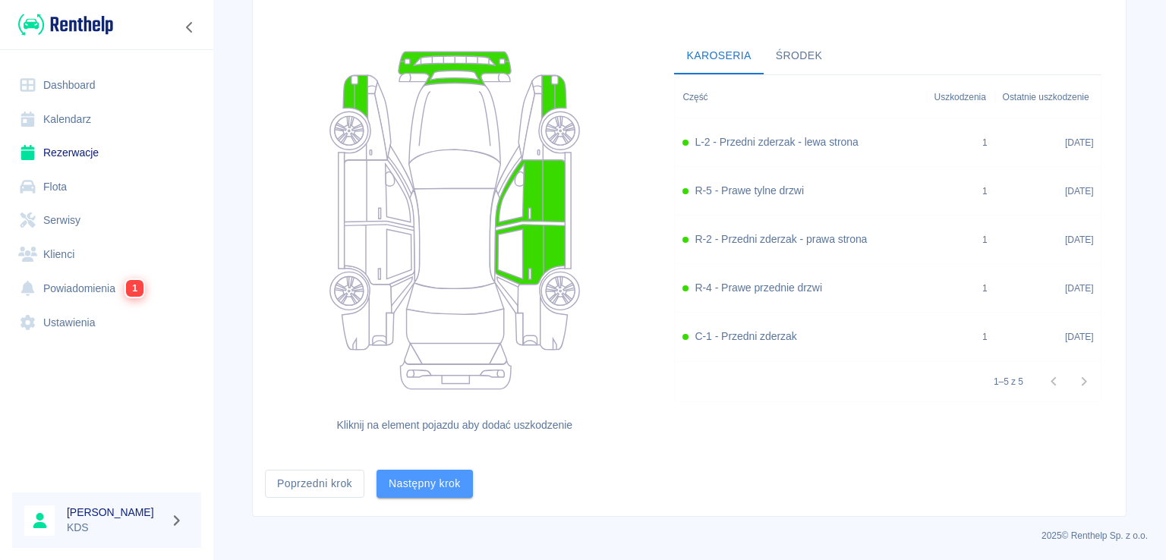
drag, startPoint x: 450, startPoint y: 481, endPoint x: 471, endPoint y: 462, distance: 27.9
click at [453, 481] on button "Następny krok" at bounding box center [425, 484] width 96 height 28
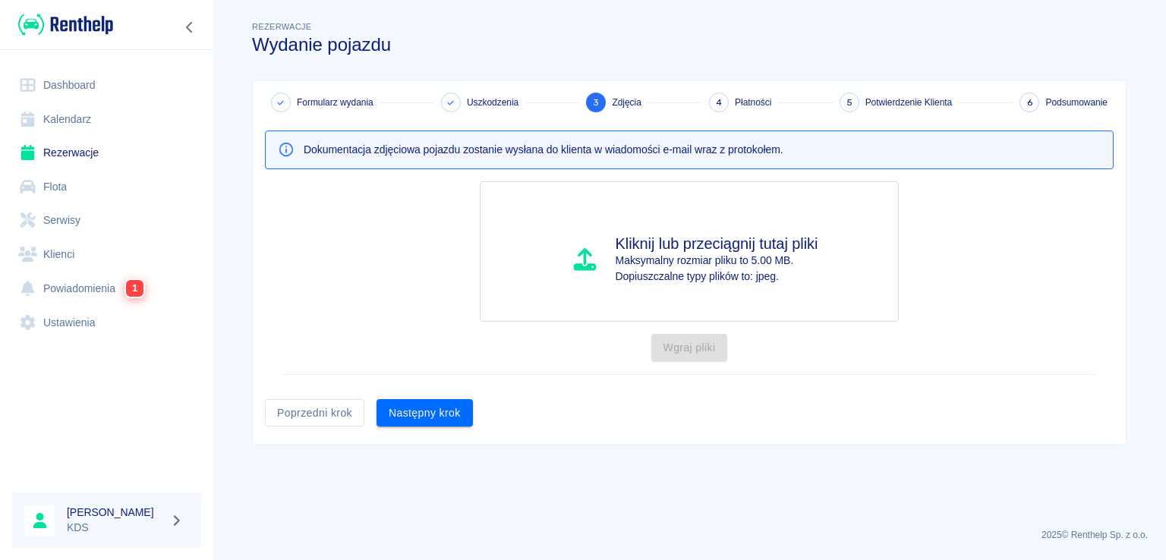
scroll to position [0, 0]
click at [424, 418] on button "Następny krok" at bounding box center [425, 413] width 96 height 28
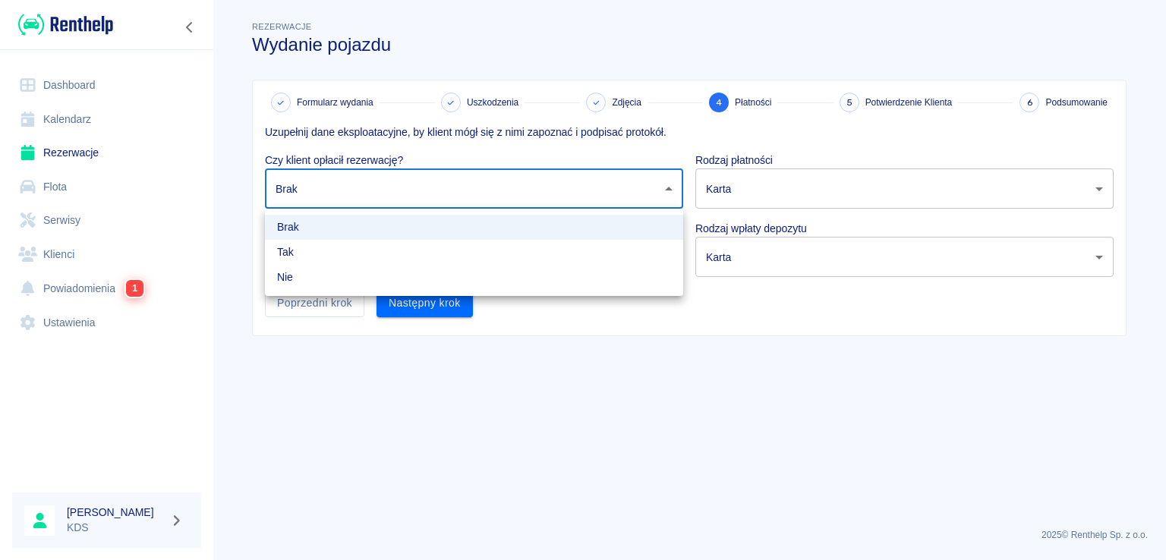
click at [599, 177] on body "Używamy plików Cookies, by zapewnić Ci najlepsze możliwe doświadczenie. Aby dow…" at bounding box center [583, 280] width 1166 height 560
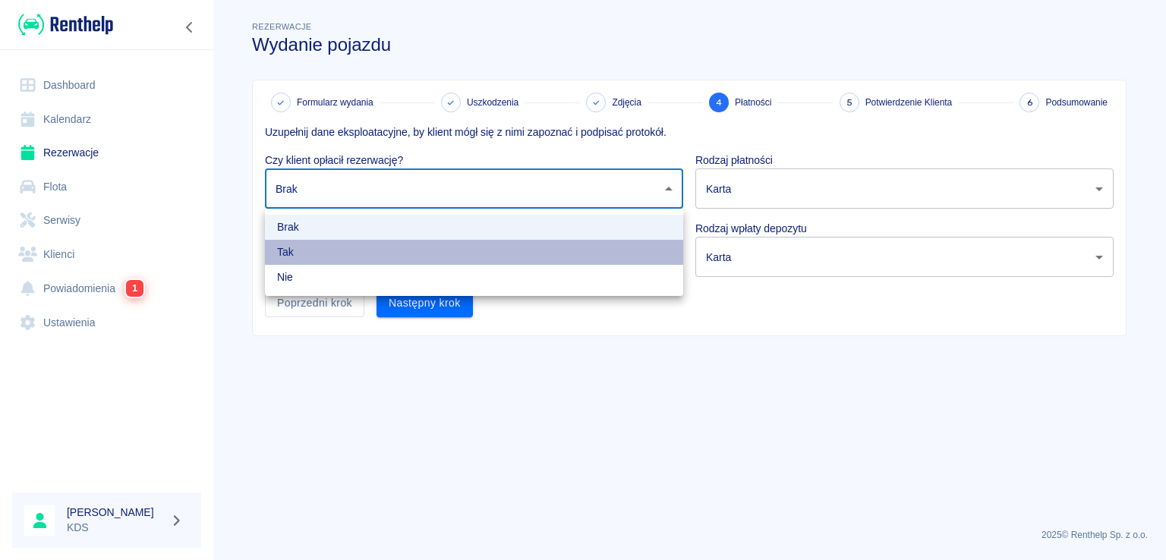
click at [406, 249] on li "Tak" at bounding box center [474, 252] width 418 height 25
type input "true"
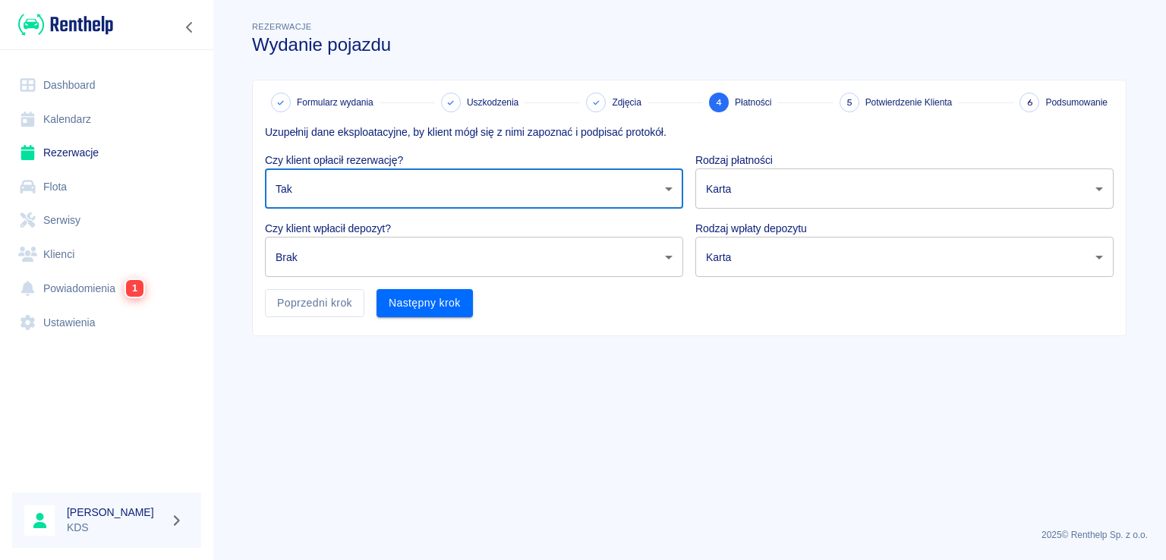
click at [444, 267] on body "Używamy plików Cookies, by zapewnić Ci najlepsze możliwe doświadczenie. Aby dow…" at bounding box center [583, 280] width 1166 height 560
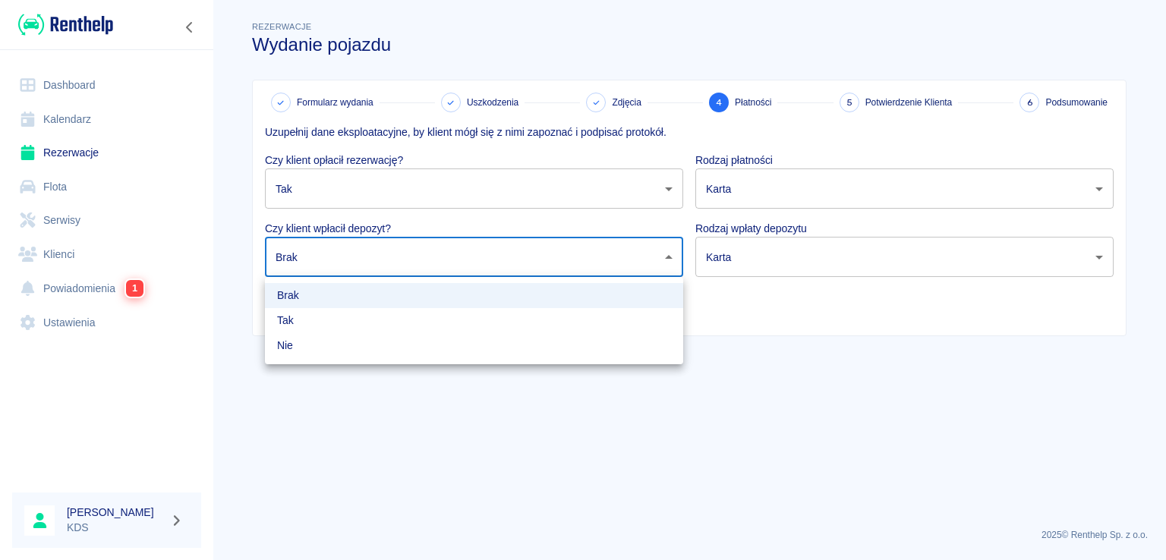
click at [361, 332] on li "Tak" at bounding box center [474, 320] width 418 height 25
type input "true"
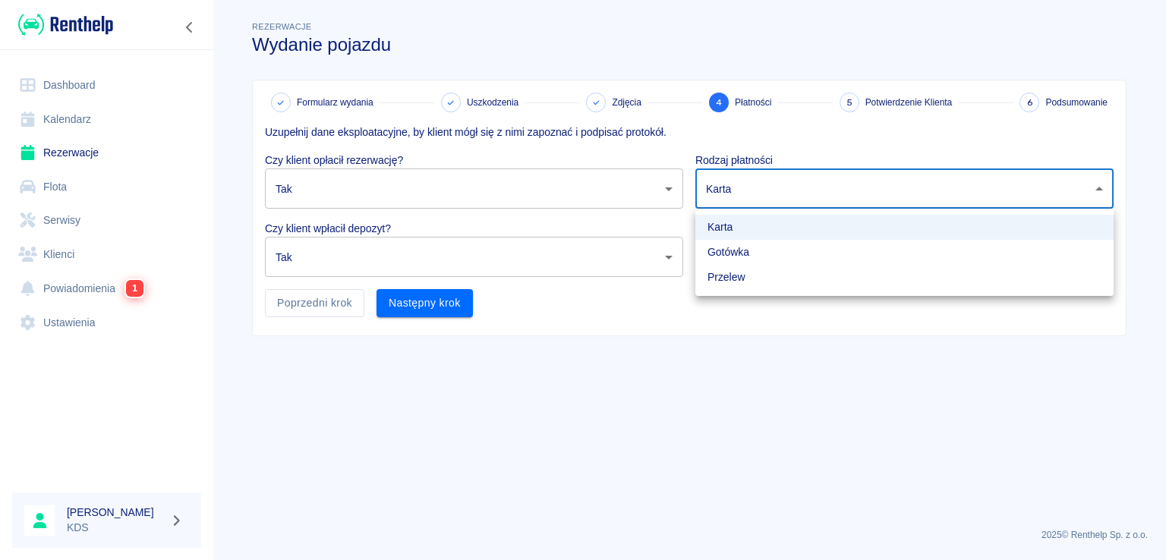
click at [799, 188] on body "Używamy plików Cookies, by zapewnić Ci najlepsze możliwe doświadczenie. Aby dow…" at bounding box center [583, 280] width 1166 height 560
click at [744, 251] on li "Gotówka" at bounding box center [905, 252] width 418 height 25
type input "cash"
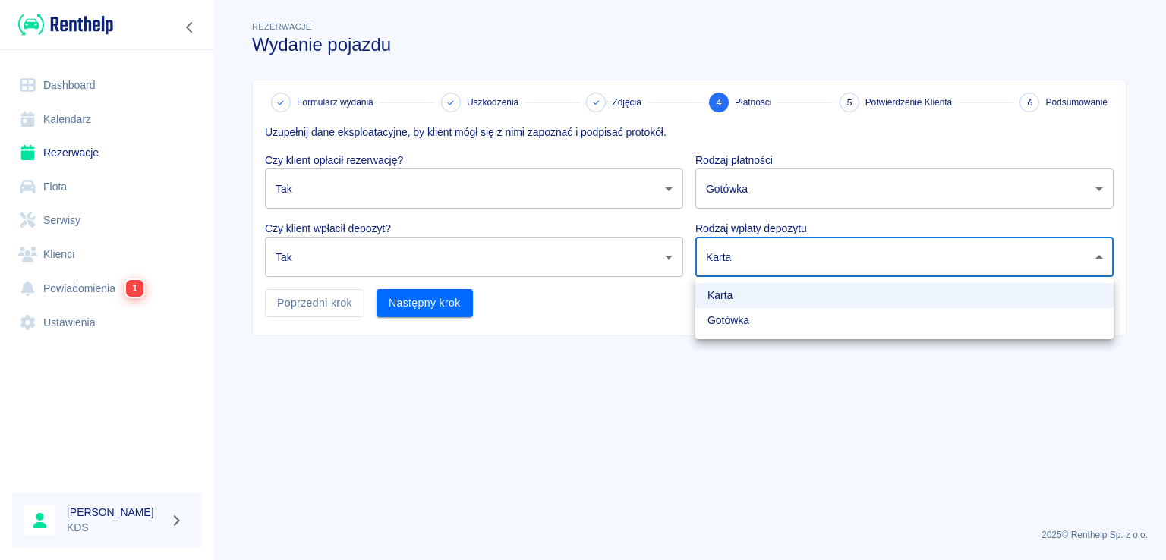
drag, startPoint x: 780, startPoint y: 241, endPoint x: 750, endPoint y: 291, distance: 58.6
click at [780, 242] on body "Używamy plików Cookies, by zapewnić Ci najlepsze możliwe doświadczenie. Aby dow…" at bounding box center [583, 280] width 1166 height 560
click at [726, 316] on li "Gotówka" at bounding box center [905, 320] width 418 height 25
type input "cash"
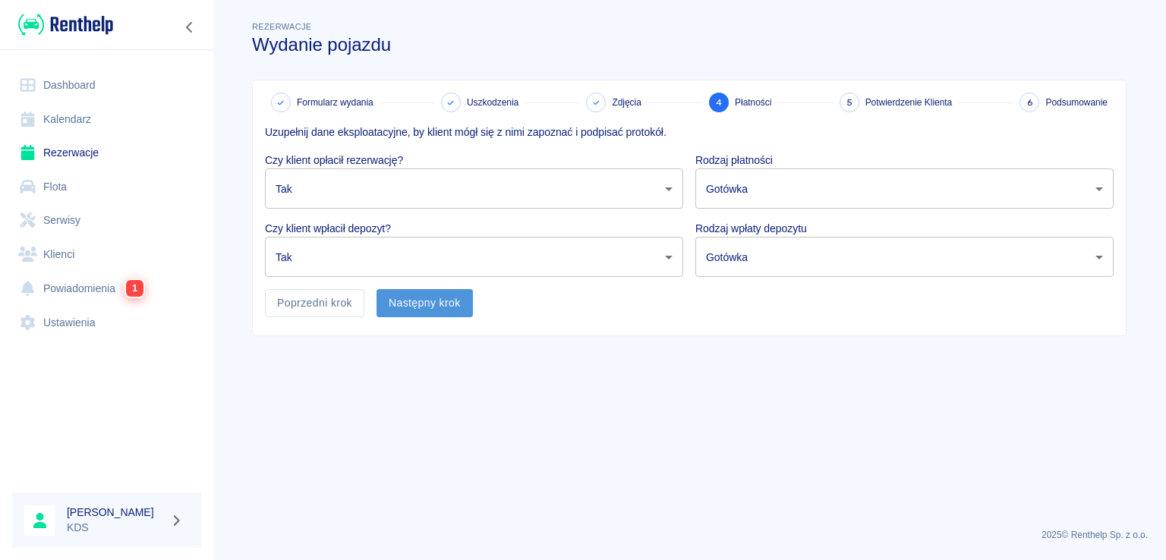
click at [395, 311] on button "Następny krok" at bounding box center [425, 303] width 96 height 28
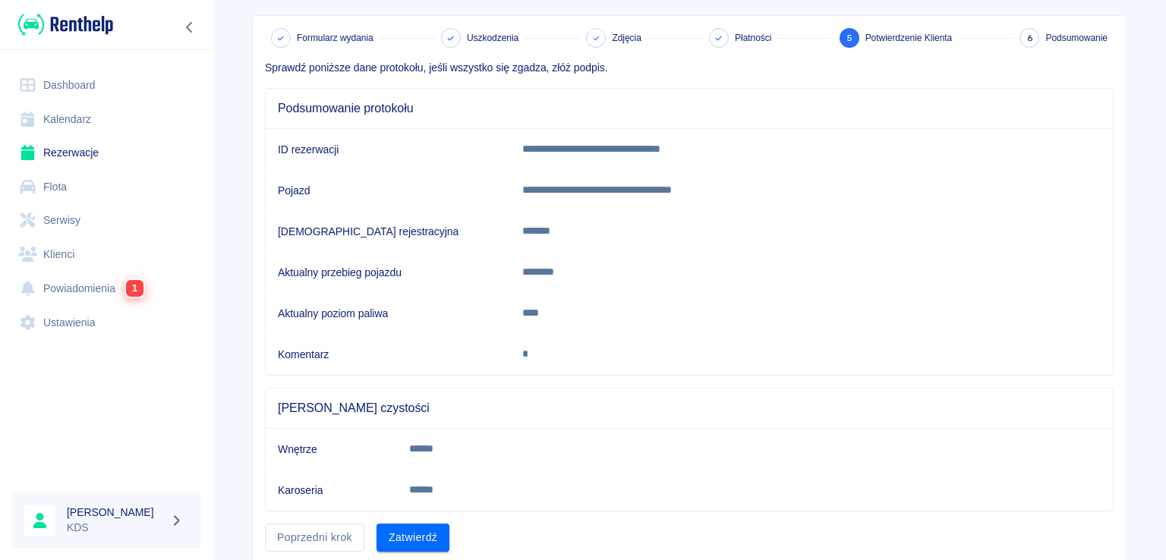
scroll to position [116, 0]
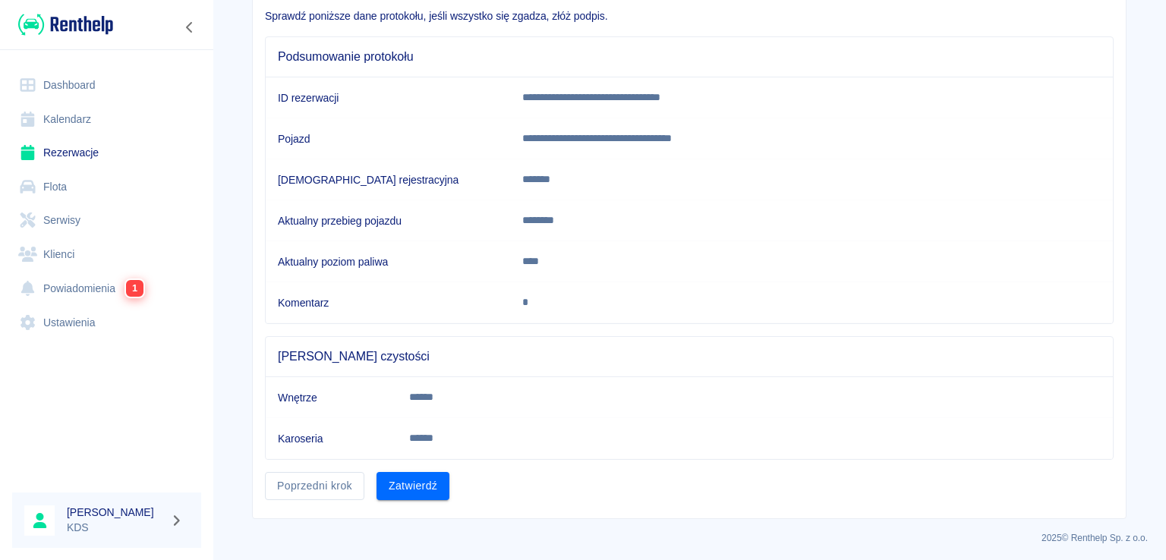
click at [411, 461] on div "Zatwierdź" at bounding box center [407, 480] width 85 height 40
click at [416, 476] on button "Zatwierdź" at bounding box center [413, 486] width 73 height 28
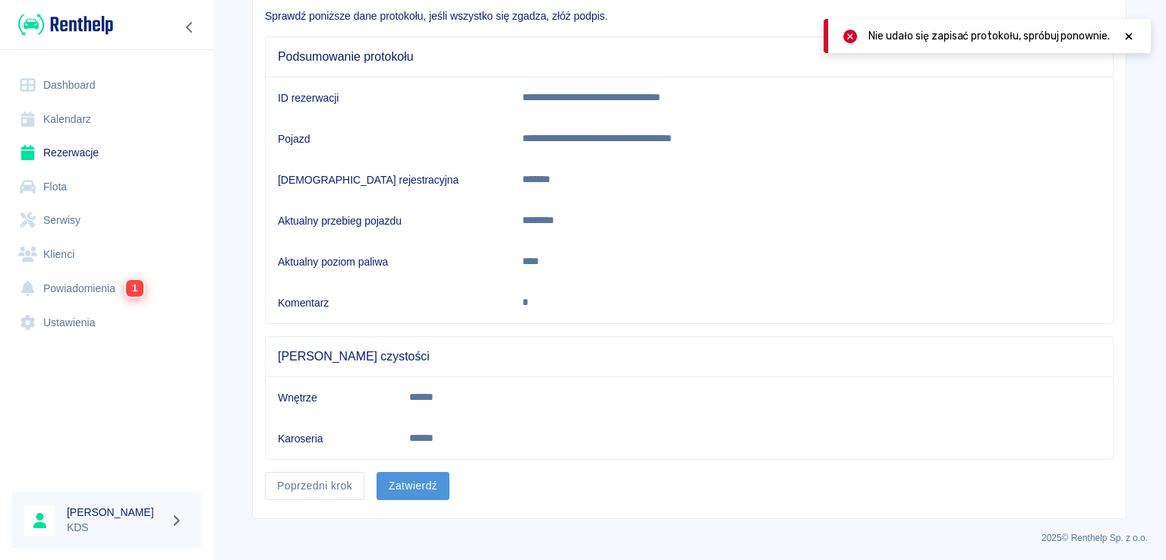
click at [425, 478] on button "Zatwierdź" at bounding box center [413, 486] width 73 height 28
drag, startPoint x: 1133, startPoint y: 33, endPoint x: 1100, endPoint y: 74, distance: 52.3
click at [1133, 36] on icon at bounding box center [1129, 36] width 14 height 11
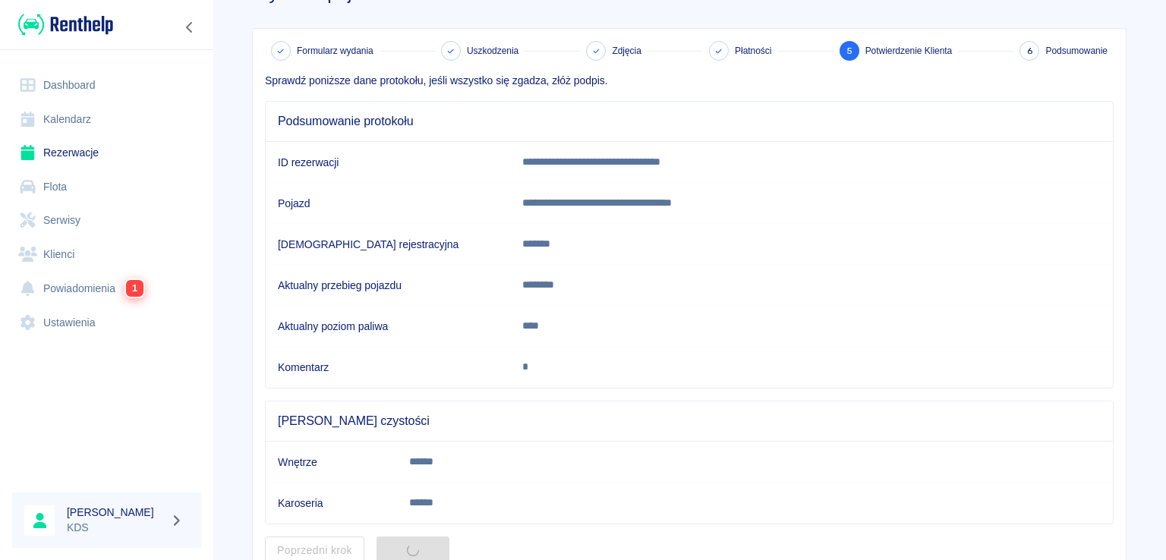
scroll to position [0, 0]
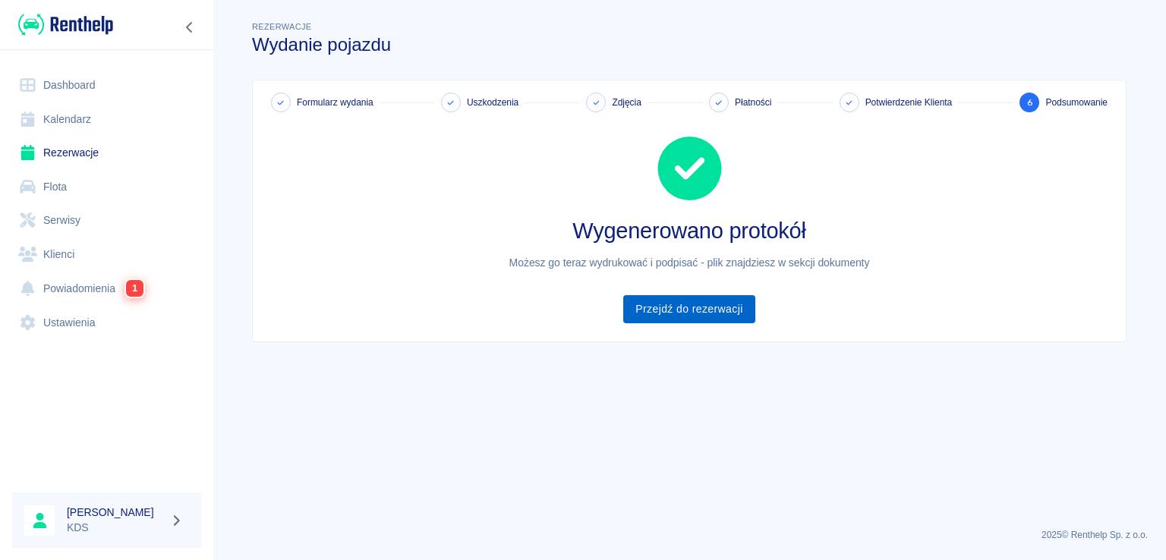
click at [731, 311] on link "Przejdź do rezerwacji" at bounding box center [688, 309] width 131 height 28
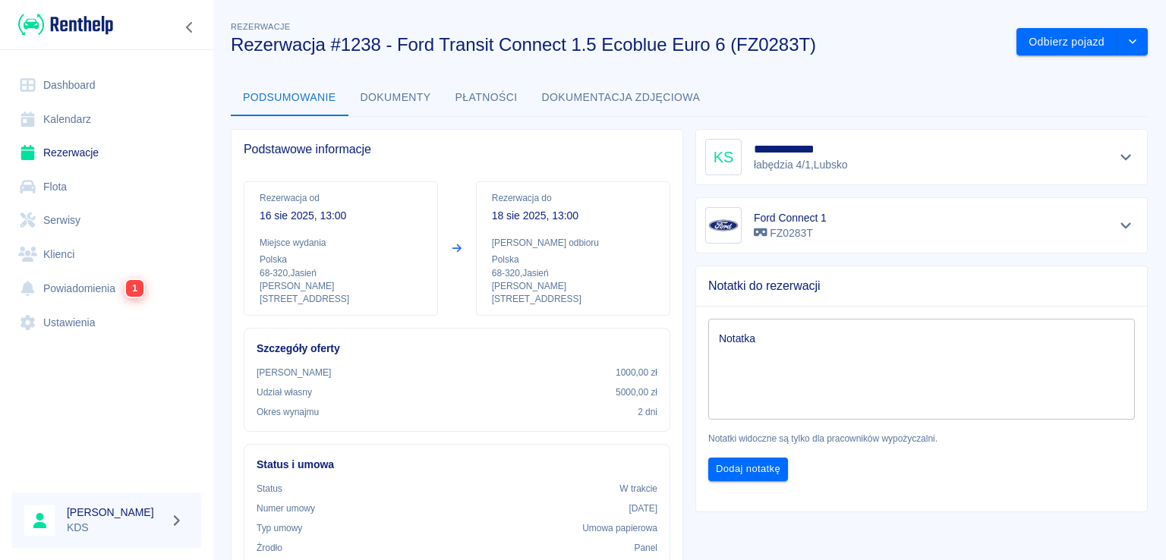
click at [74, 120] on link "Kalendarz" at bounding box center [106, 120] width 189 height 34
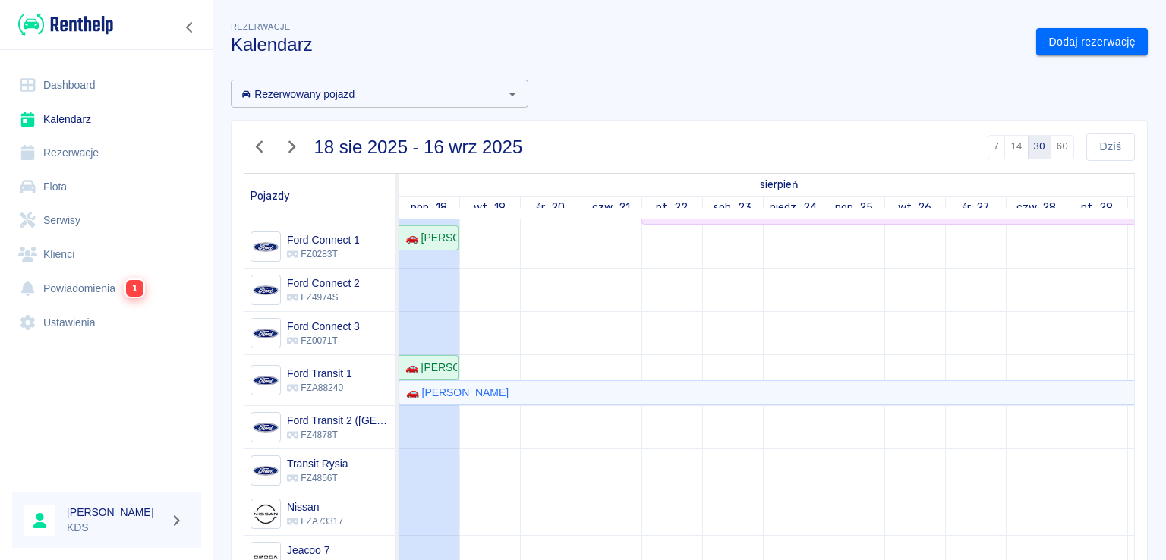
scroll to position [197, 0]
